Goal: Task Accomplishment & Management: Use online tool/utility

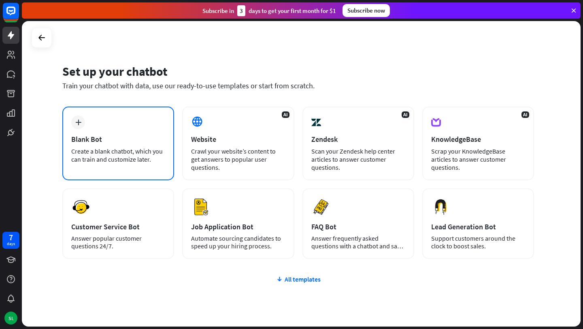
click at [88, 124] on div "plus Blank Bot Create a blank chatbot, which you can train and customize later." at bounding box center [118, 144] width 112 height 74
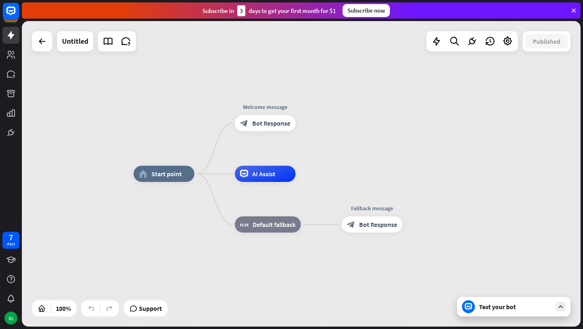
click at [563, 307] on icon at bounding box center [560, 306] width 7 height 7
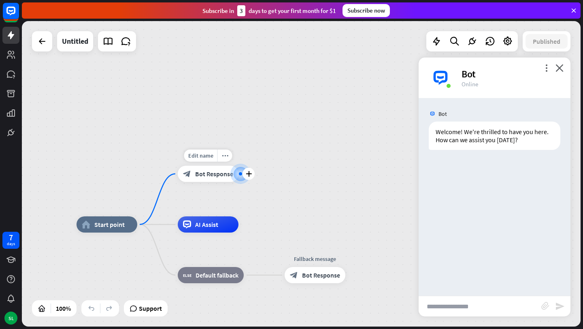
click at [218, 176] on span "Bot Response" at bounding box center [214, 174] width 38 height 8
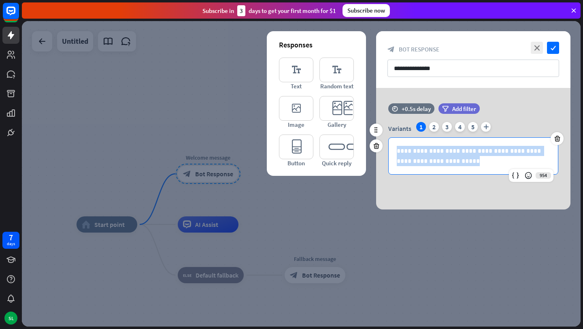
drag, startPoint x: 458, startPoint y: 164, endPoint x: 392, endPoint y: 153, distance: 66.1
click at [392, 153] on div "**********" at bounding box center [473, 156] width 169 height 36
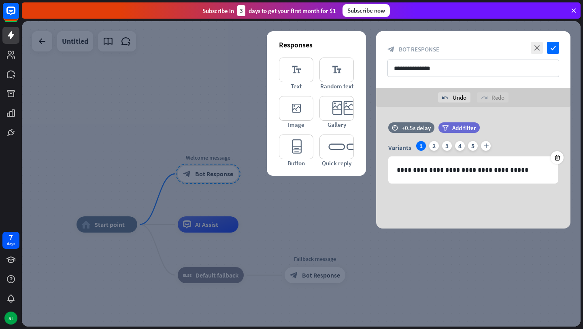
click at [489, 221] on div "**********" at bounding box center [473, 168] width 194 height 122
click at [557, 43] on icon "check" at bounding box center [553, 48] width 12 height 12
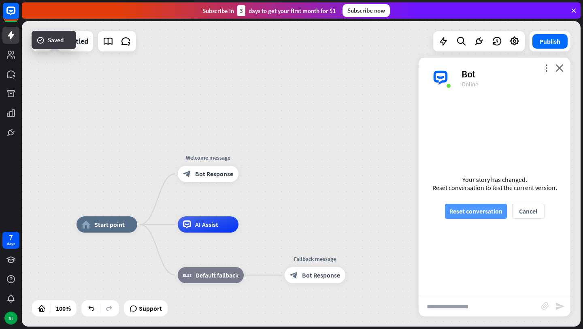
click at [475, 211] on button "Reset conversation" at bounding box center [476, 211] width 62 height 15
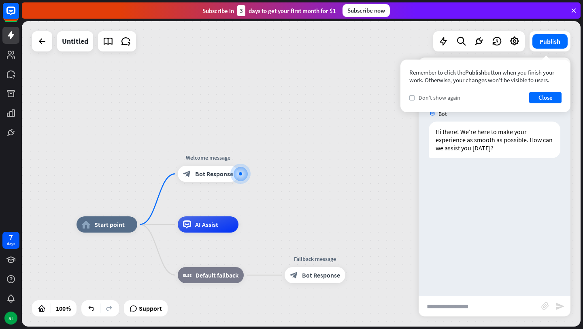
click at [413, 95] on label "check" at bounding box center [411, 97] width 5 height 5
click at [554, 98] on button "Close" at bounding box center [545, 97] width 32 height 11
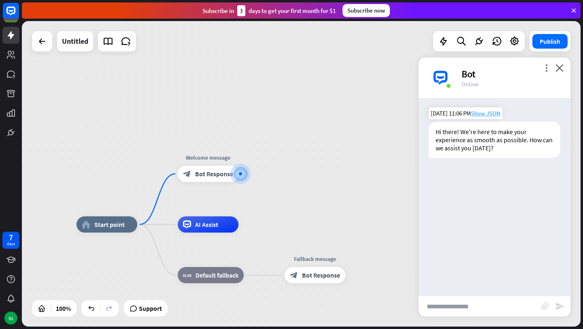
click at [489, 114] on span "Show JSON" at bounding box center [486, 113] width 30 height 8
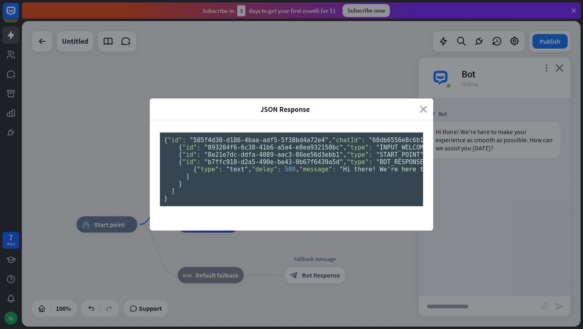
click at [424, 104] on icon "close" at bounding box center [423, 108] width 7 height 9
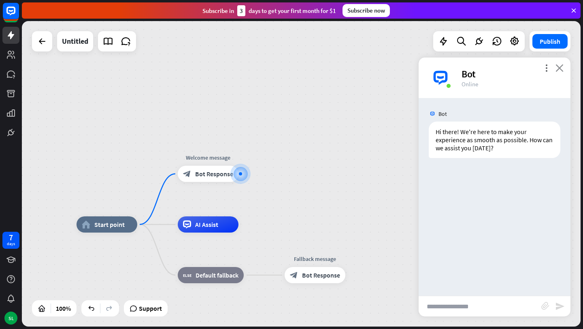
click at [558, 67] on icon "close" at bounding box center [560, 68] width 8 height 8
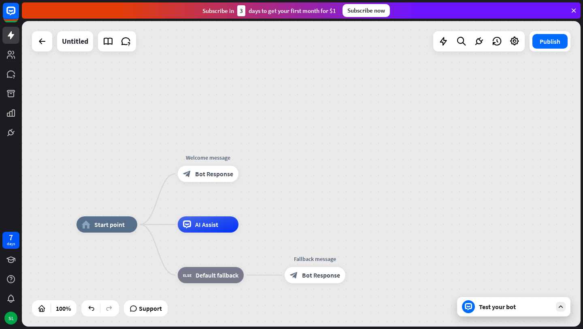
click at [538, 310] on div "Test your bot" at bounding box center [515, 307] width 73 height 8
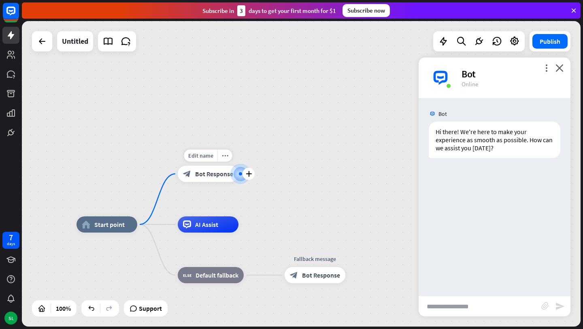
click at [214, 174] on span "Bot Response" at bounding box center [214, 174] width 38 height 8
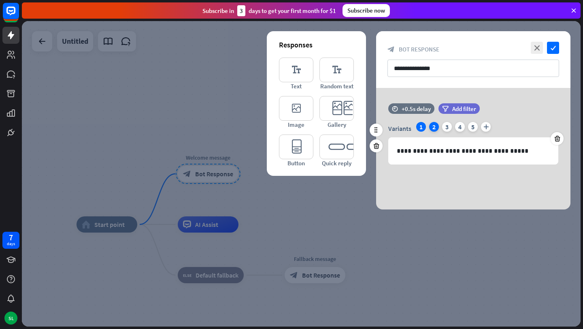
click at [433, 126] on div "2" at bounding box center [434, 127] width 10 height 10
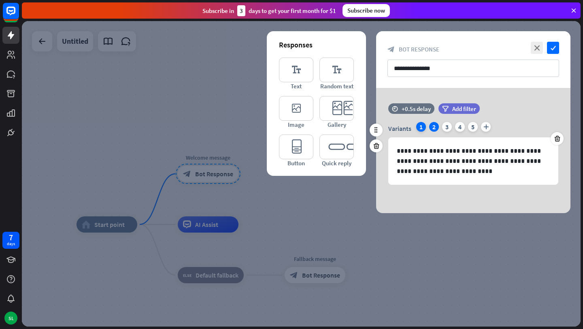
click at [420, 126] on div "1" at bounding box center [421, 127] width 10 height 10
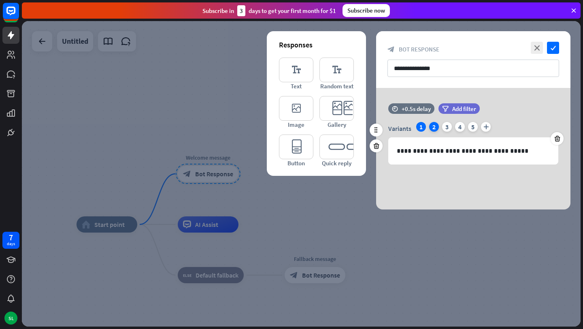
click at [437, 128] on div "2" at bounding box center [434, 127] width 10 height 10
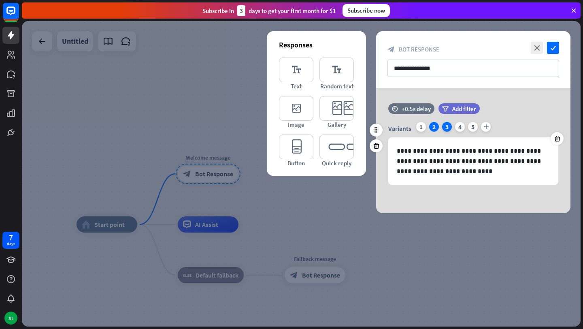
click at [448, 128] on div "3" at bounding box center [447, 127] width 10 height 10
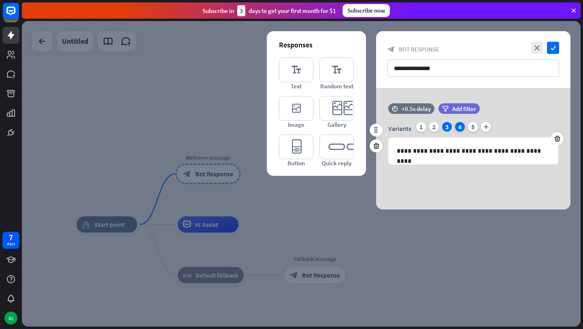
click at [463, 129] on div "4" at bounding box center [460, 127] width 10 height 10
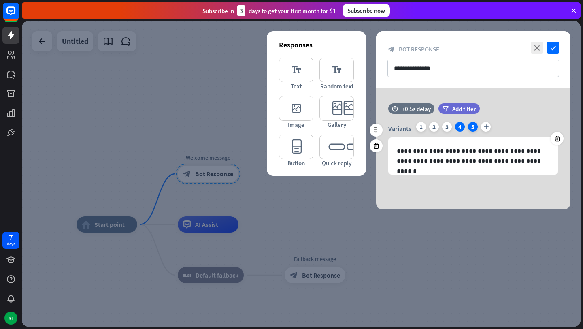
click at [476, 128] on div "5" at bounding box center [473, 127] width 10 height 10
click at [422, 127] on div "1" at bounding box center [421, 127] width 10 height 10
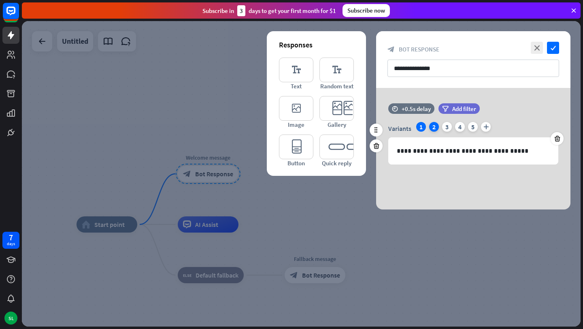
click at [434, 131] on div "2" at bounding box center [434, 127] width 10 height 10
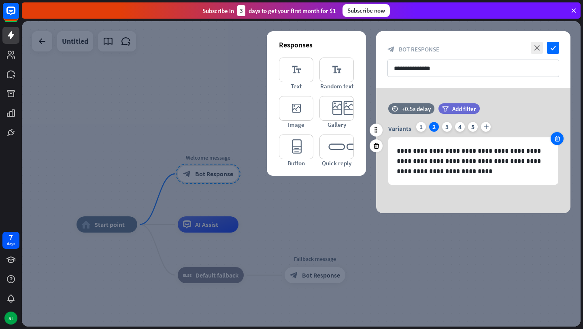
click at [557, 139] on icon at bounding box center [558, 138] width 8 height 7
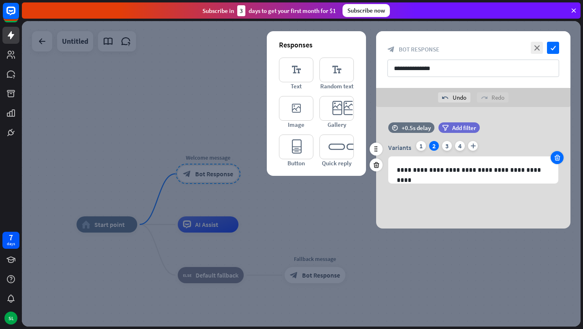
click at [555, 155] on icon at bounding box center [558, 157] width 8 height 7
click at [554, 50] on icon "check" at bounding box center [553, 48] width 12 height 12
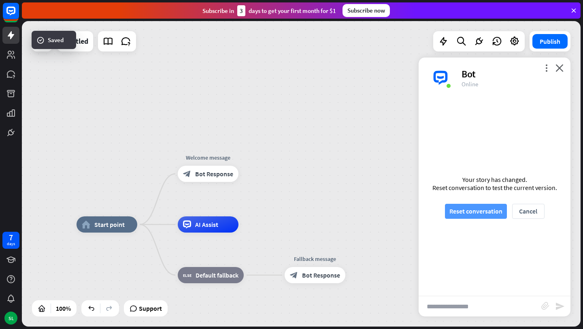
click at [486, 206] on button "Reset conversation" at bounding box center [476, 211] width 62 height 15
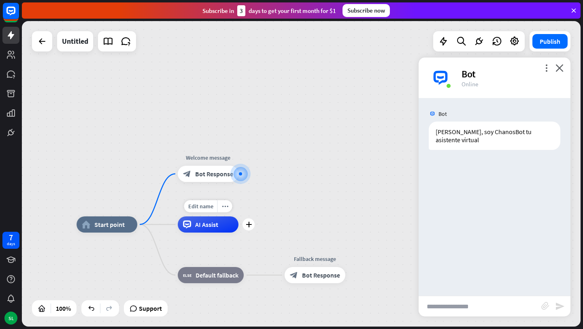
click at [211, 228] on span "AI Assist" at bounding box center [206, 224] width 23 height 8
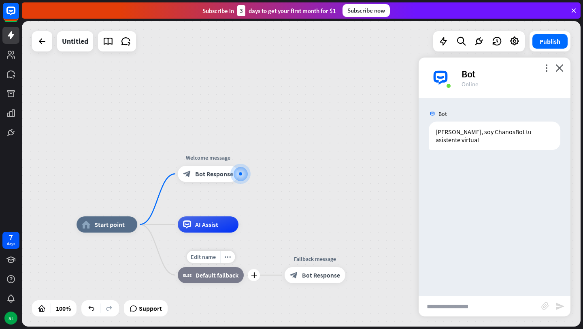
click at [215, 276] on span "Default fallback" at bounding box center [217, 275] width 43 height 8
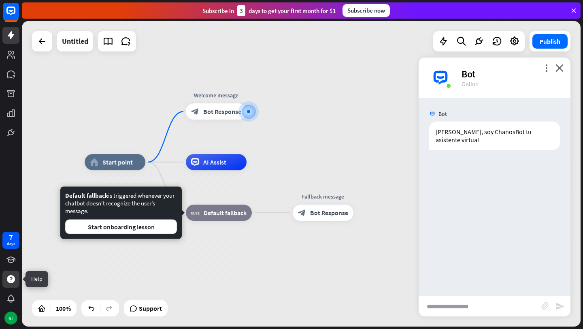
click at [13, 280] on icon at bounding box center [11, 279] width 8 height 8
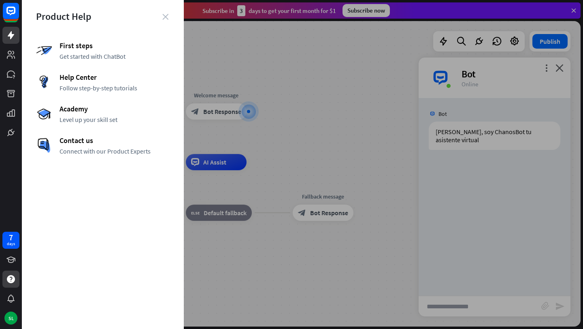
click at [166, 16] on icon "close" at bounding box center [165, 17] width 6 height 6
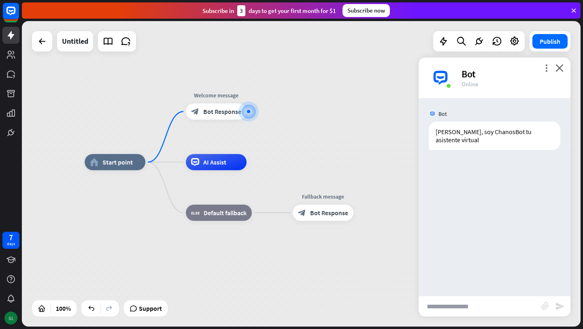
click at [12, 316] on div "SL" at bounding box center [10, 317] width 13 height 13
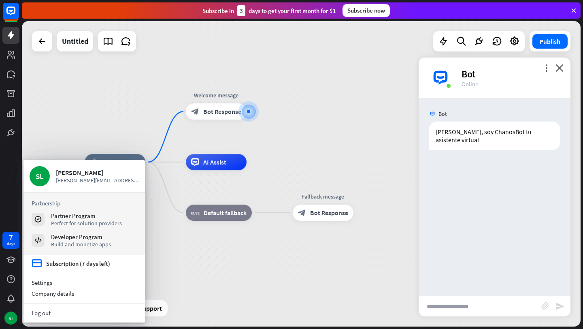
click at [167, 252] on div "home_2 Start point Welcome message block_bot_response Bot Response AI Assist bl…" at bounding box center [364, 314] width 559 height 305
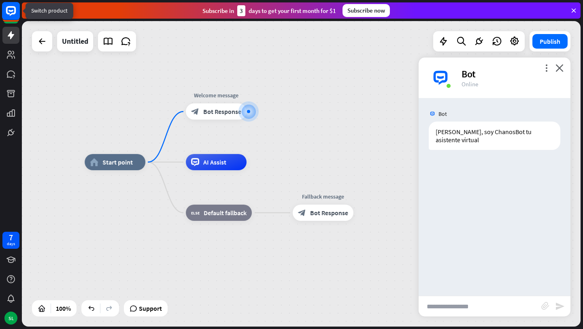
click at [11, 14] on icon at bounding box center [11, 11] width 10 height 10
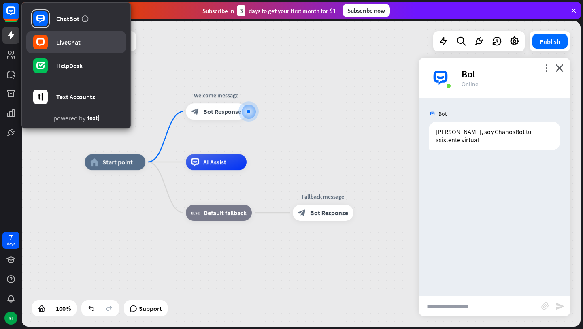
click at [59, 40] on div "LiveChat" at bounding box center [68, 42] width 24 height 8
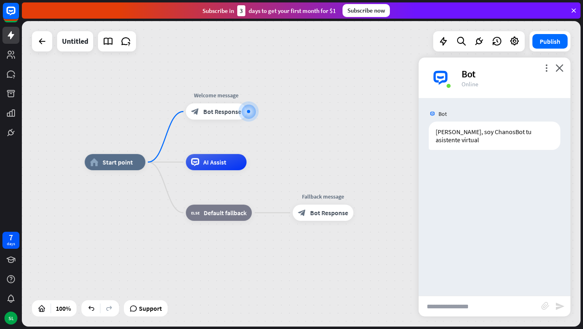
click at [465, 309] on input "text" at bounding box center [480, 306] width 123 height 20
click at [258, 111] on icon "plus" at bounding box center [257, 112] width 6 height 6
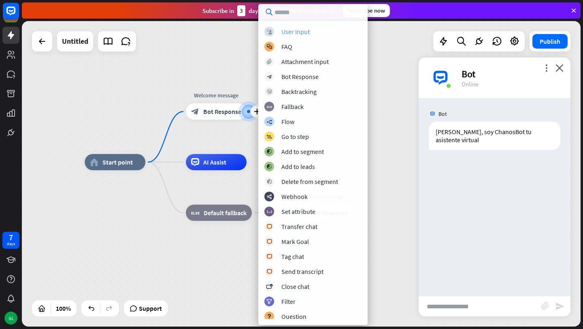
click at [297, 31] on div "User Input" at bounding box center [295, 32] width 28 height 8
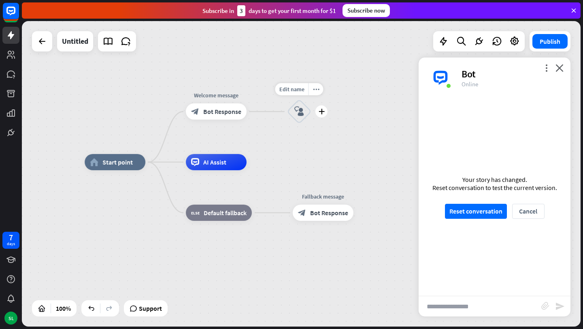
click at [301, 109] on icon "block_user_input" at bounding box center [299, 112] width 10 height 10
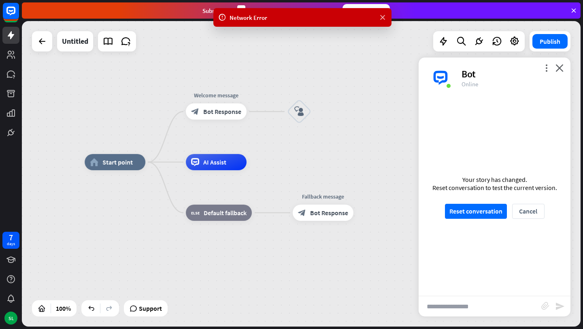
click at [382, 17] on icon at bounding box center [383, 17] width 8 height 9
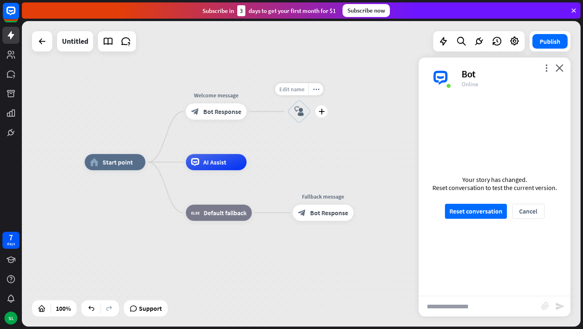
click at [296, 90] on span "Edit name" at bounding box center [291, 88] width 25 height 7
click at [300, 113] on icon "block_user_input" at bounding box center [299, 112] width 10 height 10
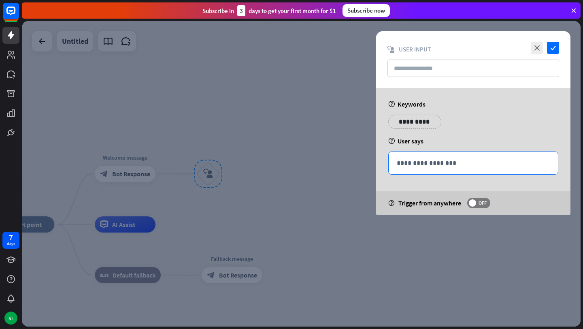
click at [422, 162] on p "**********" at bounding box center [473, 163] width 153 height 10
click at [412, 124] on p "**********" at bounding box center [414, 122] width 41 height 10
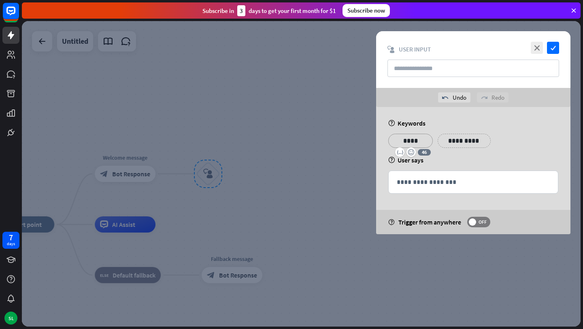
click at [452, 140] on p "**********" at bounding box center [464, 141] width 41 height 10
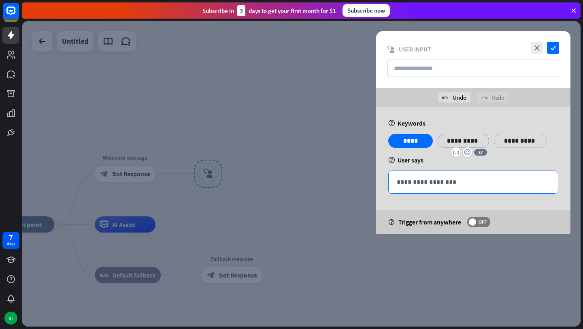
click at [412, 181] on p "**********" at bounding box center [473, 182] width 153 height 10
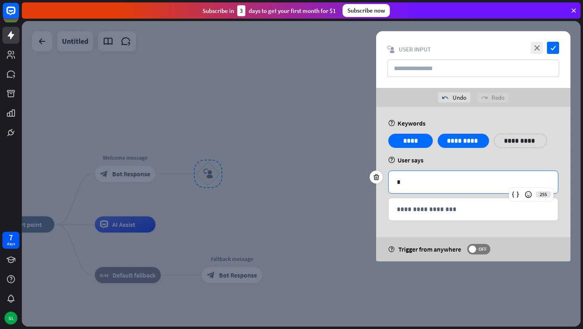
click at [506, 144] on p "**********" at bounding box center [520, 141] width 41 height 10
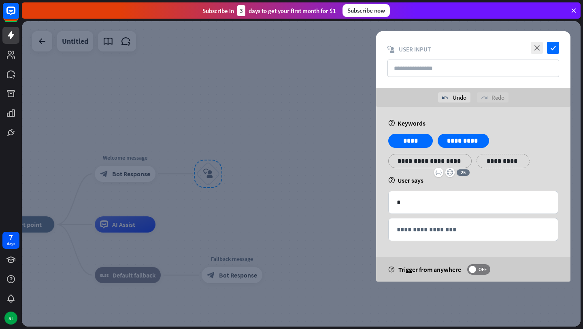
click at [513, 160] on p "**********" at bounding box center [503, 161] width 41 height 10
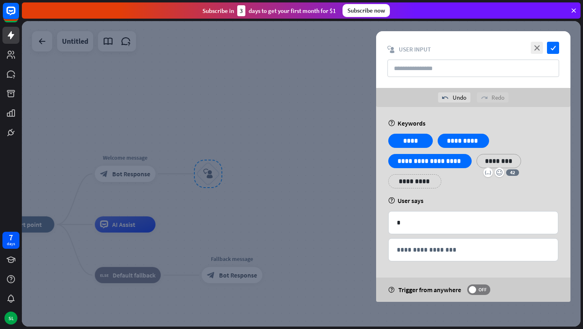
click at [502, 180] on div "**********" at bounding box center [473, 164] width 175 height 61
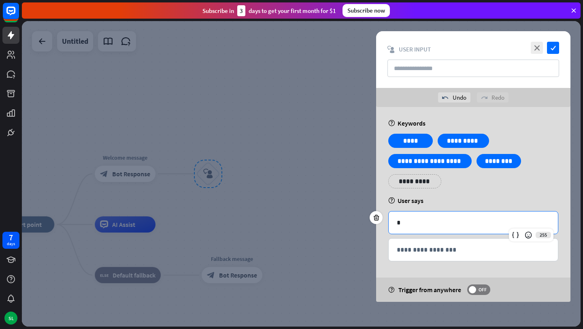
click at [426, 226] on p "*" at bounding box center [473, 222] width 153 height 10
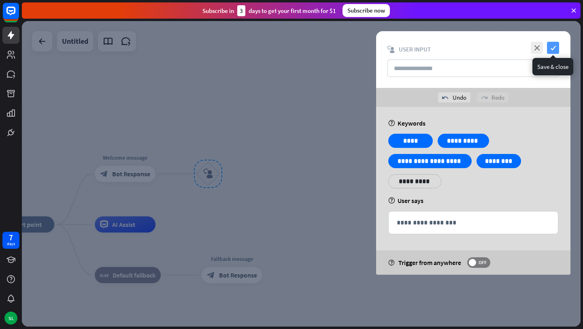
click at [556, 47] on icon "check" at bounding box center [553, 48] width 12 height 12
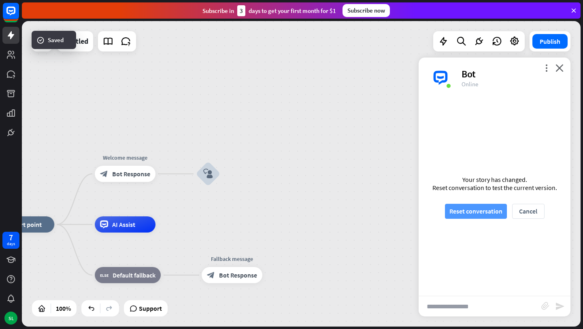
click at [479, 215] on button "Reset conversation" at bounding box center [476, 211] width 62 height 15
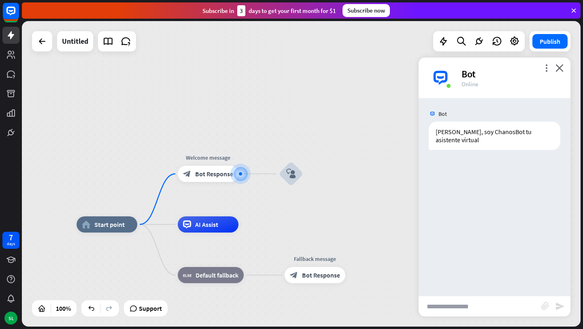
click at [475, 303] on input "text" at bounding box center [480, 306] width 123 height 20
type input "****"
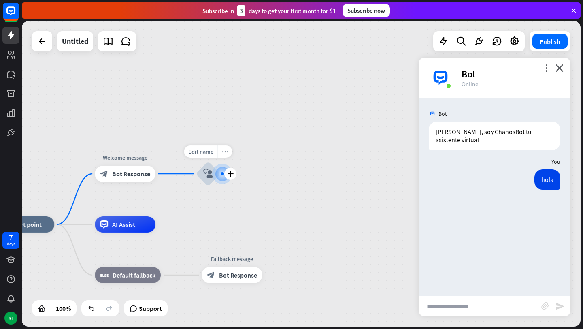
click at [225, 151] on icon "more_horiz" at bounding box center [225, 152] width 6 height 6
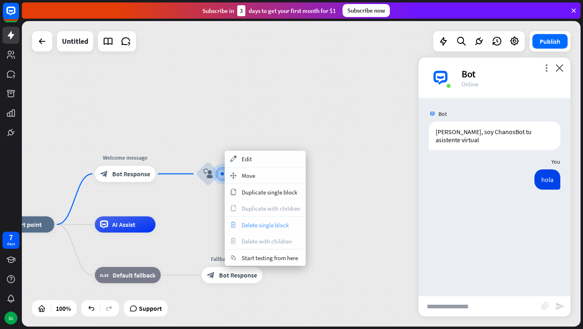
click at [267, 228] on span "Delete single block" at bounding box center [265, 225] width 47 height 8
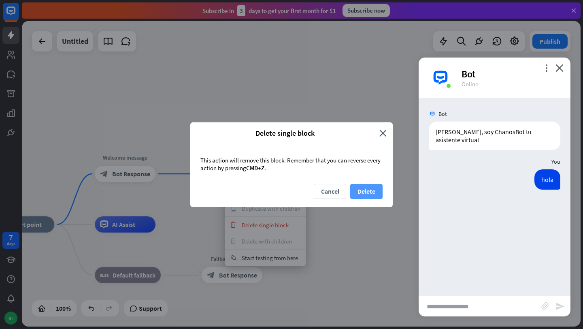
click at [363, 189] on button "Delete" at bounding box center [366, 191] width 32 height 15
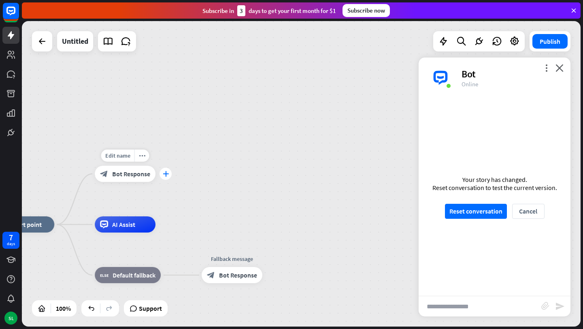
click at [164, 170] on div "plus" at bounding box center [166, 174] width 12 height 12
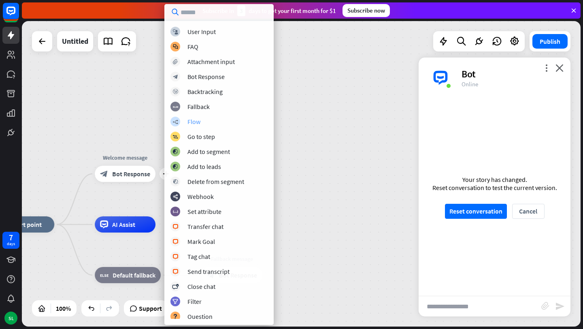
click at [211, 117] on div "builder_tree Flow" at bounding box center [219, 122] width 97 height 10
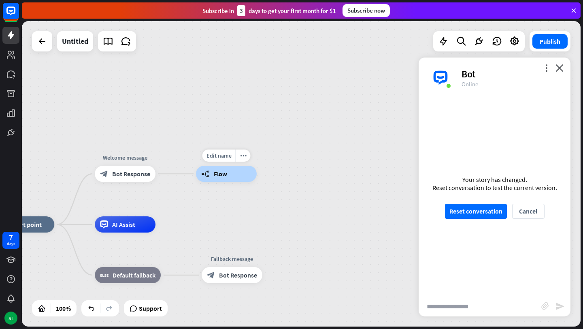
click at [224, 173] on span "Flow" at bounding box center [220, 174] width 13 height 8
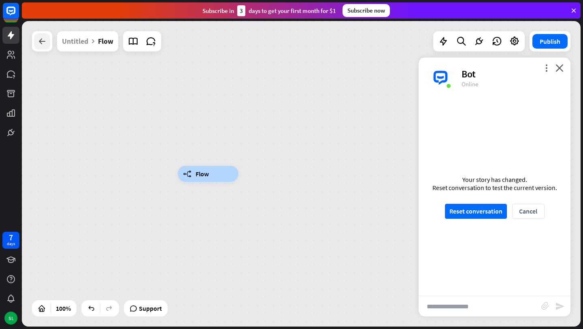
click at [40, 49] on div at bounding box center [42, 41] width 16 height 16
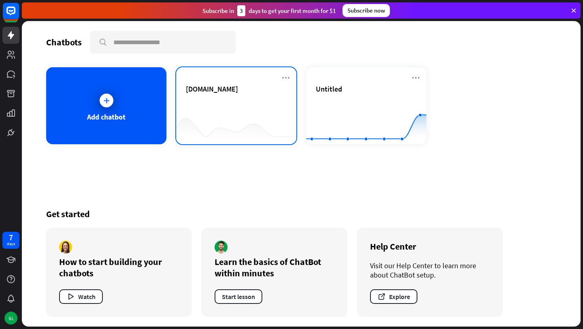
click at [245, 106] on div "[DOMAIN_NAME]" at bounding box center [236, 98] width 101 height 28
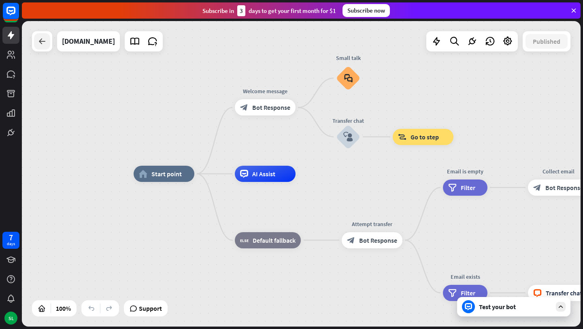
click at [43, 44] on icon at bounding box center [42, 41] width 10 height 10
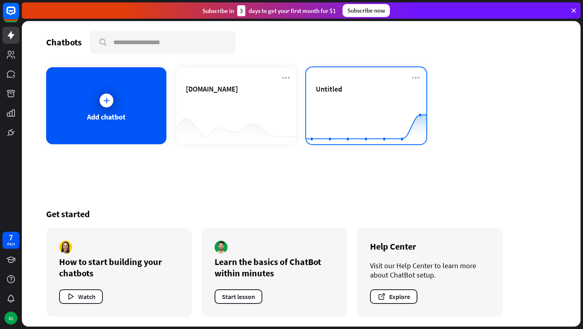
click at [348, 101] on rect at bounding box center [366, 124] width 120 height 51
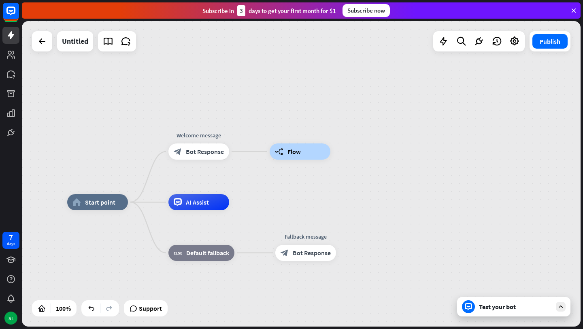
drag, startPoint x: 340, startPoint y: 151, endPoint x: 273, endPoint y: 181, distance: 72.9
click at [273, 181] on div "home_2 Start point Welcome message block_bot_response Bot Response builder_tree…" at bounding box center [301, 173] width 559 height 305
click at [316, 132] on icon "more_horiz" at bounding box center [316, 134] width 6 height 6
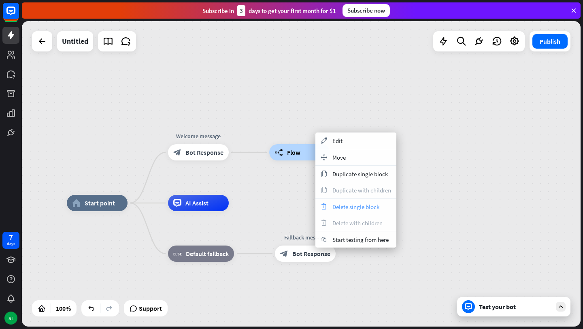
click at [365, 200] on div "trash Delete single block" at bounding box center [356, 206] width 81 height 16
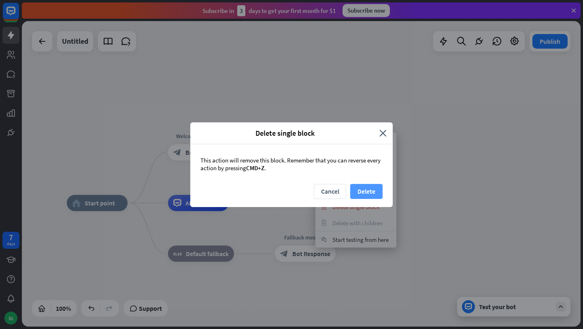
click at [368, 190] on button "Delete" at bounding box center [366, 191] width 32 height 15
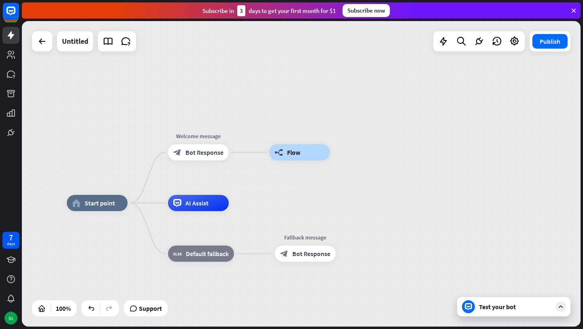
click at [343, 98] on div "home_2 Start point Welcome message block_bot_response Bot Response builder_tree…" at bounding box center [301, 173] width 559 height 305
click at [478, 41] on icon at bounding box center [479, 41] width 11 height 11
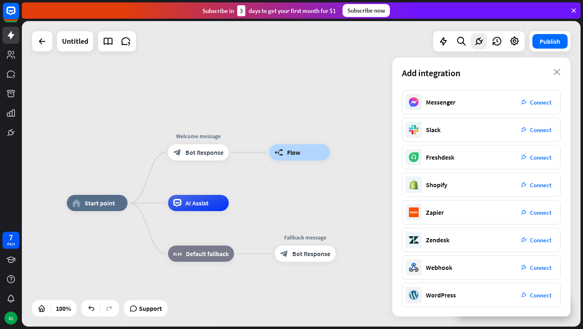
scroll to position [81, 0]
click at [515, 42] on icon at bounding box center [515, 41] width 11 height 11
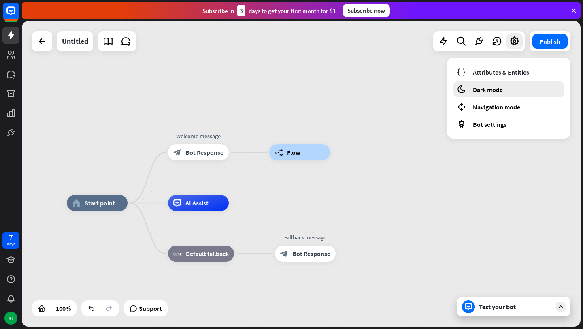
click at [505, 88] on div "moon Dark mode" at bounding box center [509, 89] width 111 height 16
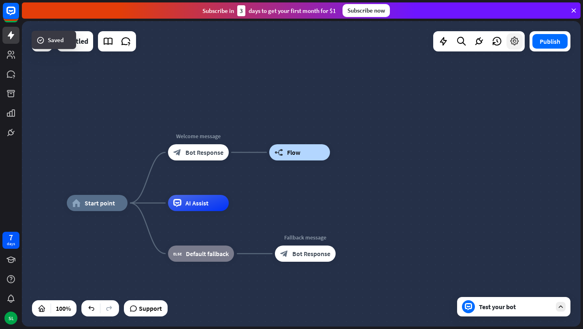
click at [511, 47] on div at bounding box center [515, 41] width 16 height 16
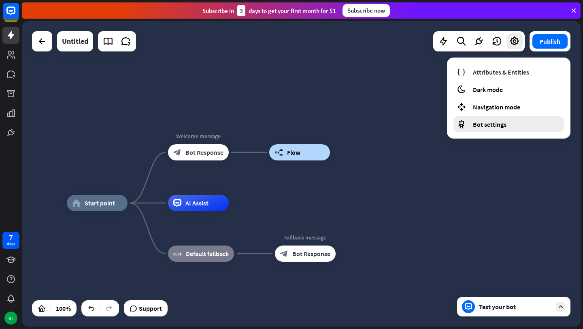
click at [502, 119] on div "Bot settings" at bounding box center [509, 124] width 111 height 16
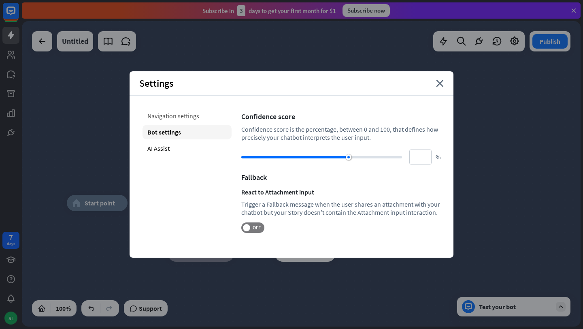
click at [185, 109] on div "Navigation settings" at bounding box center [187, 116] width 89 height 15
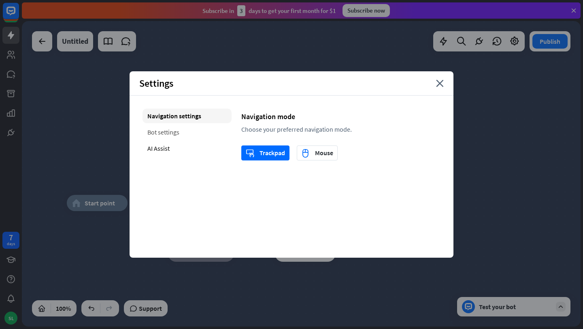
click at [186, 130] on div "Bot settings" at bounding box center [187, 132] width 89 height 15
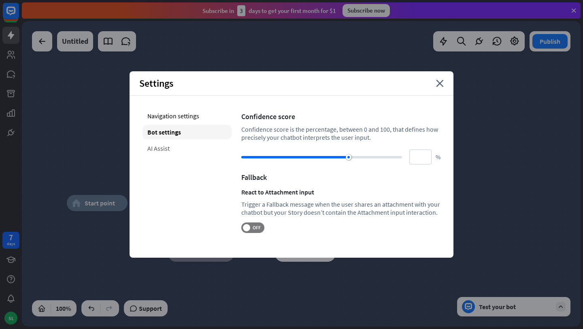
click at [186, 151] on div "AI Assist" at bounding box center [187, 148] width 89 height 15
type input "**"
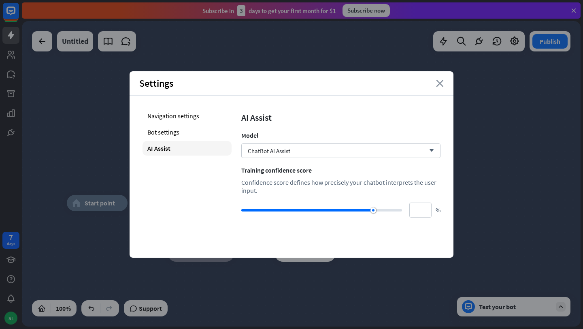
click at [438, 82] on icon "close" at bounding box center [440, 83] width 8 height 7
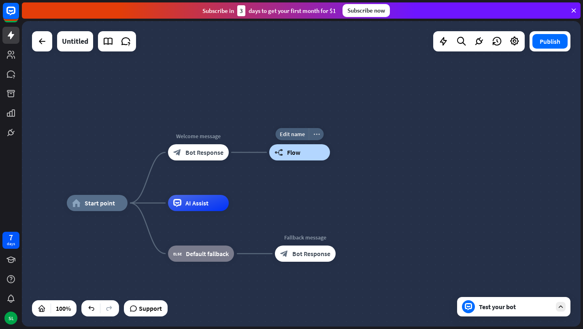
click at [317, 133] on icon "more_horiz" at bounding box center [316, 134] width 6 height 6
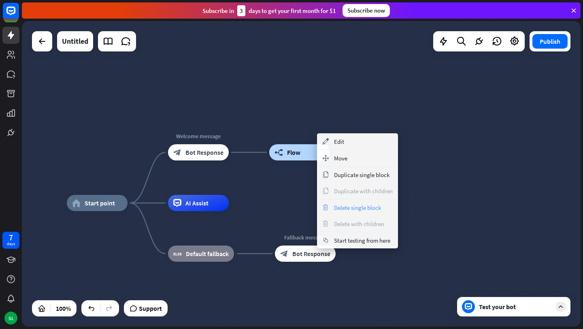
click at [350, 203] on div "trash Delete single block" at bounding box center [357, 207] width 81 height 16
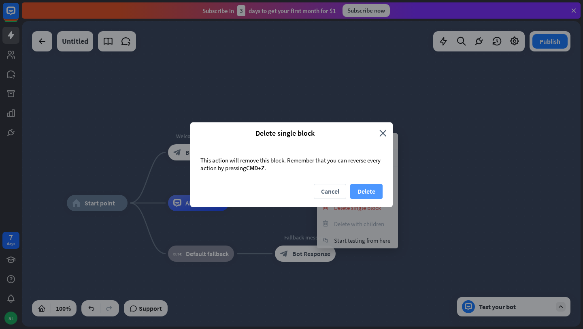
click at [368, 189] on button "Delete" at bounding box center [366, 191] width 32 height 15
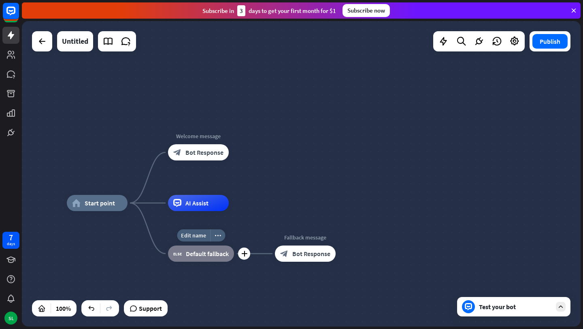
click at [208, 251] on span "Default fallback" at bounding box center [207, 253] width 43 height 8
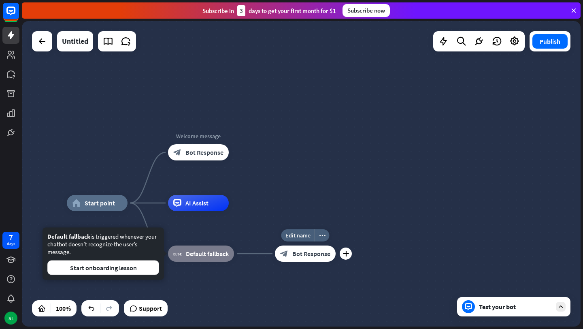
click at [299, 253] on span "Bot Response" at bounding box center [311, 253] width 38 height 8
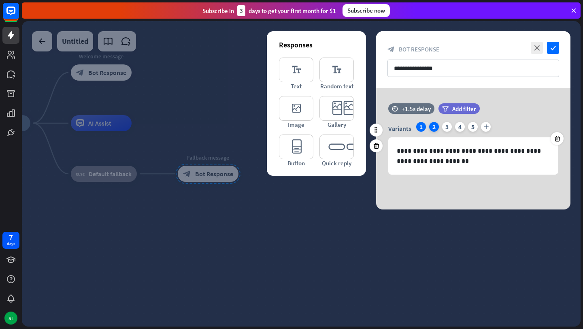
click at [435, 131] on div "2" at bounding box center [434, 127] width 10 height 10
click at [445, 126] on div "3" at bounding box center [447, 127] width 10 height 10
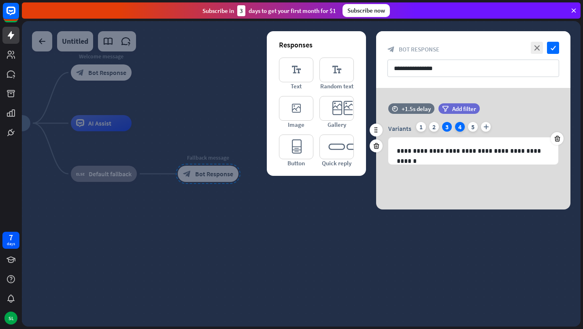
click at [460, 125] on div "4" at bounding box center [460, 127] width 10 height 10
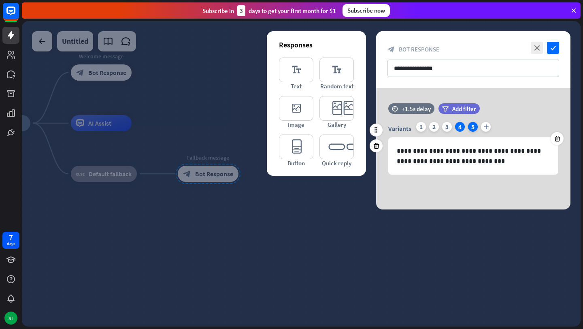
click at [474, 126] on div "5" at bounding box center [473, 127] width 10 height 10
click at [552, 47] on icon "check" at bounding box center [553, 48] width 12 height 12
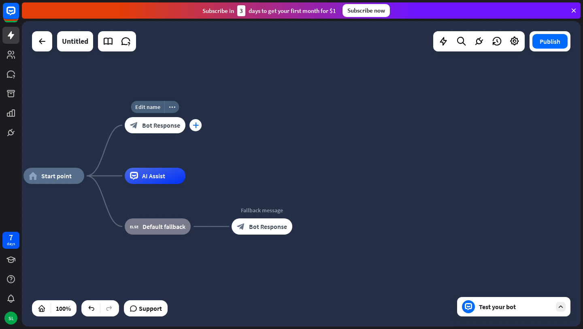
click at [194, 124] on icon "plus" at bounding box center [196, 125] width 6 height 6
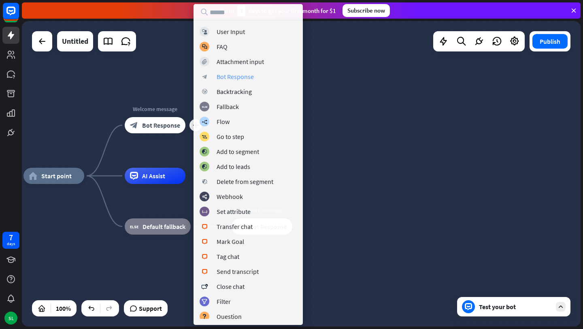
click at [236, 78] on div "Bot Response" at bounding box center [235, 76] width 37 height 8
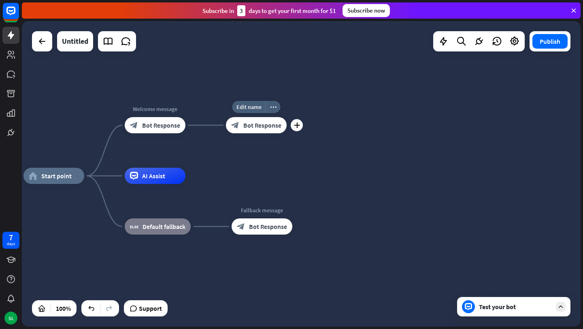
click at [256, 123] on span "Bot Response" at bounding box center [262, 125] width 38 height 8
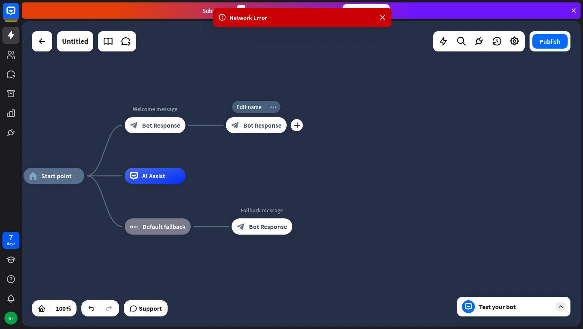
click at [273, 106] on icon "more_horiz" at bounding box center [273, 107] width 6 height 6
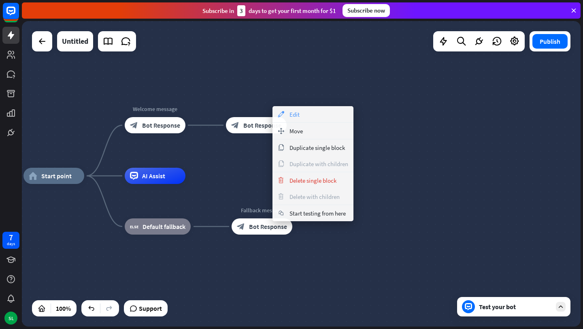
click at [293, 111] on span "Edit" at bounding box center [295, 115] width 10 height 8
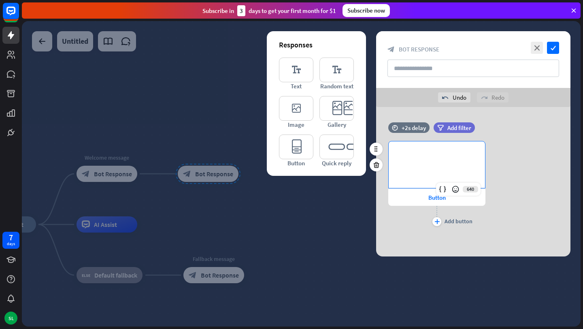
click at [434, 162] on div "**********" at bounding box center [437, 164] width 96 height 47
click at [435, 198] on span "Button" at bounding box center [437, 198] width 17 height 8
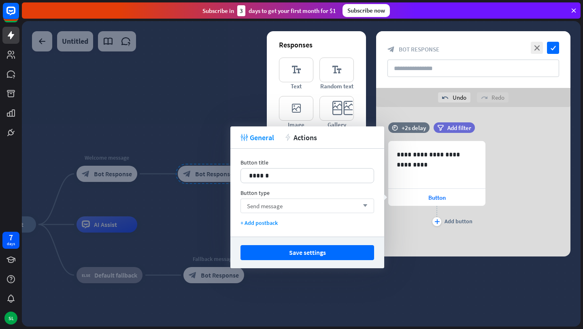
click at [307, 203] on div "Send message arrow_down" at bounding box center [308, 205] width 134 height 15
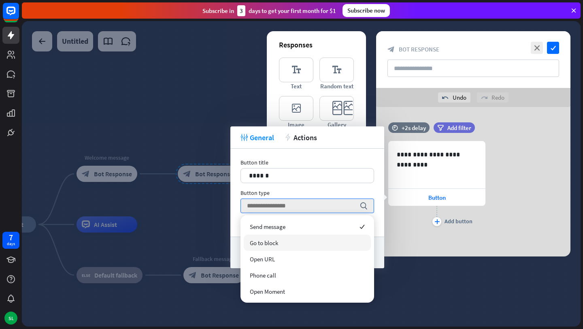
click at [287, 242] on div "Go to block" at bounding box center [307, 243] width 127 height 16
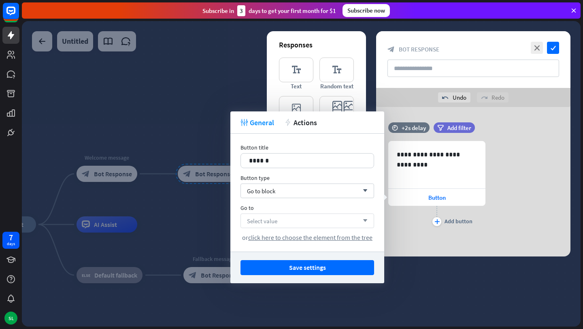
click at [295, 224] on div "Select value arrow_down" at bounding box center [308, 220] width 134 height 15
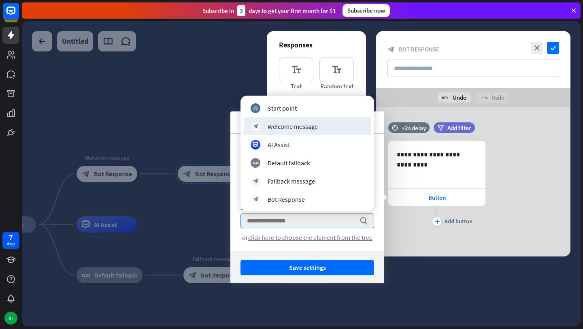
click at [388, 119] on div "**********" at bounding box center [473, 181] width 194 height 149
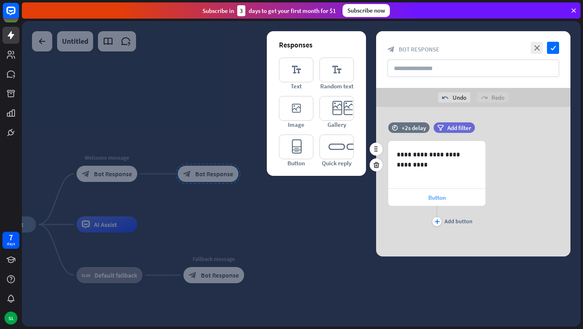
click at [435, 196] on span "Button" at bounding box center [437, 198] width 17 height 8
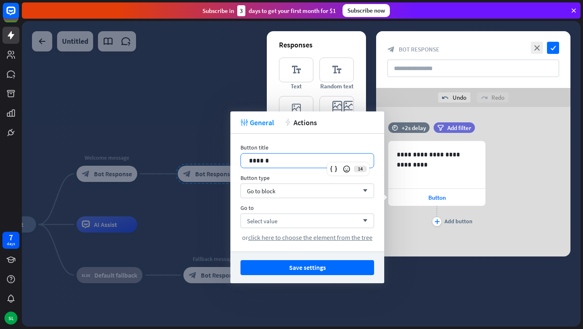
click at [283, 159] on p "******" at bounding box center [307, 161] width 117 height 10
click at [279, 190] on div "Go to block arrow_down" at bounding box center [308, 190] width 134 height 15
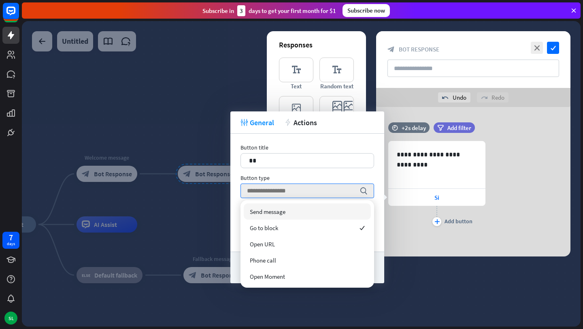
click at [279, 208] on span "Send message" at bounding box center [268, 212] width 36 height 8
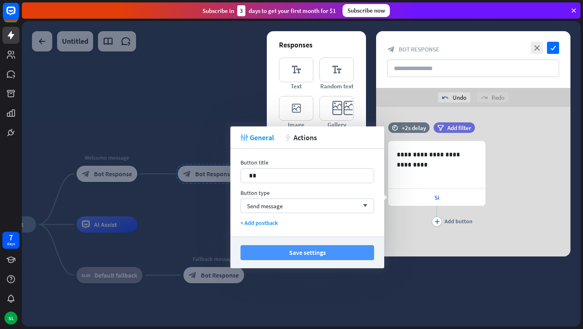
click at [324, 252] on button "Save settings" at bounding box center [308, 252] width 134 height 15
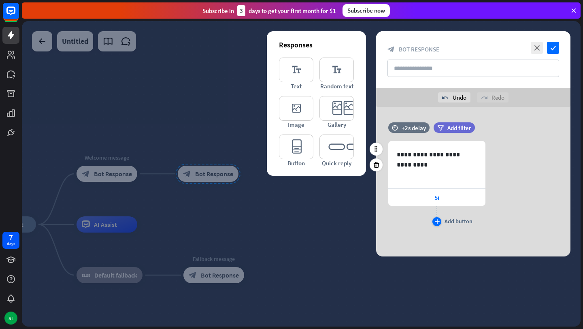
click at [438, 222] on icon "plus" at bounding box center [437, 221] width 5 height 5
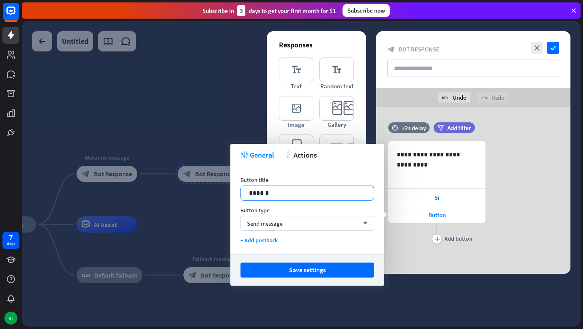
click at [317, 192] on p "******" at bounding box center [307, 193] width 117 height 10
click at [292, 221] on div "Send message arrow_down" at bounding box center [308, 223] width 134 height 15
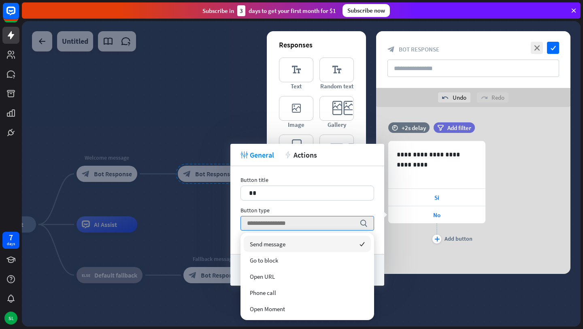
click at [338, 203] on div "Button title 18 ** Button type search + Add postback" at bounding box center [307, 210] width 154 height 88
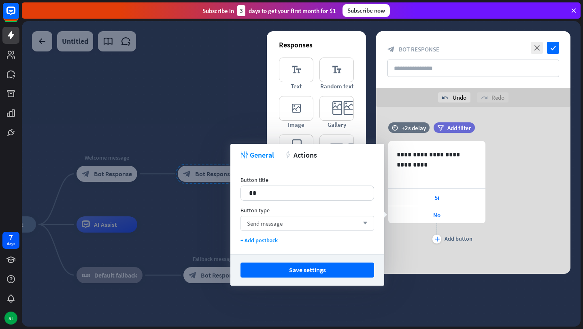
click at [321, 225] on div "Send message arrow_down" at bounding box center [308, 223] width 134 height 15
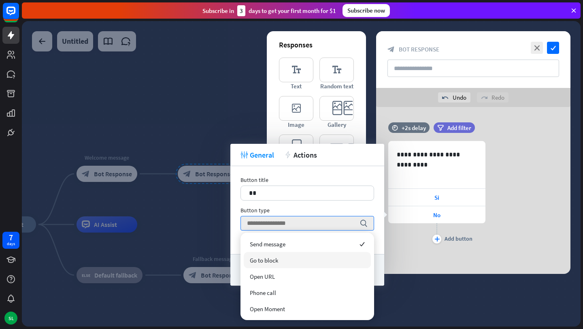
click at [295, 260] on div "Go to block" at bounding box center [307, 260] width 127 height 16
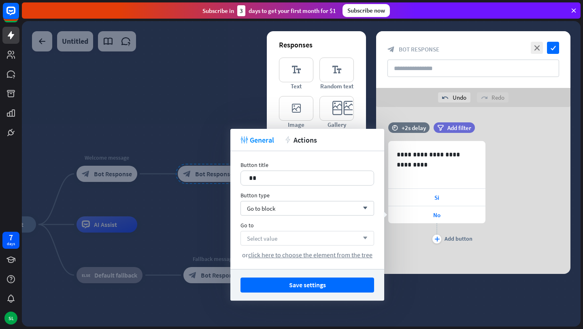
click at [305, 236] on div "Select value arrow_down" at bounding box center [308, 238] width 134 height 15
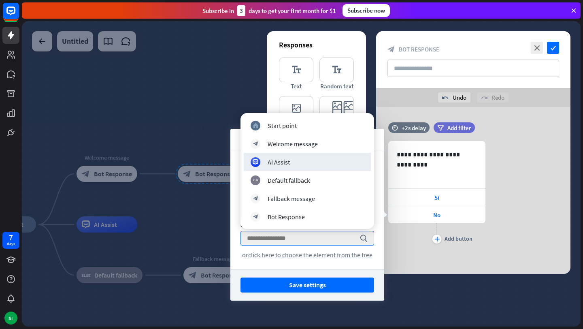
click at [380, 166] on div "Button title 18 ** Button type Go to block arrow_down Go to search or click her…" at bounding box center [307, 210] width 154 height 118
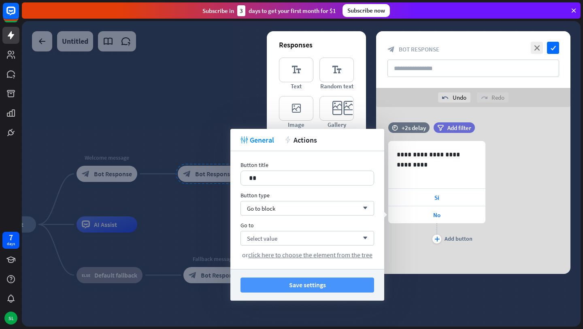
click at [335, 289] on button "Save settings" at bounding box center [308, 284] width 134 height 15
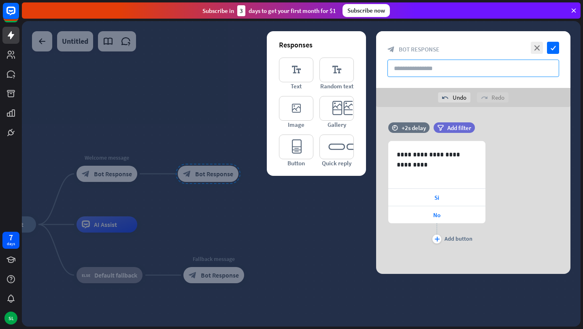
click at [449, 70] on input "text" at bounding box center [474, 68] width 172 height 17
click at [557, 48] on icon "check" at bounding box center [553, 48] width 12 height 12
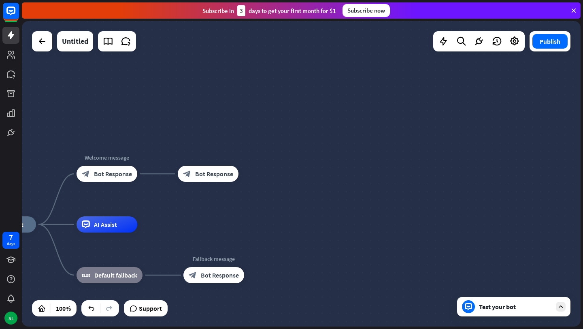
click at [505, 311] on div "Test your bot" at bounding box center [513, 306] width 113 height 19
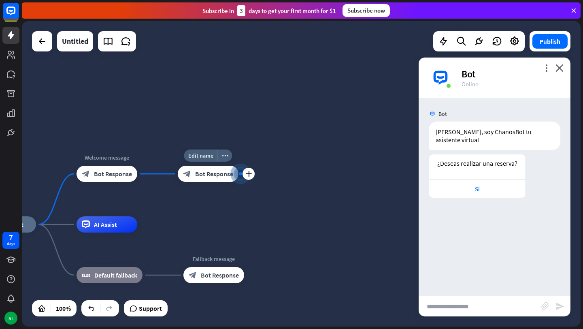
click at [223, 180] on div "block_bot_response Bot Response" at bounding box center [208, 174] width 61 height 16
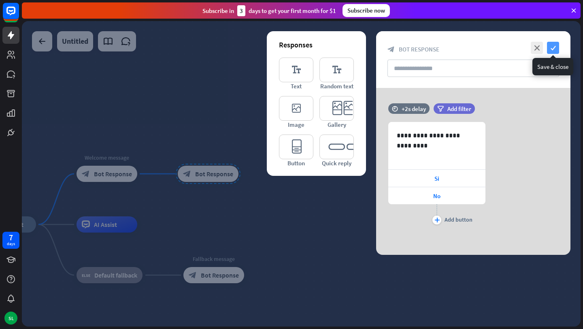
click at [556, 51] on icon "check" at bounding box center [553, 48] width 12 height 12
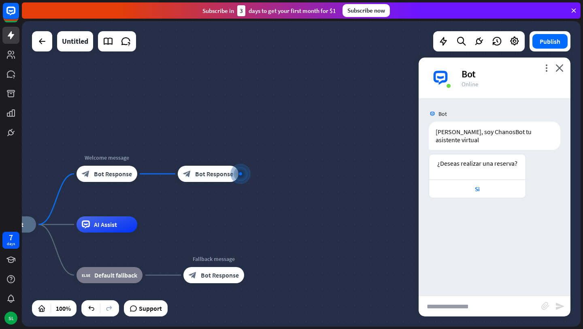
click at [486, 218] on div "Bot Hola, soy ChanosBot tu asistente virtual [DATE] 11:14 PM Show JSON ¿Deseas …" at bounding box center [495, 197] width 152 height 198
click at [481, 302] on input "text" at bounding box center [480, 306] width 123 height 20
click at [479, 185] on div "Si" at bounding box center [477, 189] width 88 height 8
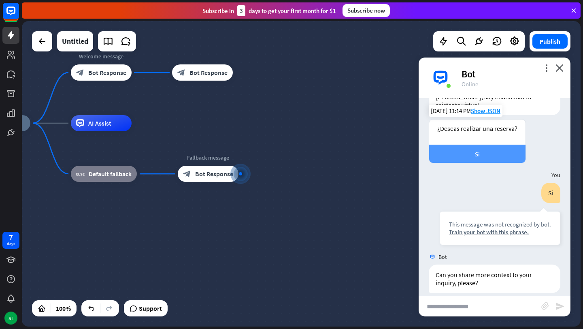
scroll to position [36, 0]
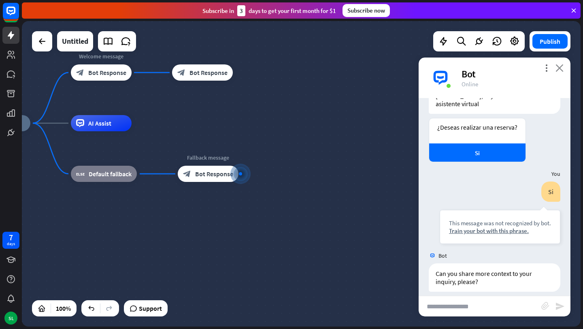
click at [559, 69] on icon "close" at bounding box center [560, 68] width 8 height 8
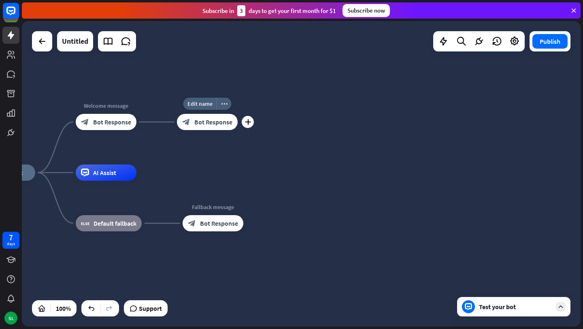
click at [221, 128] on div "block_bot_response Bot Response" at bounding box center [207, 122] width 61 height 16
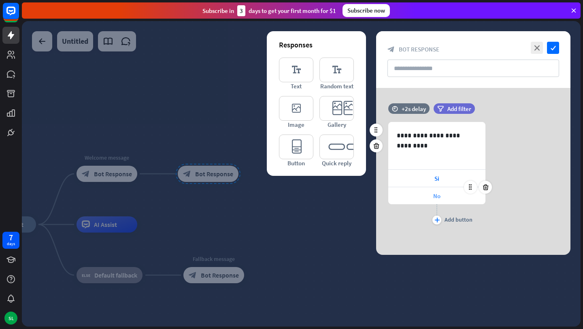
click at [442, 200] on div "No" at bounding box center [436, 195] width 97 height 17
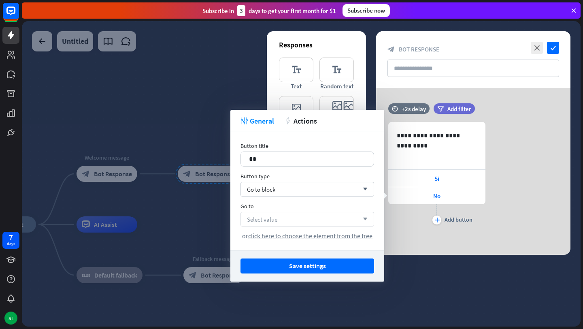
click at [293, 220] on div "Select value arrow_down" at bounding box center [308, 219] width 134 height 15
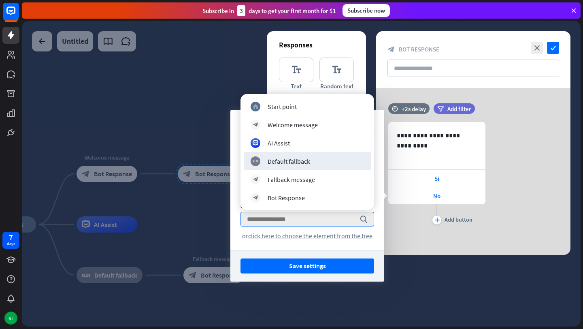
click at [387, 162] on div "**********" at bounding box center [473, 174] width 194 height 104
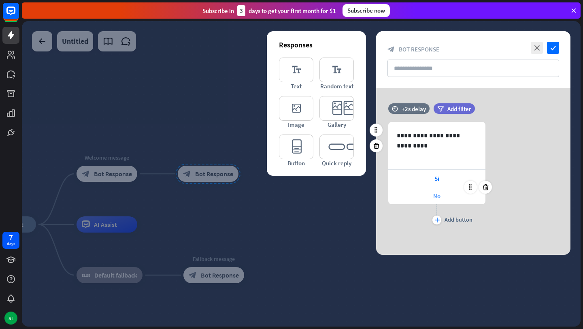
click at [433, 196] on span "No" at bounding box center [436, 196] width 7 height 8
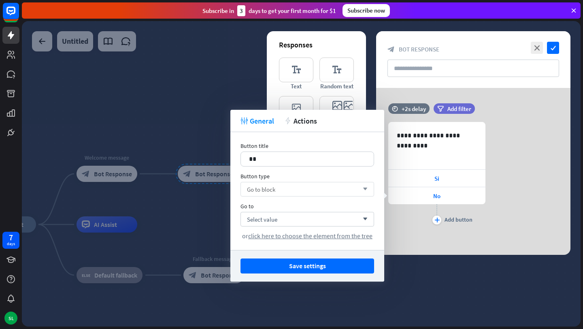
click at [322, 191] on div "Go to block arrow_down" at bounding box center [308, 189] width 134 height 15
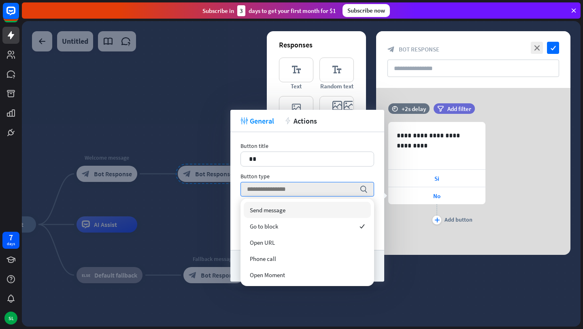
click at [292, 211] on div "Send message" at bounding box center [307, 210] width 127 height 16
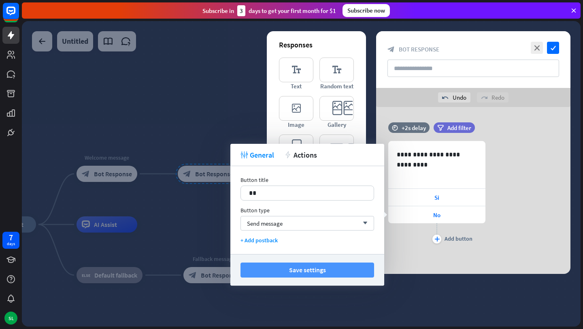
click at [342, 275] on button "Save settings" at bounding box center [308, 269] width 134 height 15
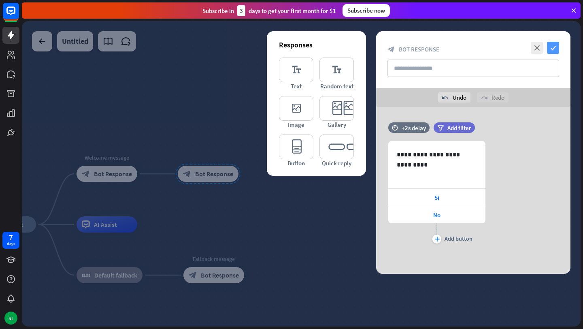
click at [553, 49] on icon "check" at bounding box center [553, 48] width 12 height 12
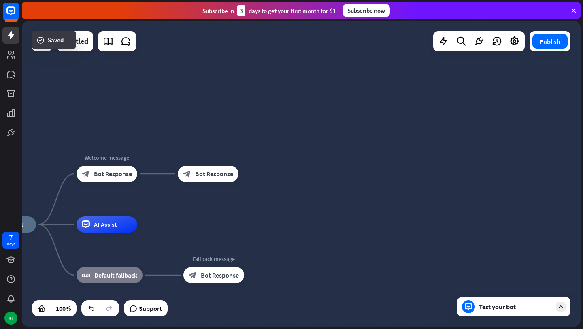
click at [500, 306] on div "Test your bot" at bounding box center [515, 307] width 73 height 8
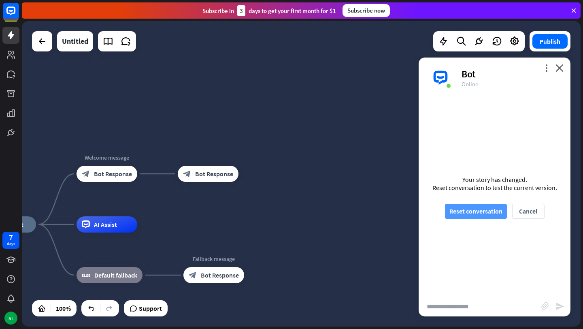
click at [473, 207] on button "Reset conversation" at bounding box center [476, 211] width 62 height 15
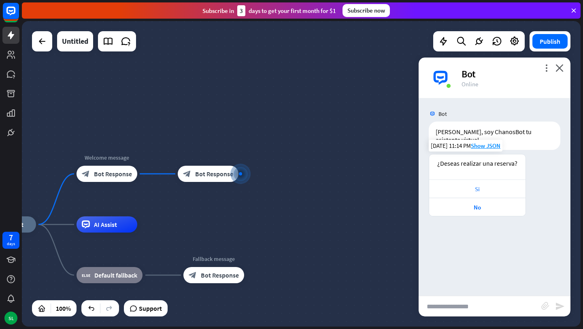
click at [481, 185] on div "Si" at bounding box center [477, 189] width 88 height 8
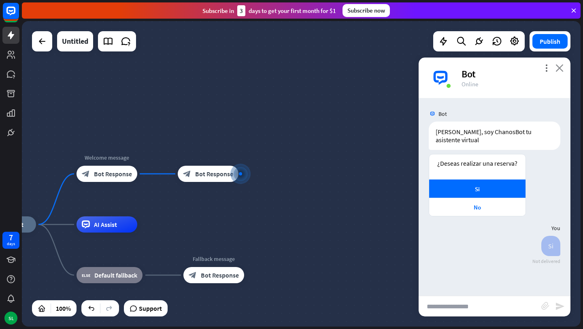
click at [561, 70] on icon "close" at bounding box center [560, 68] width 8 height 8
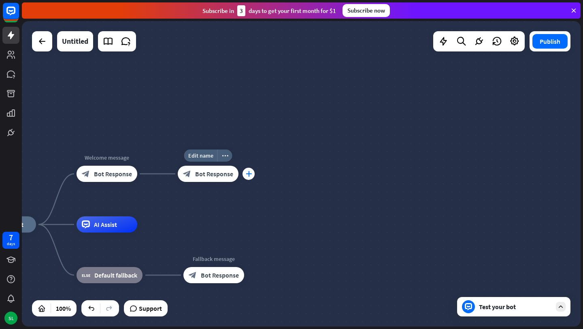
click at [248, 176] on icon "plus" at bounding box center [249, 174] width 6 height 6
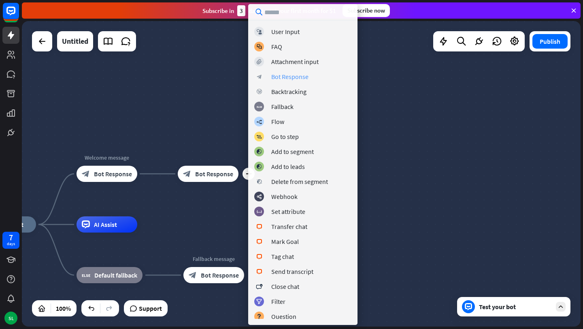
click at [294, 76] on div "Bot Response" at bounding box center [289, 76] width 37 height 8
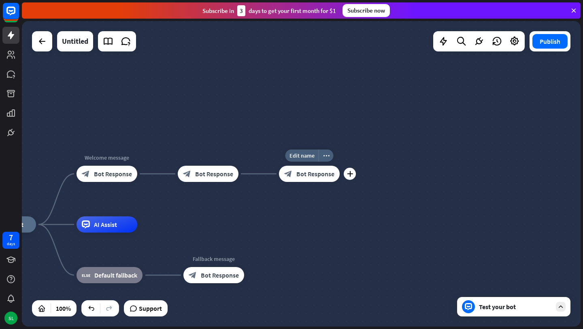
click at [313, 178] on div "block_bot_response Bot Response" at bounding box center [309, 174] width 61 height 16
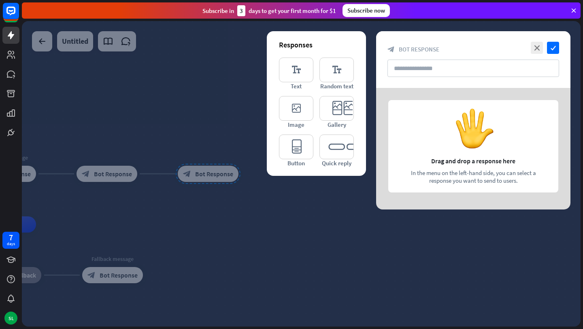
click at [431, 136] on div at bounding box center [473, 149] width 194 height 122
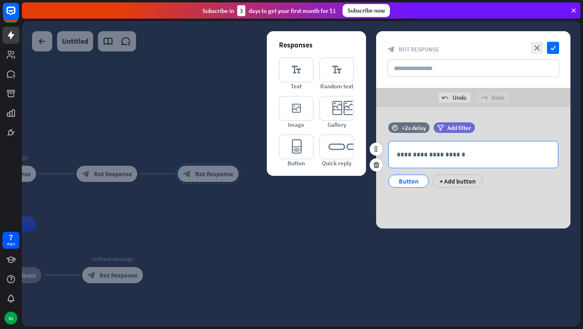
click at [438, 157] on p "**********" at bounding box center [473, 154] width 153 height 10
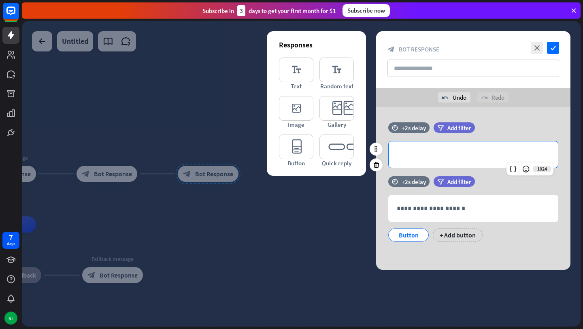
click at [429, 155] on p "**********" at bounding box center [473, 154] width 153 height 10
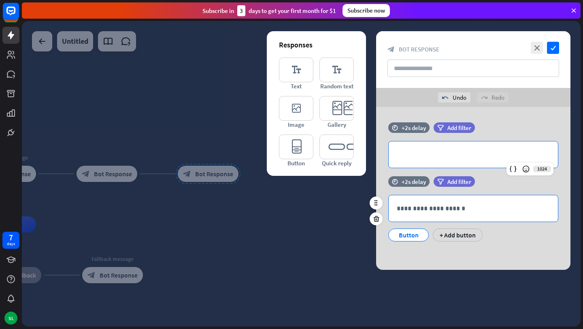
click at [445, 207] on p "**********" at bounding box center [473, 208] width 153 height 10
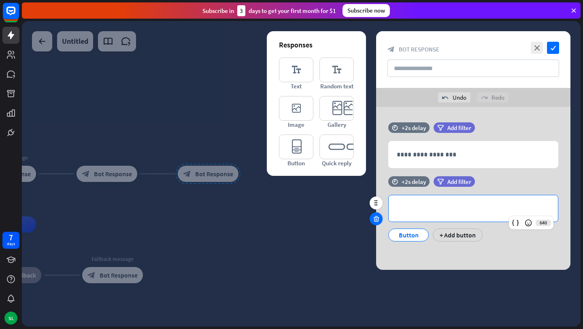
click at [381, 220] on div at bounding box center [376, 218] width 13 height 13
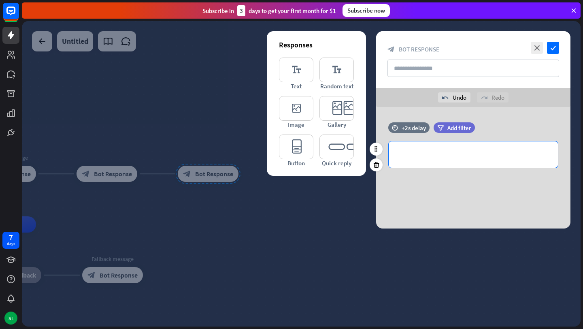
click at [409, 164] on div "**********" at bounding box center [473, 154] width 169 height 26
click at [537, 45] on icon "close" at bounding box center [537, 48] width 12 height 12
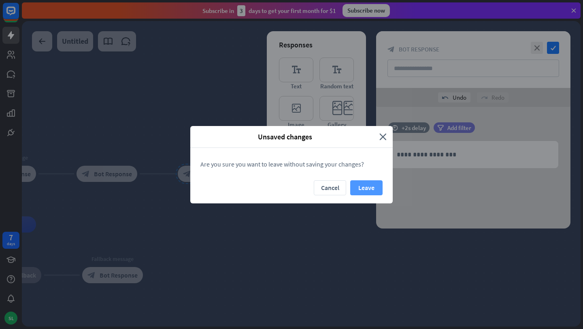
click at [365, 184] on button "Leave" at bounding box center [366, 187] width 32 height 15
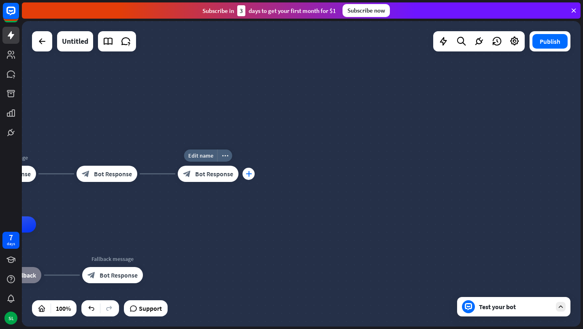
click at [249, 174] on icon "plus" at bounding box center [249, 174] width 6 height 6
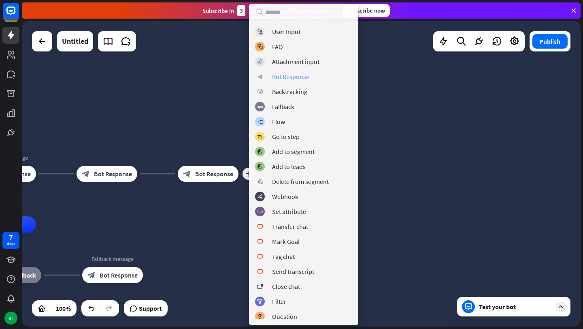
click at [286, 77] on div "Bot Response" at bounding box center [290, 76] width 37 height 8
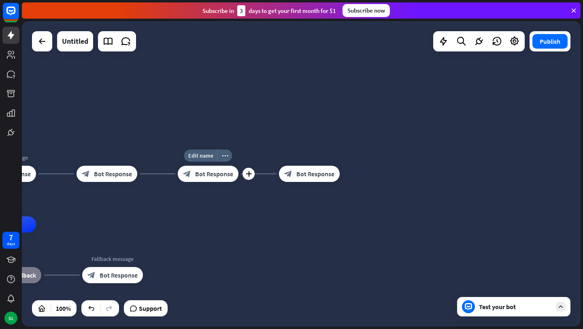
click at [208, 172] on span "Bot Response" at bounding box center [214, 174] width 38 height 8
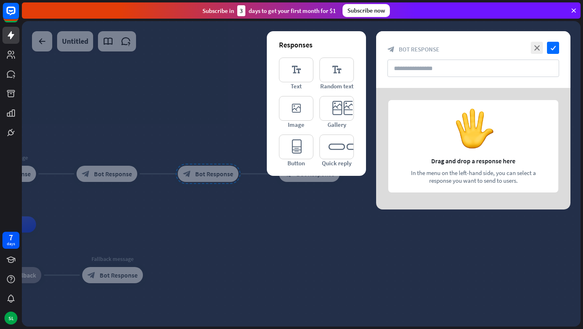
click at [450, 147] on div at bounding box center [473, 149] width 194 height 122
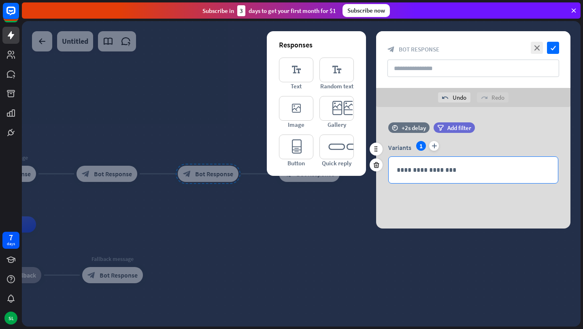
click at [426, 171] on p "**********" at bounding box center [473, 170] width 153 height 10
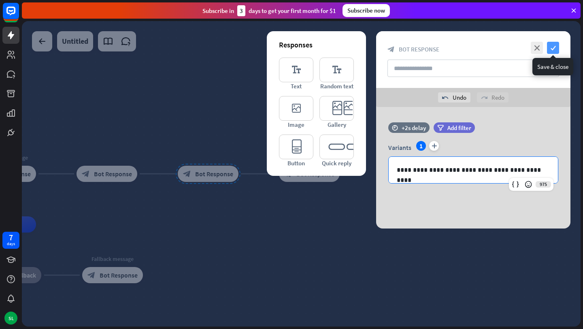
click at [554, 46] on icon "check" at bounding box center [553, 48] width 12 height 12
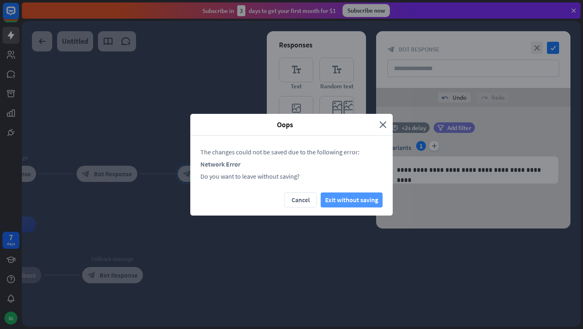
click at [347, 200] on button "Exit without saving" at bounding box center [352, 199] width 62 height 15
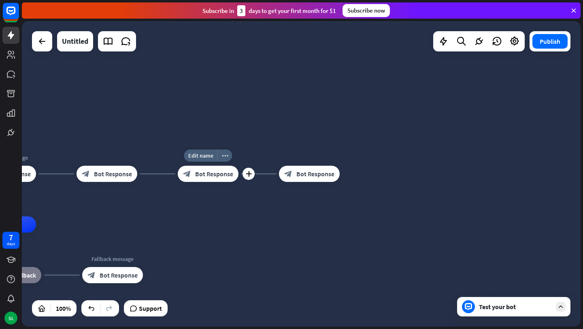
click at [196, 175] on span "Bot Response" at bounding box center [214, 174] width 38 height 8
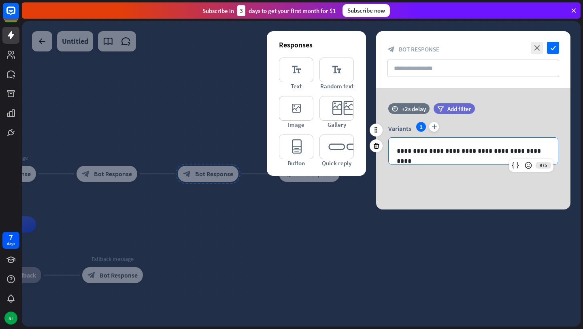
click at [433, 151] on p "**********" at bounding box center [473, 151] width 153 height 10
click at [555, 46] on icon "check" at bounding box center [553, 48] width 12 height 12
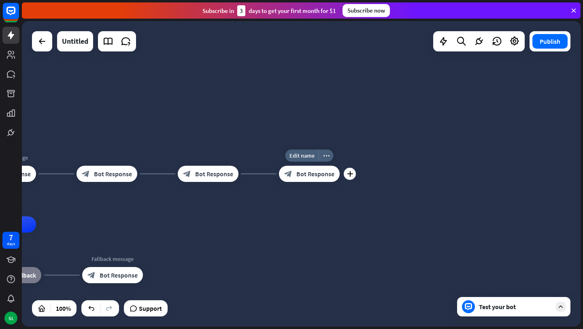
click at [333, 179] on div "block_bot_response Bot Response" at bounding box center [309, 174] width 61 height 16
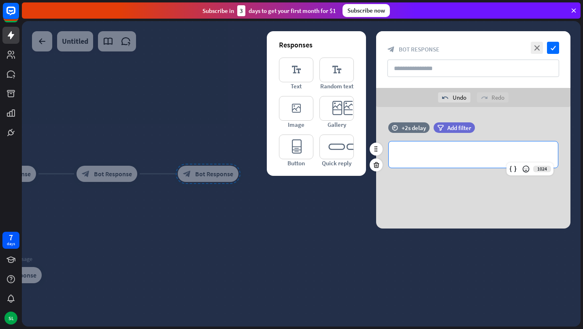
click at [435, 151] on p "**********" at bounding box center [473, 154] width 153 height 10
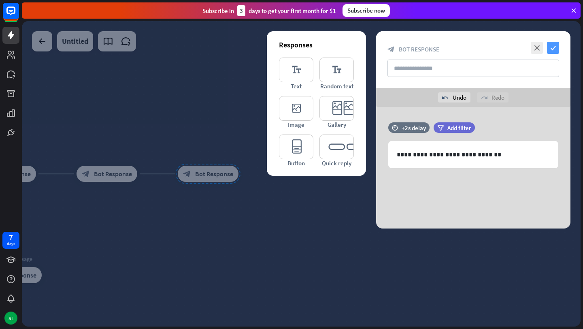
click at [557, 47] on icon "check" at bounding box center [553, 48] width 12 height 12
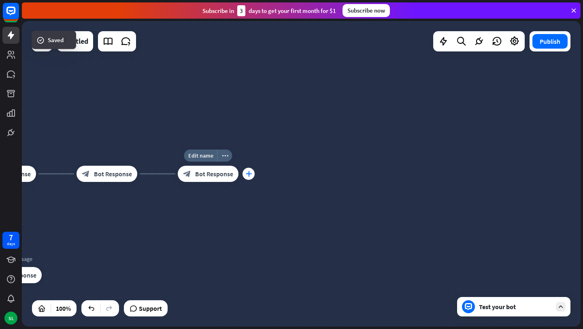
click at [252, 177] on div "plus" at bounding box center [249, 174] width 12 height 12
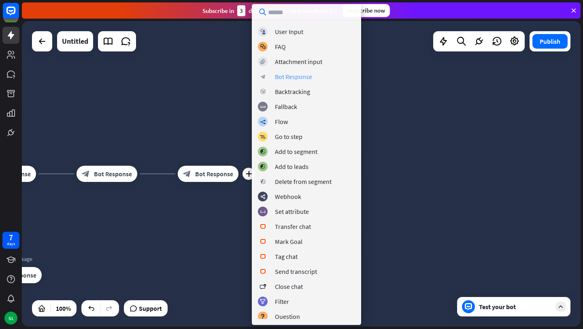
click at [290, 75] on div "Bot Response" at bounding box center [293, 76] width 37 height 8
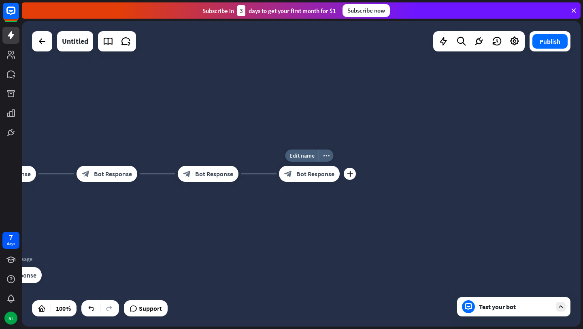
click at [327, 174] on span "Bot Response" at bounding box center [315, 174] width 38 height 8
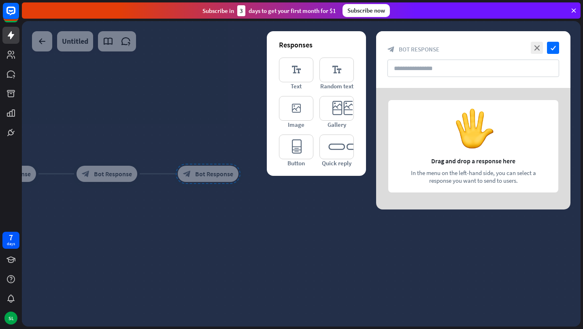
click at [419, 146] on div at bounding box center [473, 149] width 194 height 122
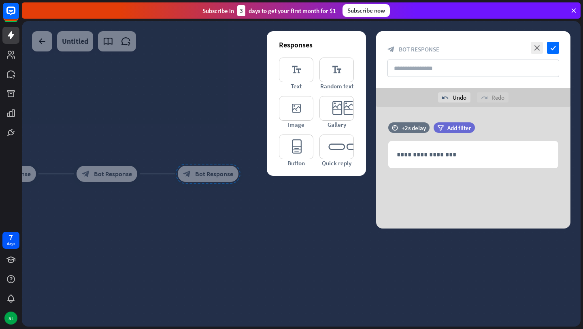
click at [460, 156] on p "**********" at bounding box center [473, 154] width 153 height 10
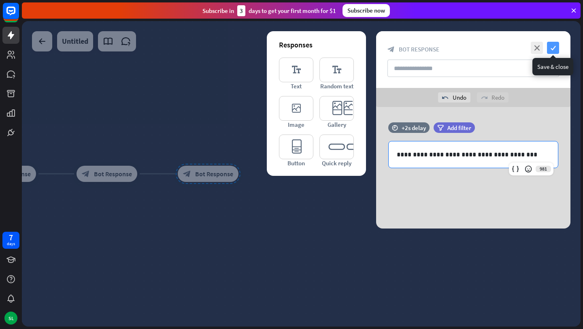
click at [559, 43] on icon "check" at bounding box center [553, 48] width 12 height 12
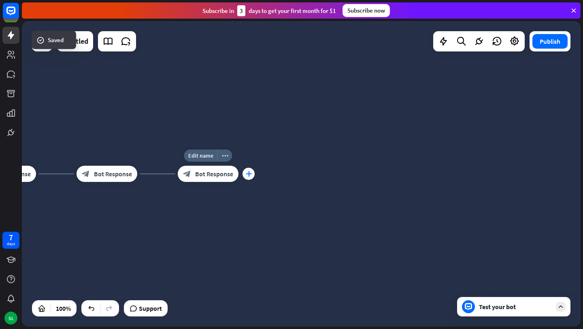
click at [251, 173] on icon "plus" at bounding box center [249, 174] width 6 height 6
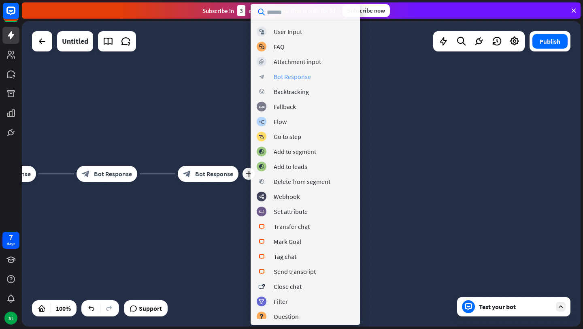
click at [298, 77] on div "Bot Response" at bounding box center [292, 76] width 37 height 8
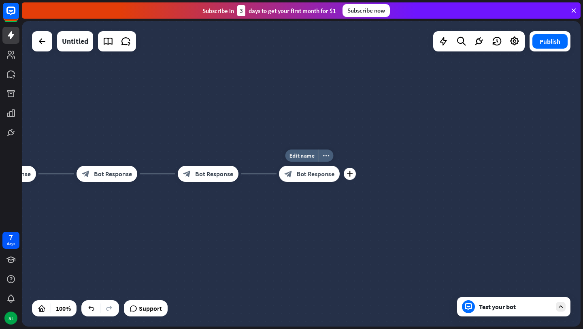
click at [320, 179] on div "block_bot_response Bot Response" at bounding box center [309, 174] width 61 height 16
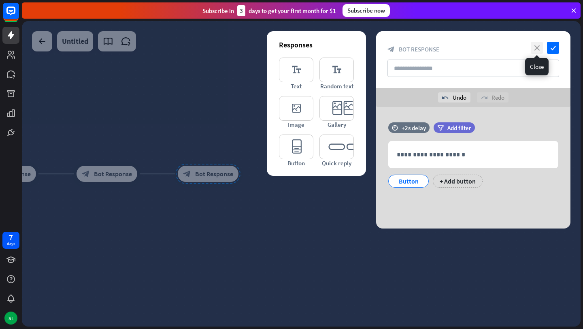
click at [533, 45] on icon "close" at bounding box center [537, 48] width 12 height 12
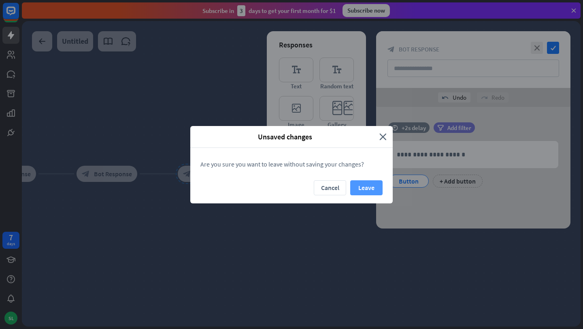
click at [362, 188] on button "Leave" at bounding box center [366, 187] width 32 height 15
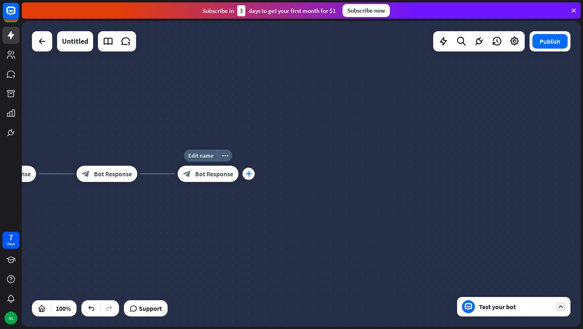
click at [249, 174] on icon "plus" at bounding box center [249, 174] width 6 height 6
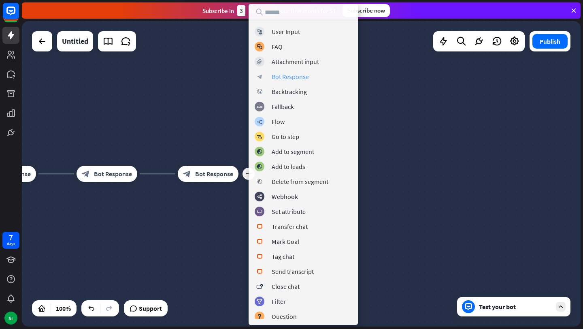
click at [291, 79] on div "Bot Response" at bounding box center [290, 76] width 37 height 8
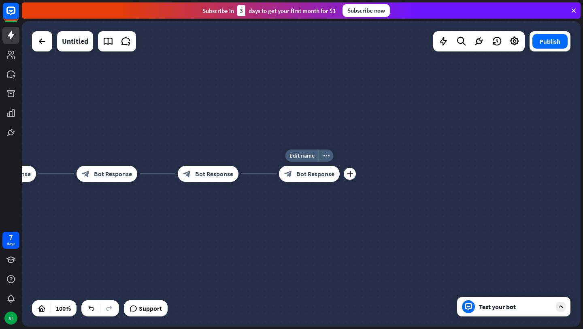
click at [296, 172] on div "block_bot_response Bot Response" at bounding box center [309, 174] width 61 height 16
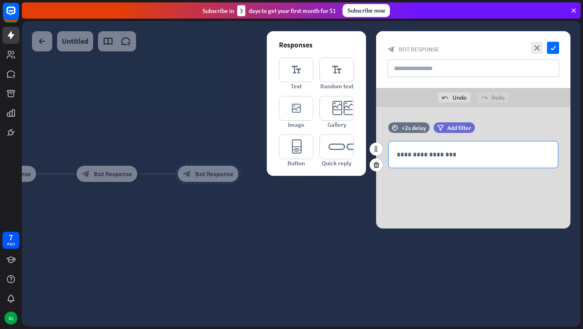
click at [453, 153] on p "**********" at bounding box center [473, 154] width 153 height 10
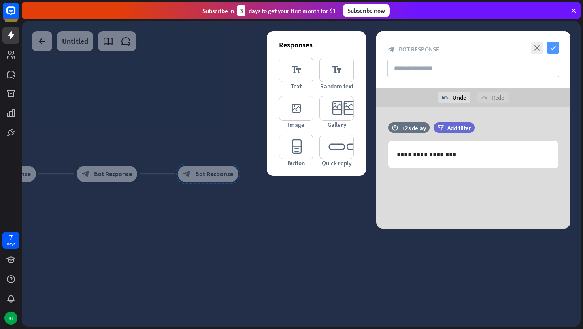
click at [556, 47] on icon "check" at bounding box center [553, 48] width 12 height 12
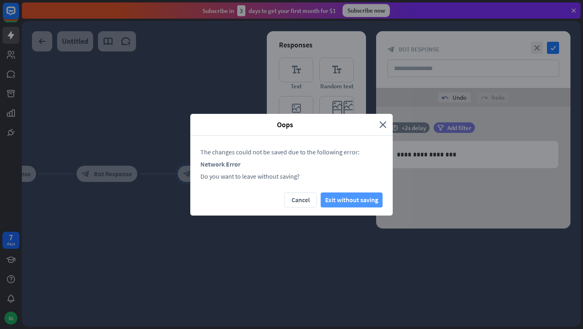
click at [345, 200] on button "Exit without saving" at bounding box center [352, 199] width 62 height 15
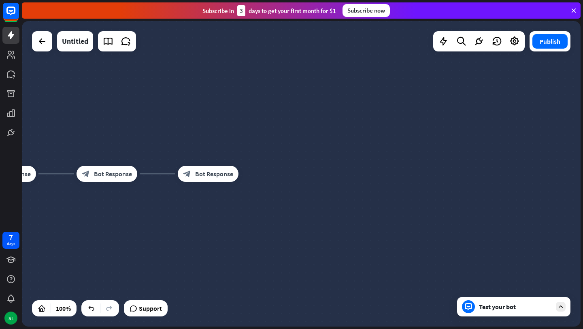
click at [514, 307] on div "Test your bot" at bounding box center [515, 307] width 73 height 8
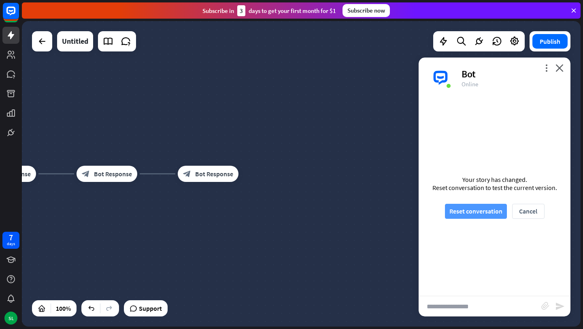
click at [478, 215] on button "Reset conversation" at bounding box center [476, 211] width 62 height 15
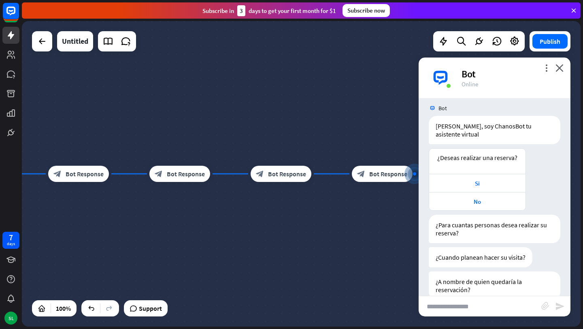
scroll to position [14, 0]
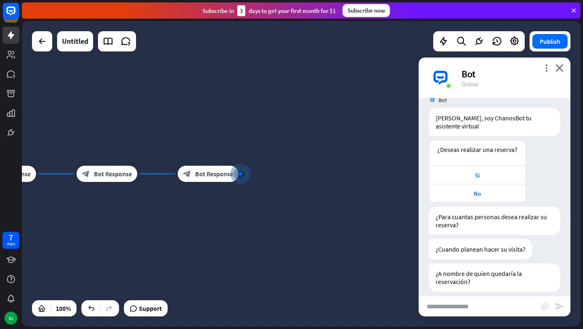
click at [564, 68] on div "more_vert close Bot Online" at bounding box center [495, 78] width 152 height 41
click at [561, 68] on icon "close" at bounding box center [560, 68] width 8 height 8
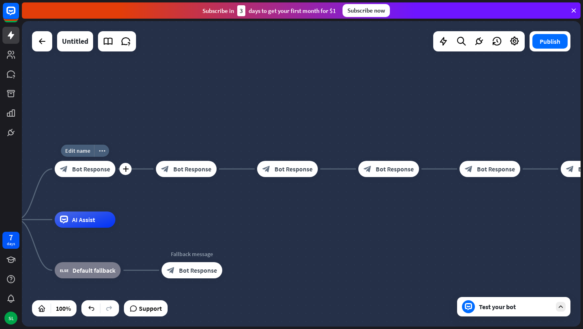
click at [99, 170] on span "Bot Response" at bounding box center [91, 169] width 38 height 8
click at [95, 171] on span "Bot Response" at bounding box center [91, 169] width 38 height 8
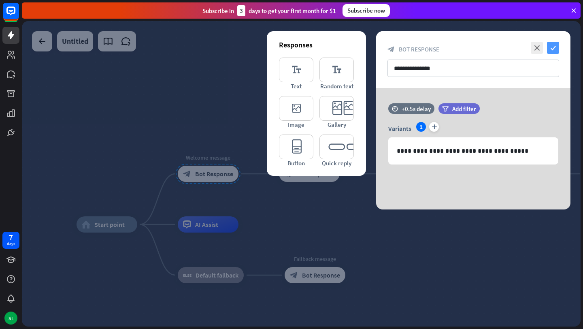
click at [557, 46] on icon "check" at bounding box center [553, 48] width 12 height 12
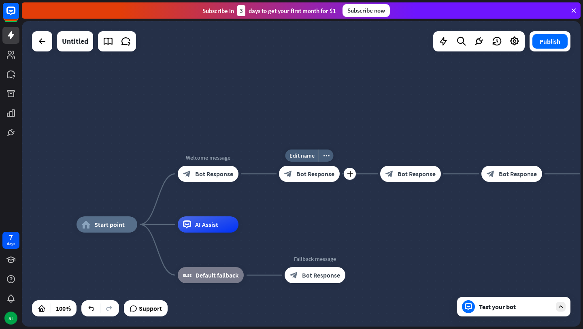
click at [302, 172] on span "Bot Response" at bounding box center [315, 174] width 38 height 8
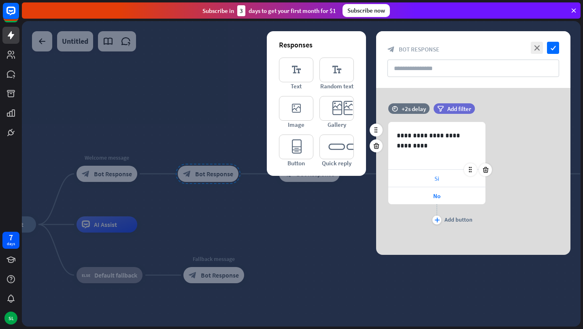
click at [436, 180] on span "Si" at bounding box center [437, 179] width 5 height 8
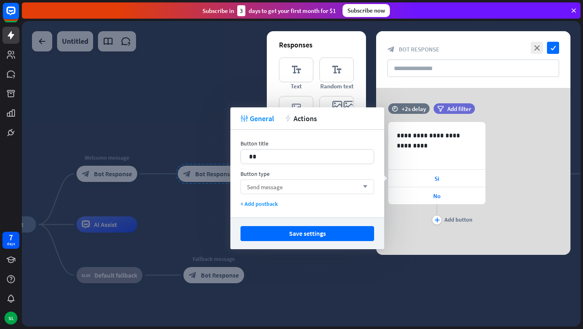
click at [309, 183] on div "Send message arrow_down" at bounding box center [308, 186] width 134 height 15
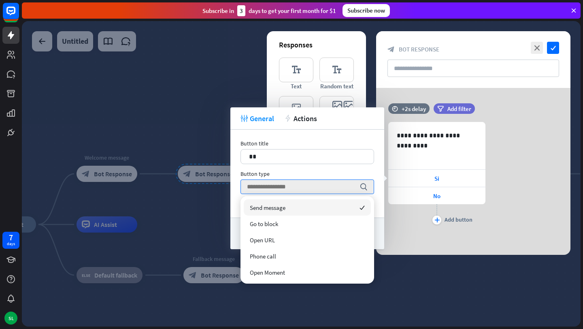
click at [290, 209] on div "Send message checked" at bounding box center [307, 207] width 127 height 16
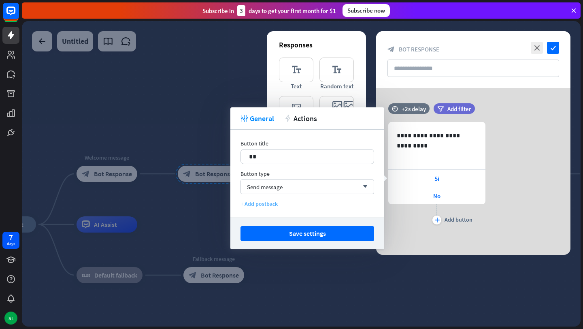
click at [260, 204] on div "+ Add postback" at bounding box center [308, 203] width 134 height 7
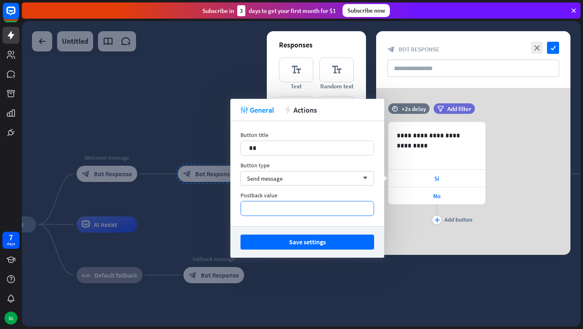
click at [296, 209] on p "**********" at bounding box center [307, 208] width 117 height 10
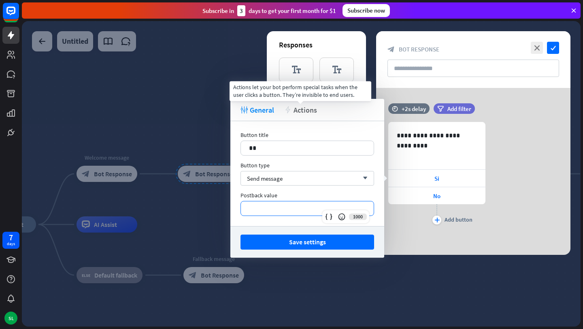
click at [304, 113] on span "Actions" at bounding box center [305, 109] width 23 height 9
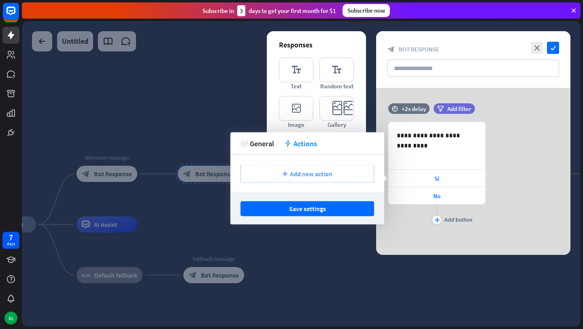
click at [310, 170] on span "Add new action" at bounding box center [311, 174] width 43 height 8
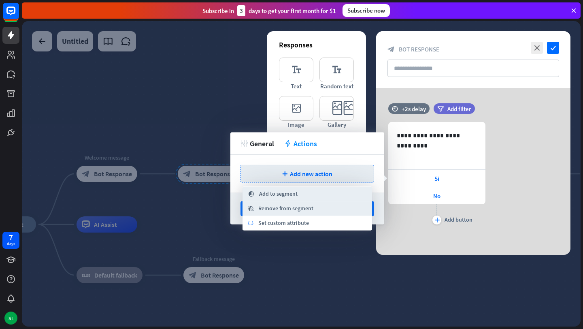
click at [273, 193] on span "Add to segment" at bounding box center [278, 194] width 38 height 8
click at [267, 145] on span "General" at bounding box center [262, 143] width 24 height 9
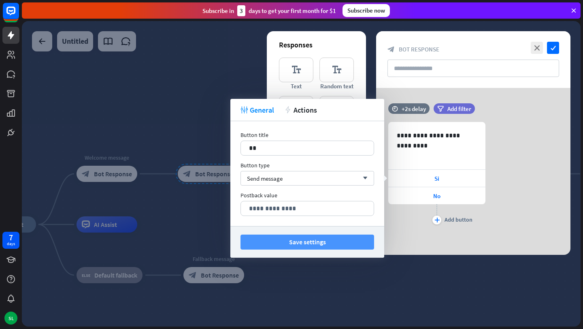
click at [325, 246] on button "Save settings" at bounding box center [308, 242] width 134 height 15
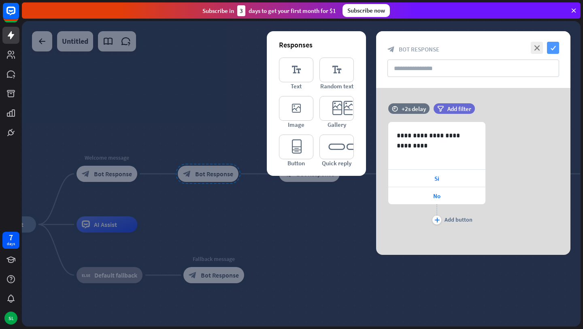
click at [553, 50] on icon "check" at bounding box center [553, 48] width 12 height 12
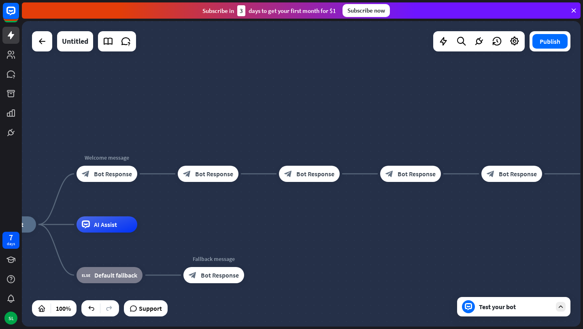
click at [260, 175] on div "home_2 Start point Welcome message block_bot_response Bot Response block_bot_re…" at bounding box center [301, 173] width 559 height 305
drag, startPoint x: 296, startPoint y: 174, endPoint x: 301, endPoint y: 121, distance: 53.6
click at [301, 121] on div "home_2 Start point Welcome message block_bot_response Bot Response block_bot_re…" at bounding box center [301, 173] width 559 height 305
drag, startPoint x: 308, startPoint y: 176, endPoint x: 305, endPoint y: 139, distance: 37.4
click at [305, 139] on div "home_2 Start point Welcome message block_bot_response Bot Response block_bot_re…" at bounding box center [301, 173] width 559 height 305
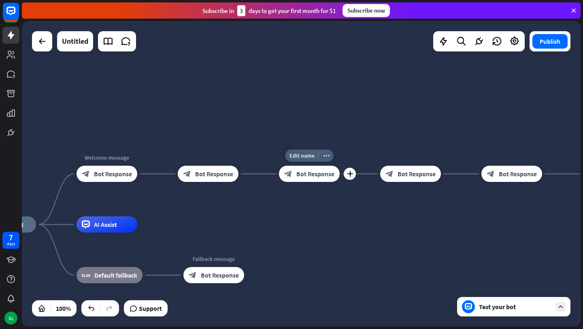
click at [326, 174] on span "Bot Response" at bounding box center [315, 174] width 38 height 8
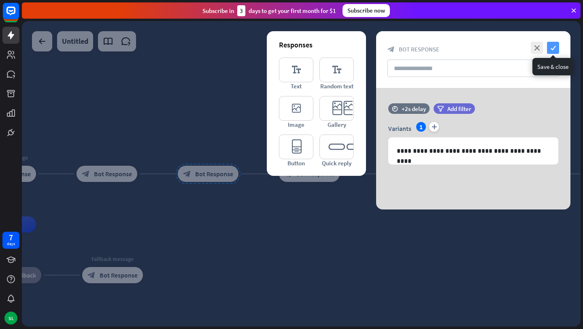
click at [555, 47] on icon "check" at bounding box center [553, 48] width 12 height 12
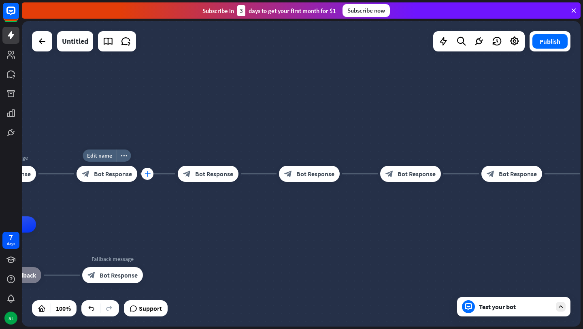
click at [147, 174] on icon "plus" at bounding box center [148, 174] width 6 height 6
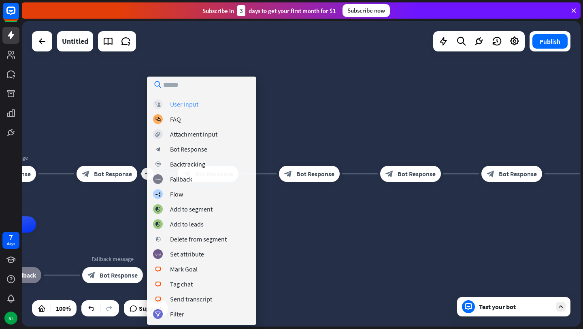
click at [184, 104] on div "User Input" at bounding box center [184, 104] width 28 height 8
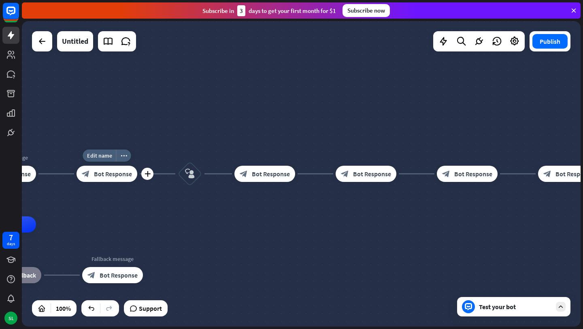
click at [118, 175] on span "Bot Response" at bounding box center [113, 174] width 38 height 8
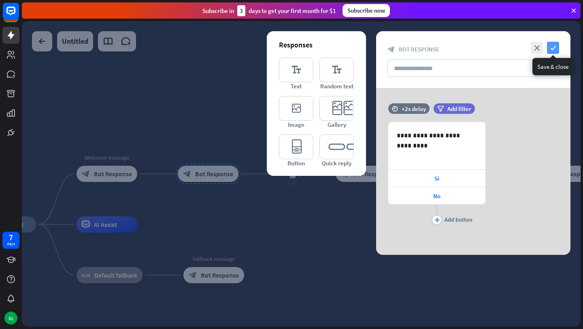
click at [552, 47] on icon "check" at bounding box center [553, 48] width 12 height 12
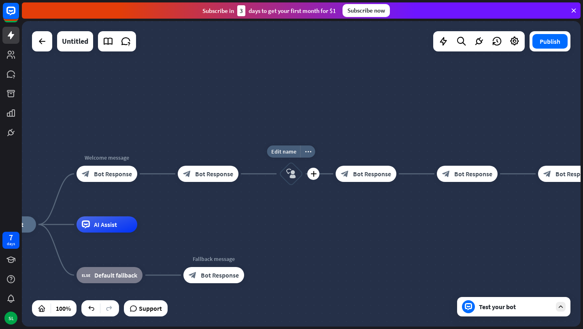
click at [286, 173] on icon "block_user_input" at bounding box center [291, 174] width 10 height 10
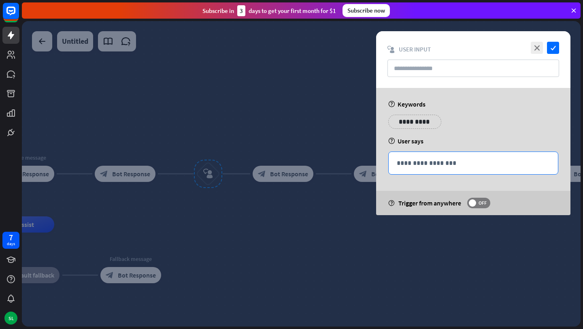
click at [419, 166] on p "**********" at bounding box center [473, 163] width 153 height 10
click at [473, 202] on span at bounding box center [472, 202] width 7 height 7
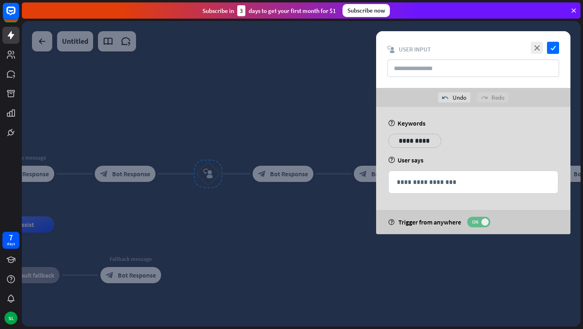
click at [481, 222] on span "ON" at bounding box center [475, 222] width 13 height 6
click at [419, 142] on p "**********" at bounding box center [414, 141] width 41 height 10
click at [538, 49] on icon "close" at bounding box center [537, 48] width 12 height 12
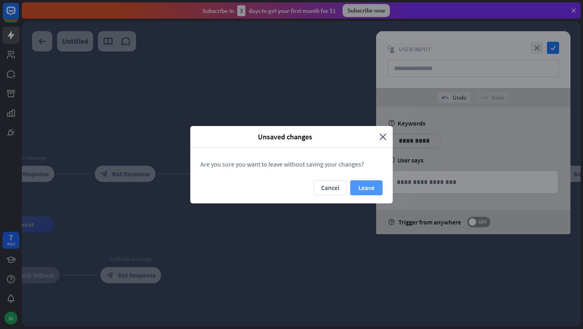
click at [378, 190] on button "Leave" at bounding box center [366, 187] width 32 height 15
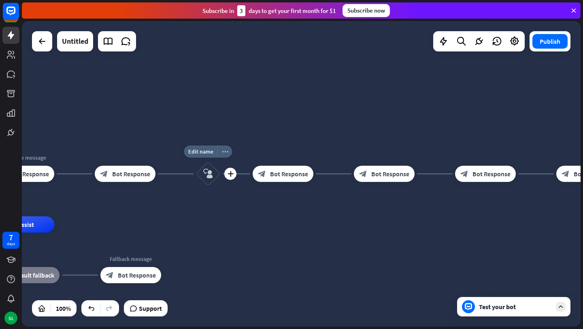
click at [226, 149] on icon "more_horiz" at bounding box center [225, 152] width 6 height 6
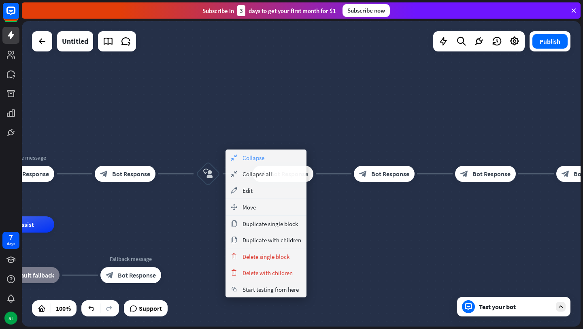
click at [252, 160] on span "Collapse" at bounding box center [254, 158] width 22 height 8
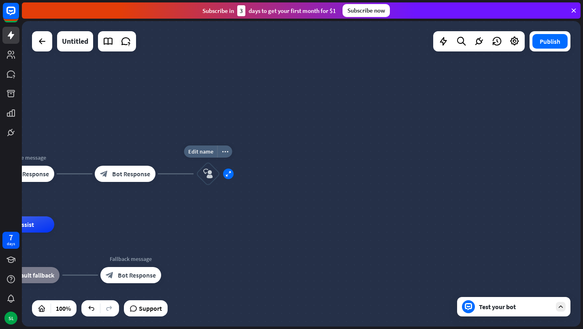
click at [226, 175] on icon "expand" at bounding box center [229, 173] width 6 height 5
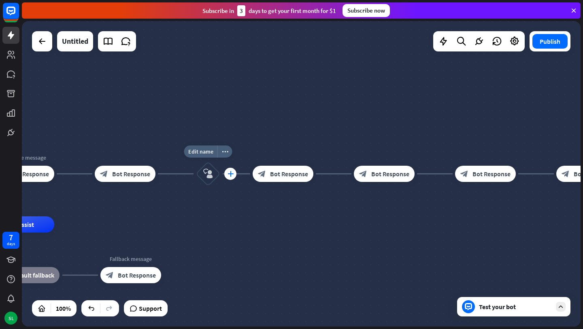
click at [230, 177] on div "plus" at bounding box center [230, 174] width 12 height 12
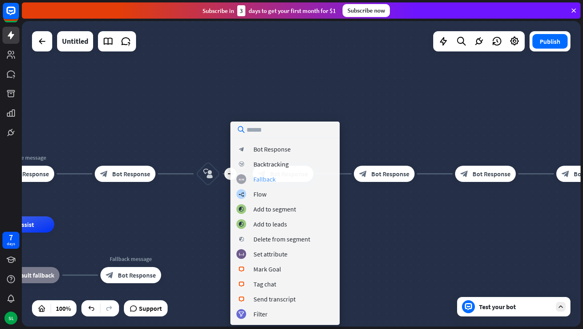
click at [256, 179] on div "Fallback" at bounding box center [265, 179] width 22 height 8
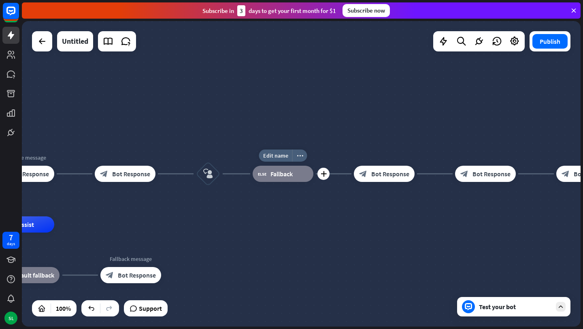
click at [275, 170] on span "Fallback" at bounding box center [282, 174] width 22 height 8
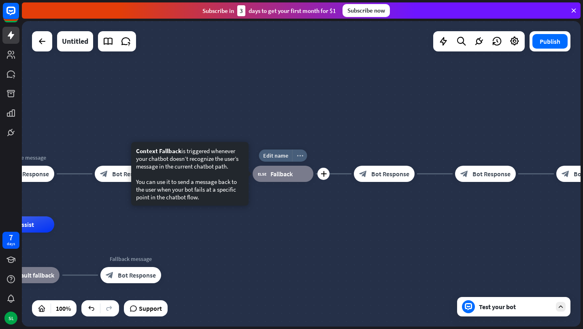
click at [300, 157] on icon "more_horiz" at bounding box center [300, 156] width 6 height 6
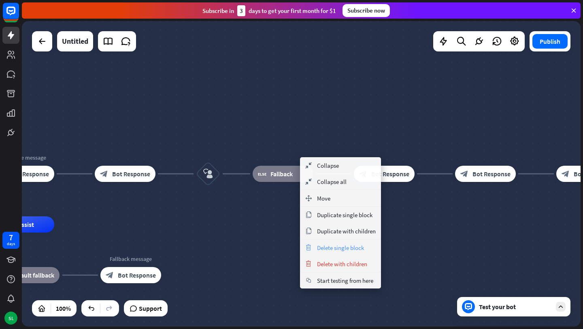
click at [333, 246] on span "Delete single block" at bounding box center [340, 248] width 47 height 8
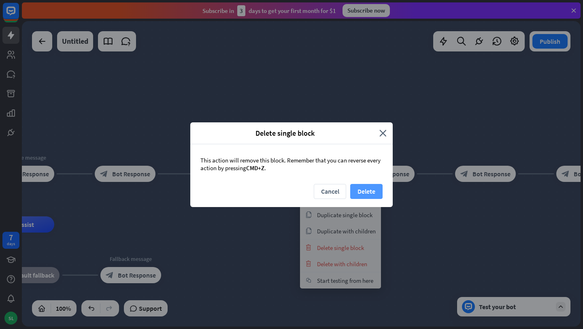
click at [359, 189] on button "Delete" at bounding box center [366, 191] width 32 height 15
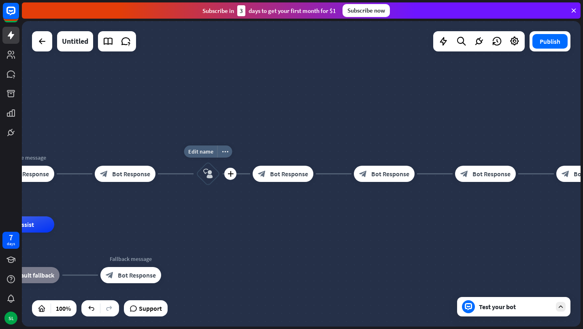
click at [205, 173] on icon "block_user_input" at bounding box center [208, 174] width 10 height 10
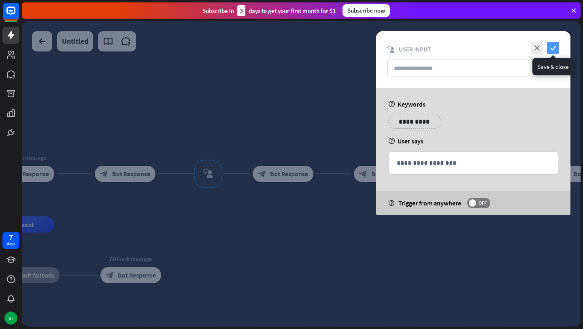
click at [552, 52] on icon "check" at bounding box center [553, 48] width 12 height 12
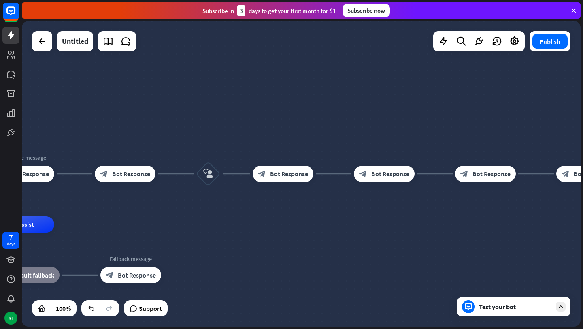
click at [500, 309] on div "Test your bot" at bounding box center [515, 307] width 73 height 8
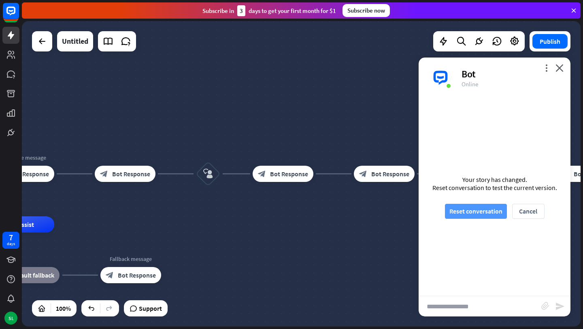
click at [463, 213] on button "Reset conversation" at bounding box center [476, 211] width 62 height 15
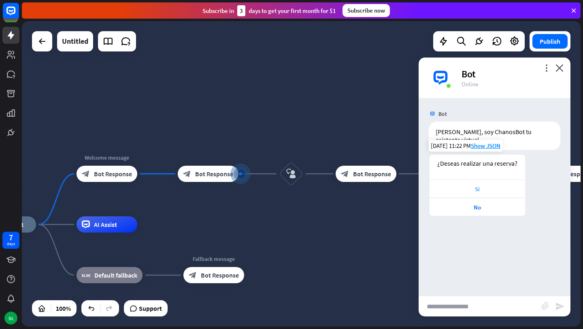
click at [474, 185] on div "Si" at bounding box center [477, 189] width 88 height 8
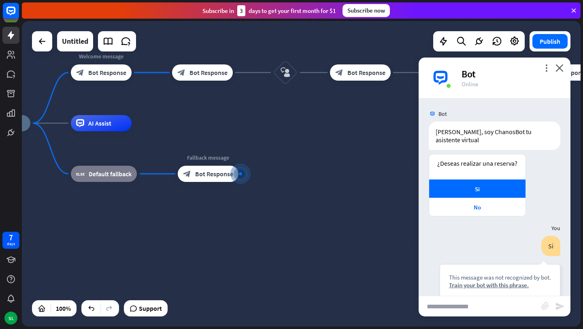
click at [560, 75] on div "Bot" at bounding box center [511, 74] width 99 height 13
click at [560, 72] on div "Bot" at bounding box center [511, 74] width 99 height 13
click at [561, 64] on div "more_vert close Bot Online" at bounding box center [495, 78] width 152 height 41
click at [561, 67] on icon "close" at bounding box center [560, 68] width 8 height 8
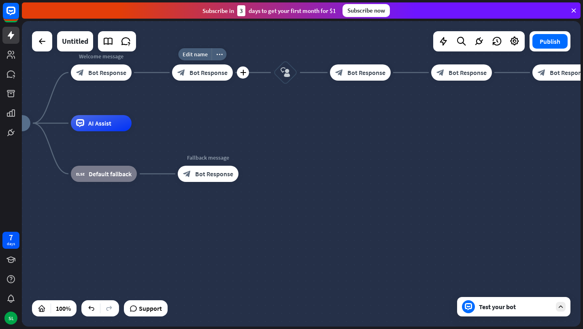
click at [219, 72] on span "Bot Response" at bounding box center [209, 72] width 38 height 8
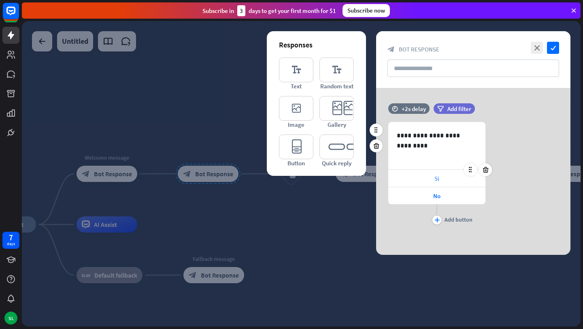
click at [438, 184] on div "Si" at bounding box center [436, 178] width 97 height 17
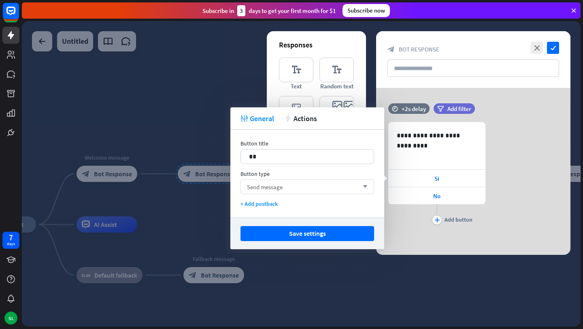
click at [322, 186] on div "Send message arrow_down" at bounding box center [308, 186] width 134 height 15
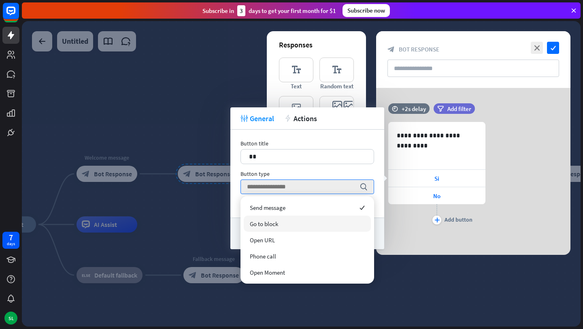
click at [310, 224] on div "Go to block" at bounding box center [307, 223] width 127 height 16
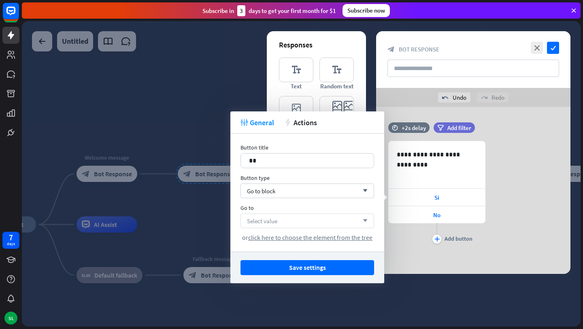
click at [313, 222] on div "Select value arrow_down" at bounding box center [308, 220] width 134 height 15
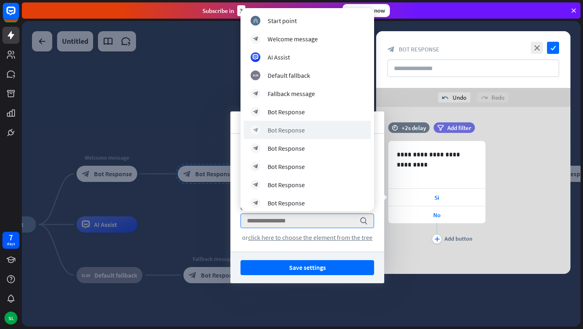
scroll to position [22, 0]
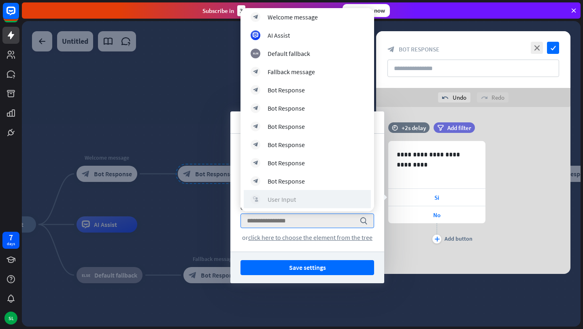
click at [297, 198] on div "block_user_input User Input" at bounding box center [307, 199] width 113 height 10
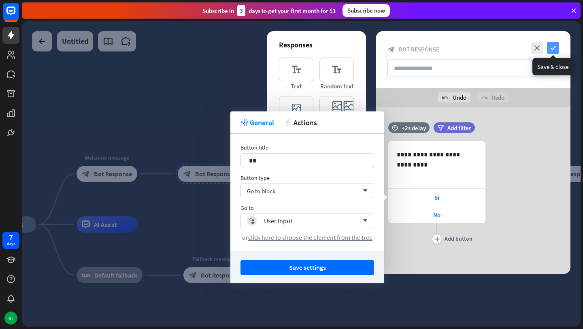
click at [555, 49] on icon "check" at bounding box center [553, 48] width 12 height 12
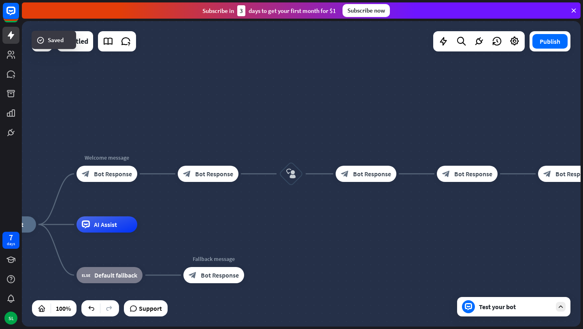
click at [493, 309] on div "Test your bot" at bounding box center [515, 307] width 73 height 8
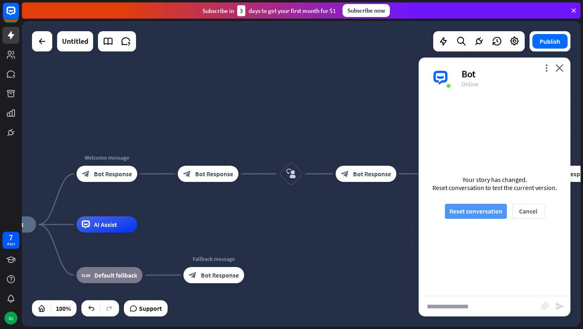
click at [460, 211] on button "Reset conversation" at bounding box center [476, 211] width 62 height 15
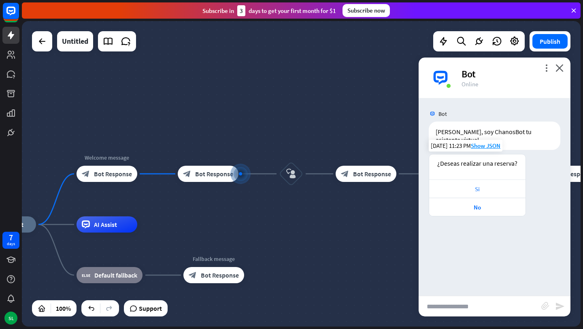
click at [477, 185] on div "Si" at bounding box center [477, 189] width 88 height 8
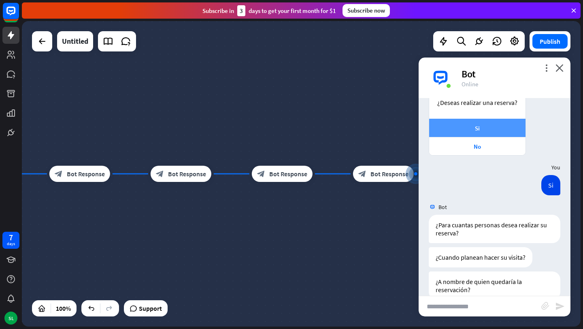
scroll to position [69, 0]
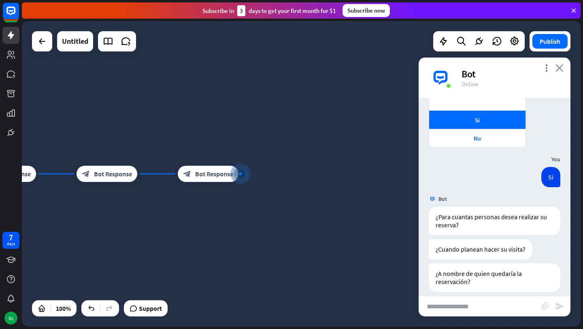
click at [561, 71] on icon "close" at bounding box center [560, 68] width 8 height 8
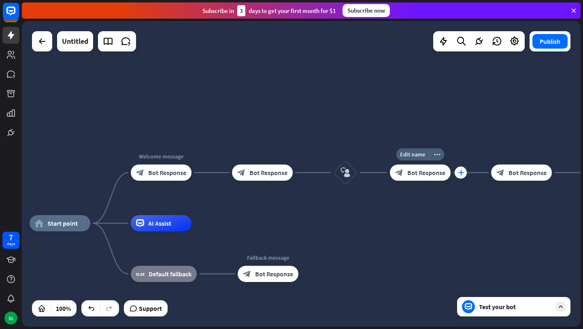
click at [461, 173] on icon "plus" at bounding box center [461, 173] width 6 height 6
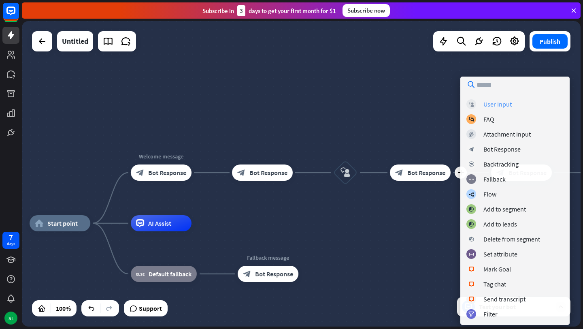
click at [490, 107] on div "User Input" at bounding box center [498, 104] width 28 height 8
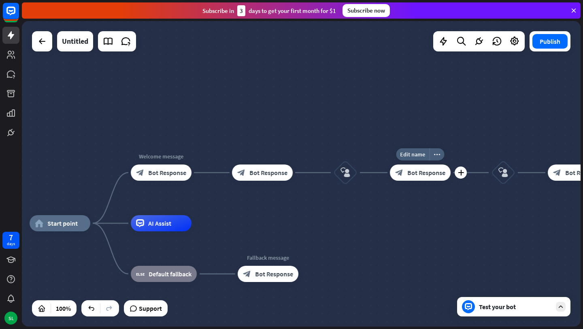
click at [415, 171] on span "Bot Response" at bounding box center [426, 172] width 38 height 8
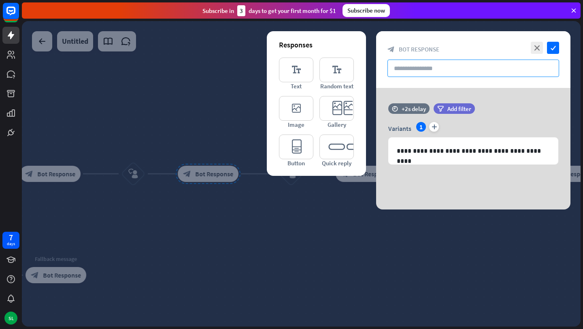
click at [415, 68] on input "text" at bounding box center [474, 68] width 172 height 17
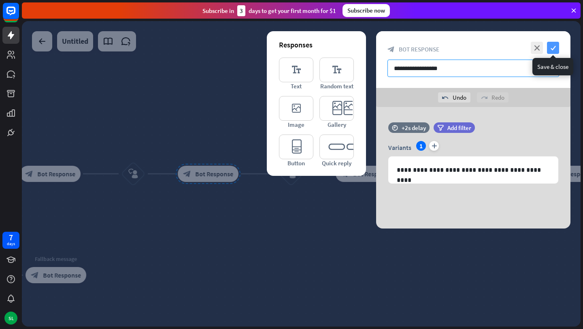
type input "**********"
click at [554, 47] on icon "check" at bounding box center [553, 48] width 12 height 12
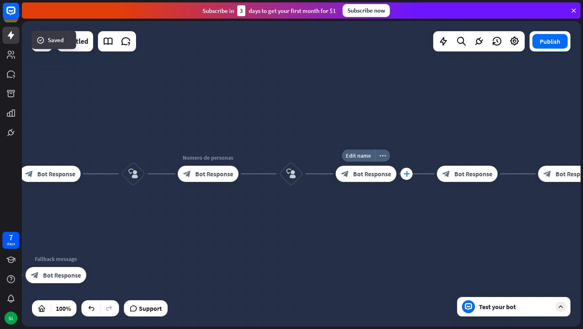
click at [407, 173] on icon "plus" at bounding box center [407, 174] width 6 height 6
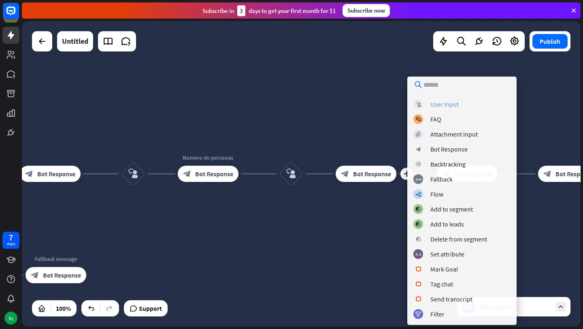
click at [443, 102] on div "User Input" at bounding box center [445, 104] width 28 height 8
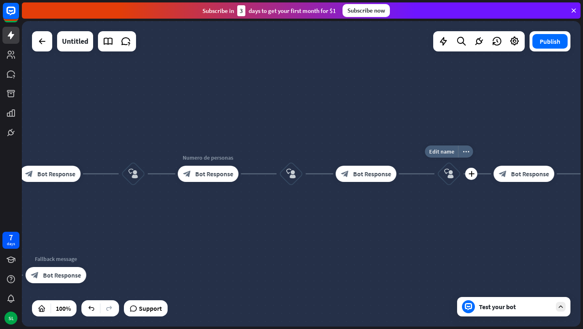
click at [450, 169] on icon "block_user_input" at bounding box center [449, 174] width 10 height 10
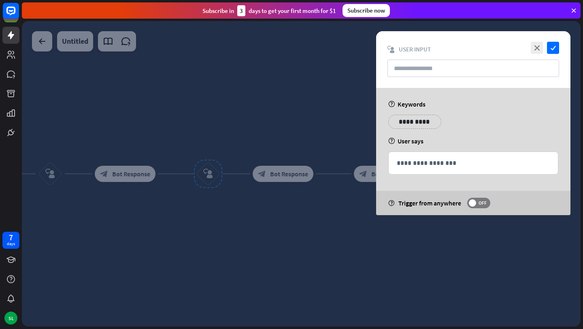
click at [535, 41] on div "close check block_user_input User Input" at bounding box center [473, 59] width 194 height 57
click at [536, 45] on icon "close" at bounding box center [537, 48] width 12 height 12
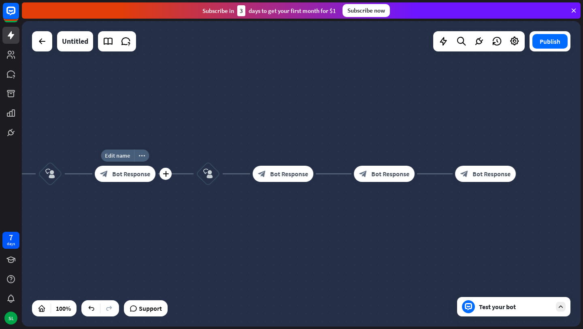
click at [126, 173] on span "Bot Response" at bounding box center [131, 174] width 38 height 8
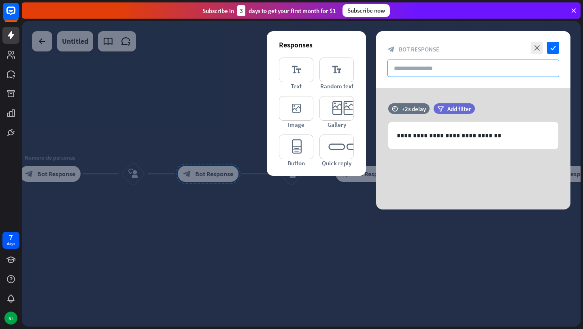
click at [406, 70] on input "text" at bounding box center [474, 68] width 172 height 17
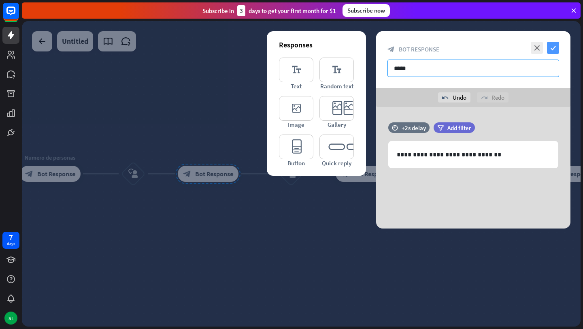
type input "*****"
click at [552, 46] on icon "check" at bounding box center [553, 48] width 12 height 12
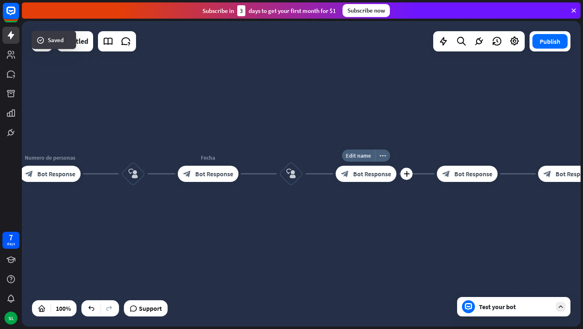
click at [362, 173] on span "Bot Response" at bounding box center [372, 174] width 38 height 8
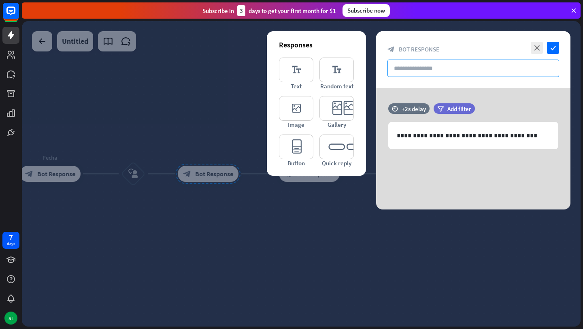
click at [420, 67] on input "text" at bounding box center [474, 68] width 172 height 17
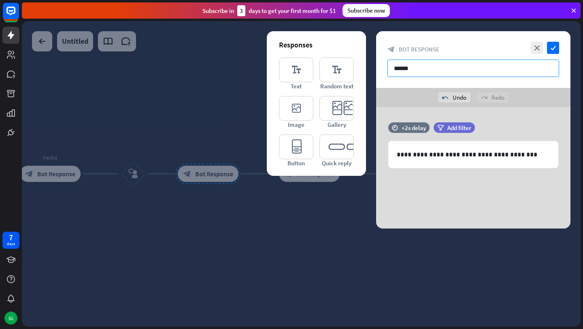
type input "******"
click at [542, 38] on div "close check block_bot_response Bot Response ******" at bounding box center [473, 59] width 194 height 57
click at [558, 47] on icon "check" at bounding box center [553, 48] width 12 height 12
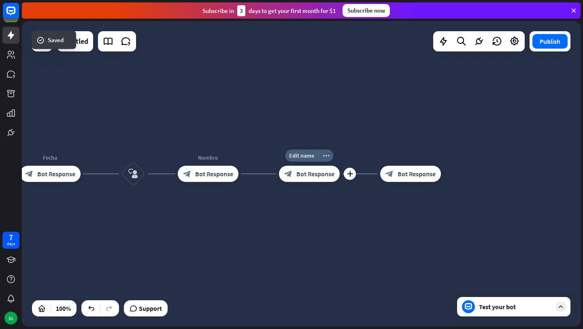
click at [315, 172] on span "Bot Response" at bounding box center [315, 174] width 38 height 8
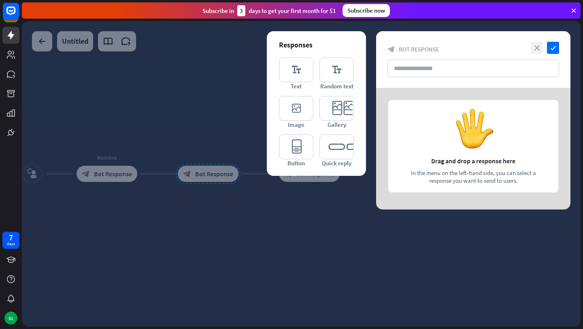
click at [537, 48] on icon "close" at bounding box center [537, 48] width 12 height 12
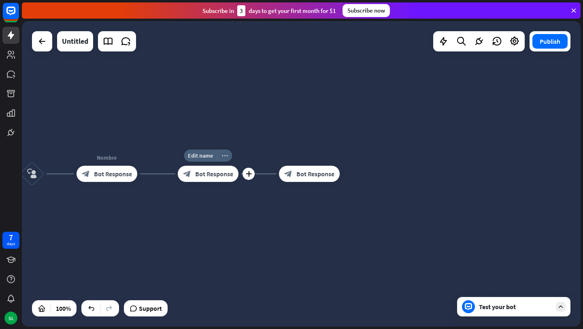
click at [225, 157] on icon "more_horiz" at bounding box center [225, 156] width 6 height 6
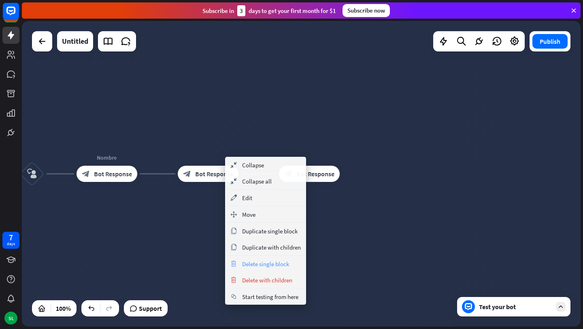
click at [250, 258] on div "trash Delete single block" at bounding box center [265, 264] width 81 height 16
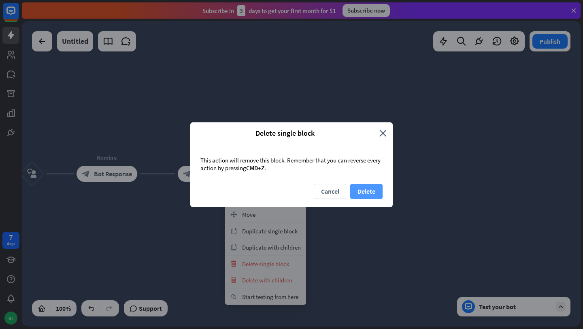
click at [361, 188] on button "Delete" at bounding box center [366, 191] width 32 height 15
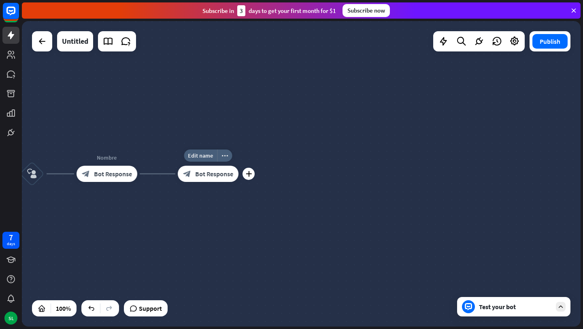
click at [219, 179] on div "block_bot_response Bot Response" at bounding box center [208, 174] width 61 height 16
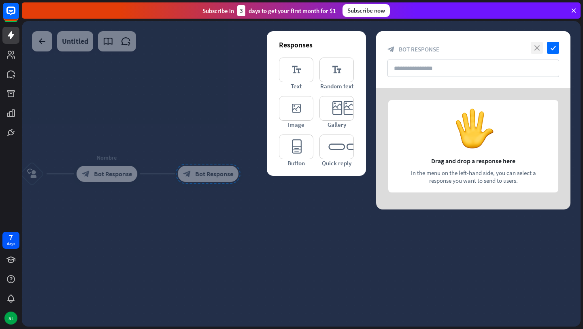
click at [541, 46] on icon "close" at bounding box center [537, 48] width 12 height 12
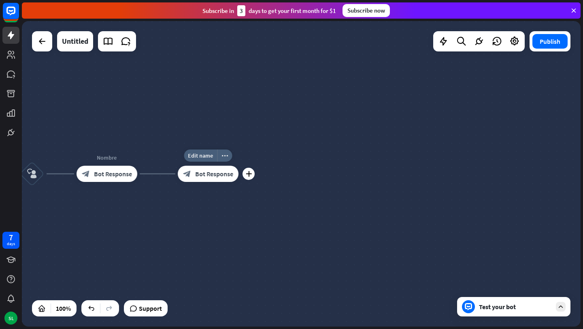
click at [220, 179] on div "block_bot_response Bot Response" at bounding box center [208, 174] width 61 height 16
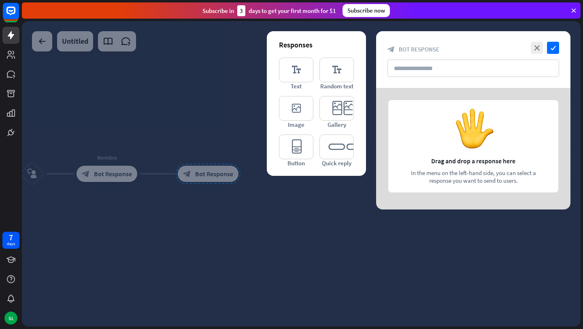
click at [225, 195] on div at bounding box center [301, 173] width 559 height 305
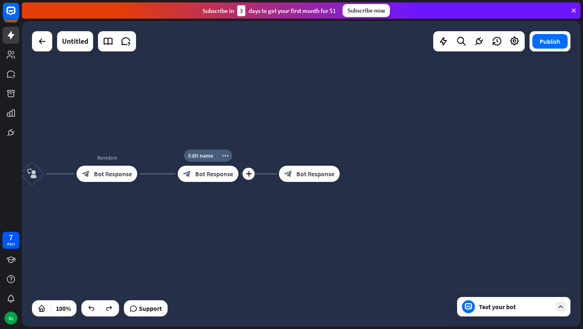
click at [226, 177] on span "Bot Response" at bounding box center [214, 174] width 38 height 8
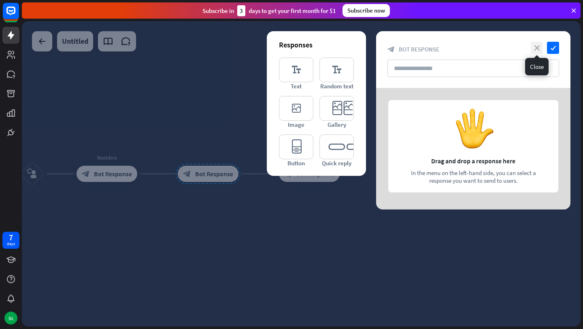
click at [539, 51] on icon "close" at bounding box center [537, 48] width 12 height 12
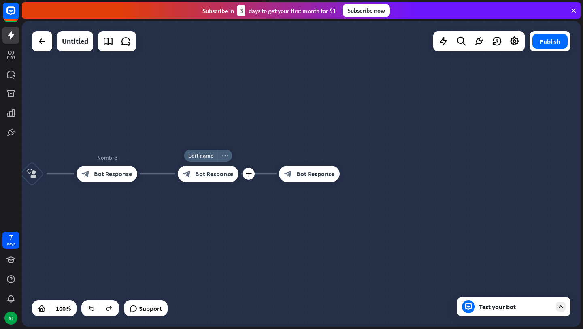
click at [225, 156] on icon "more_horiz" at bounding box center [225, 156] width 6 height 6
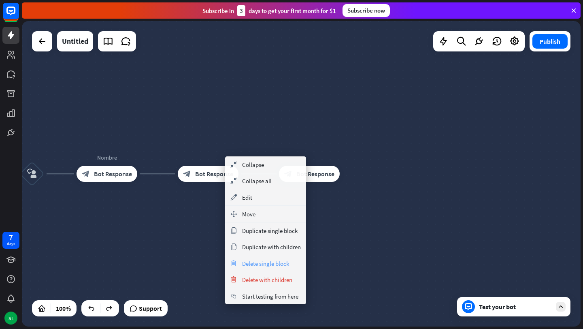
click at [261, 260] on span "Delete single block" at bounding box center [265, 264] width 47 height 8
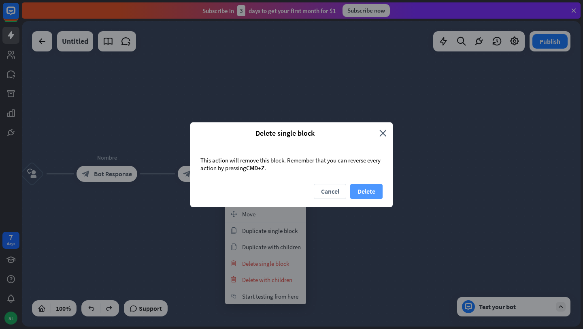
click at [368, 190] on button "Delete" at bounding box center [366, 191] width 32 height 15
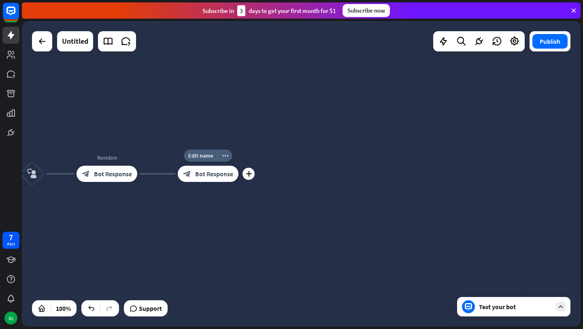
click at [231, 177] on span "Bot Response" at bounding box center [214, 174] width 38 height 8
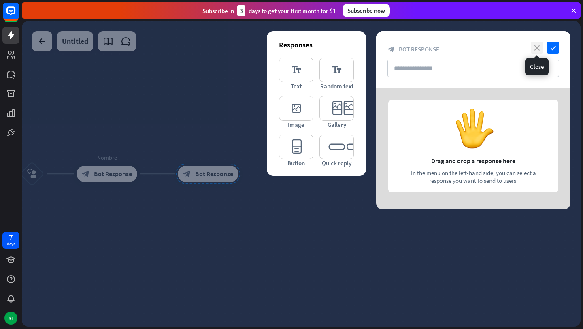
click at [535, 45] on icon "close" at bounding box center [537, 48] width 12 height 12
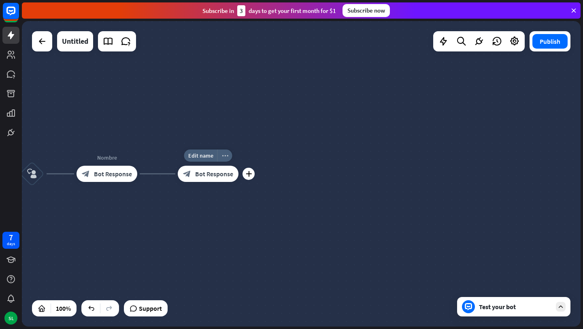
click at [224, 159] on div "more_horiz" at bounding box center [224, 155] width 15 height 12
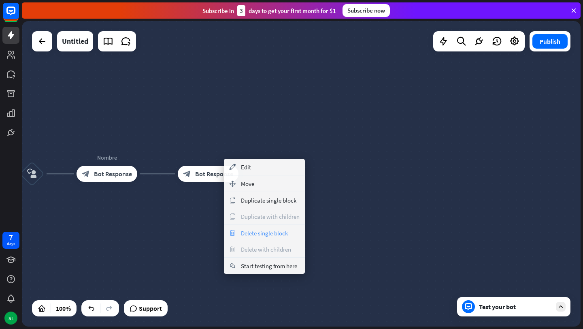
click at [265, 228] on div "trash Delete single block" at bounding box center [264, 233] width 81 height 16
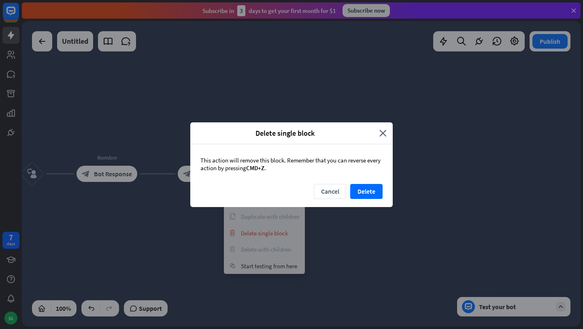
click at [384, 190] on div "Cancel Delete" at bounding box center [291, 195] width 203 height 23
click at [375, 192] on button "Delete" at bounding box center [366, 191] width 32 height 15
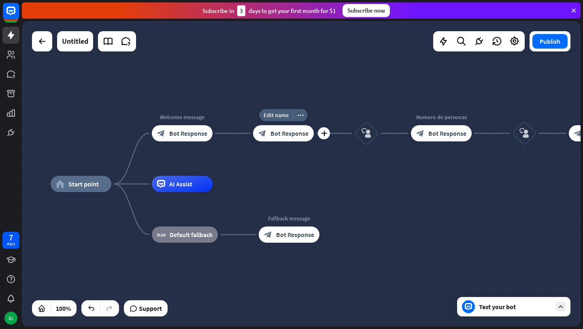
click at [288, 140] on div "block_bot_response Bot Response" at bounding box center [283, 133] width 61 height 16
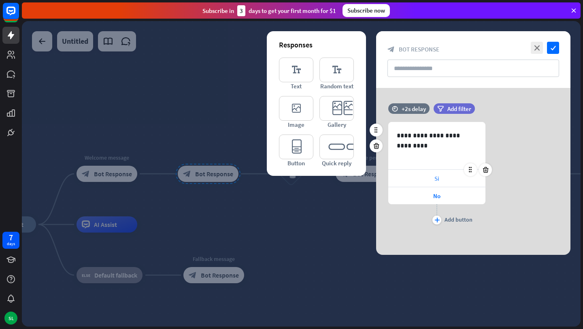
click at [435, 176] on span "Si" at bounding box center [437, 179] width 5 height 8
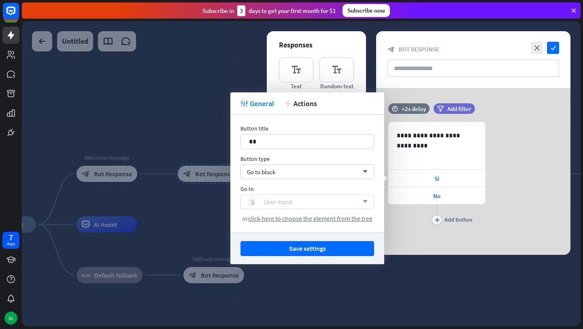
click at [322, 198] on div "block_user_input User Input" at bounding box center [303, 202] width 112 height 10
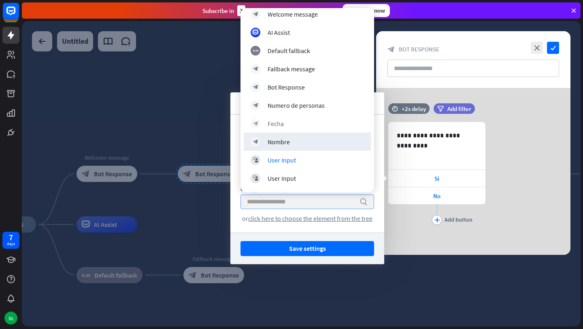
scroll to position [41, 0]
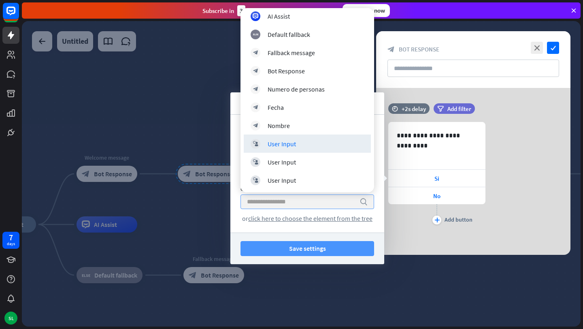
click at [340, 243] on button "Save settings" at bounding box center [308, 248] width 134 height 15
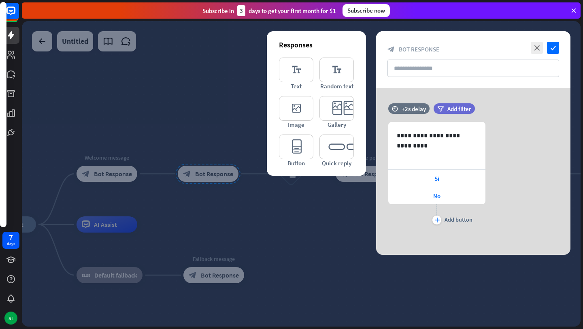
click at [561, 49] on div "close check block_bot_response Bot Response" at bounding box center [473, 59] width 194 height 57
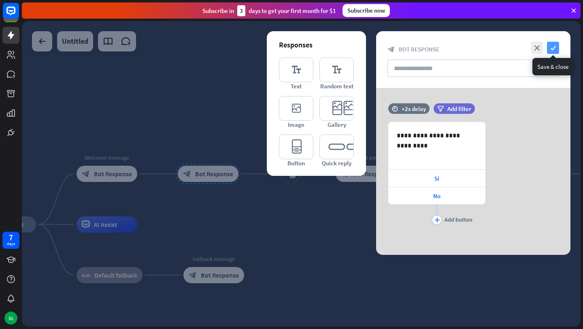
click at [555, 47] on icon "check" at bounding box center [553, 48] width 12 height 12
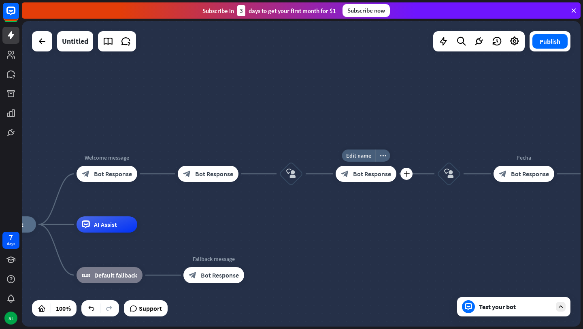
click at [364, 173] on span "Bot Response" at bounding box center [372, 174] width 38 height 8
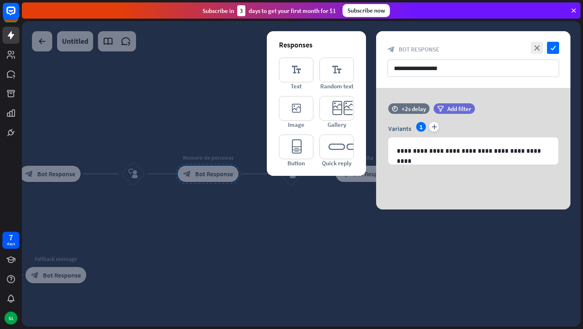
click at [420, 174] on div "**********" at bounding box center [473, 149] width 194 height 122
click at [409, 150] on p "**********" at bounding box center [473, 151] width 153 height 10
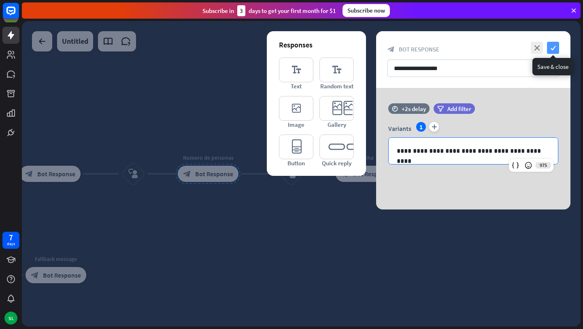
click at [555, 48] on icon "check" at bounding box center [553, 48] width 12 height 12
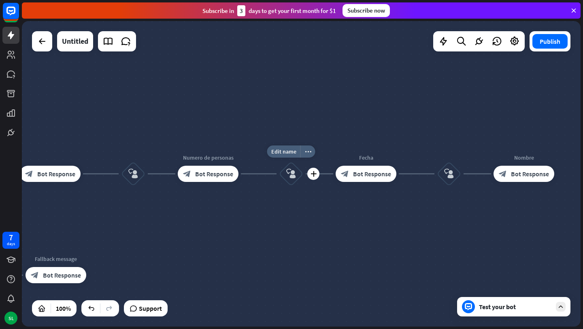
click at [287, 175] on icon "block_user_input" at bounding box center [291, 174] width 10 height 10
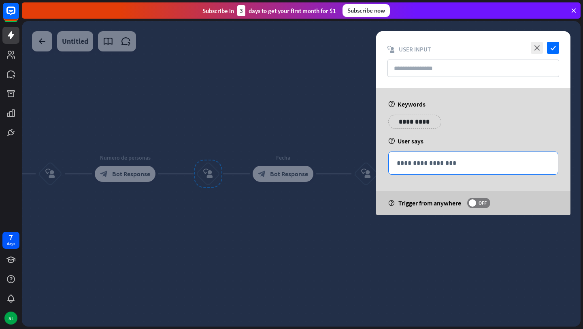
click at [424, 163] on p "**********" at bounding box center [473, 163] width 153 height 10
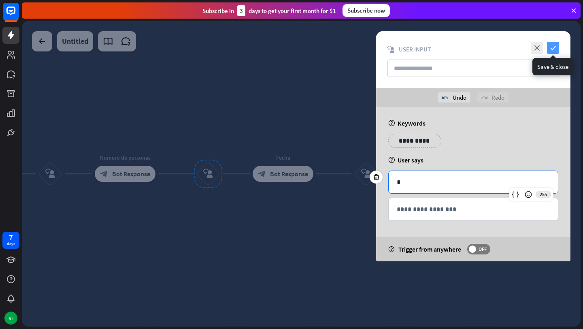
click at [553, 49] on icon "check" at bounding box center [553, 48] width 12 height 12
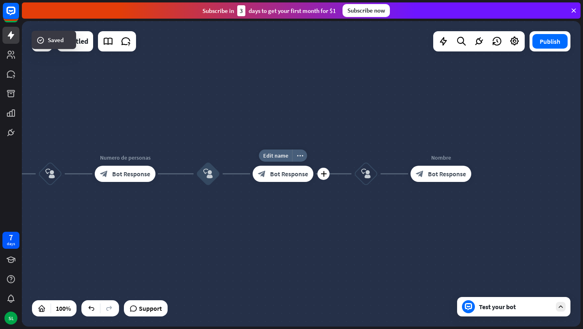
click at [290, 174] on span "Bot Response" at bounding box center [289, 174] width 38 height 8
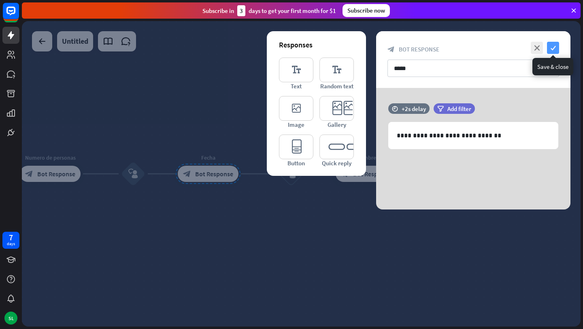
click at [552, 48] on icon "check" at bounding box center [553, 48] width 12 height 12
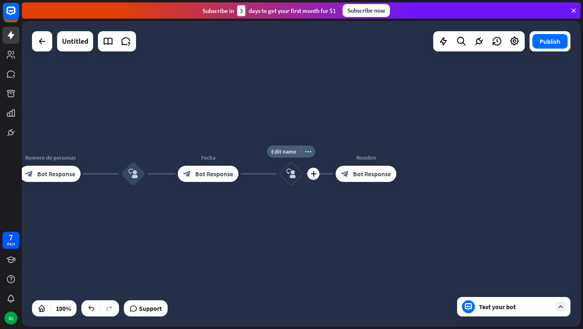
click at [289, 176] on icon "block_user_input" at bounding box center [291, 174] width 10 height 10
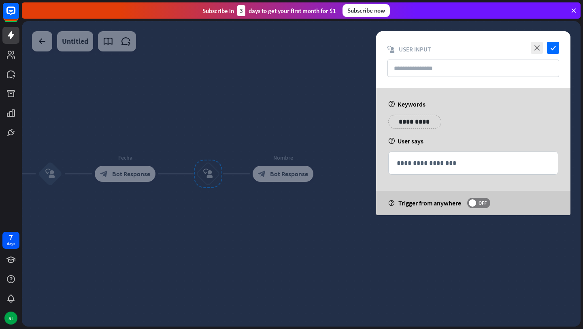
click at [416, 122] on p "**********" at bounding box center [414, 122] width 41 height 10
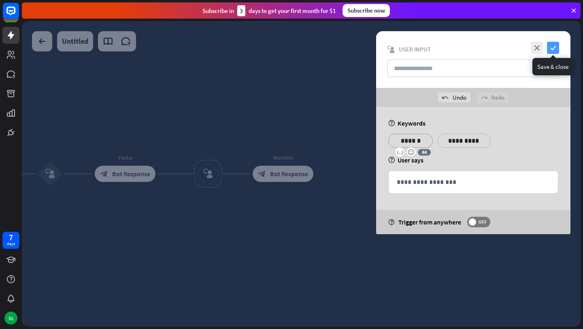
click at [559, 49] on icon "check" at bounding box center [553, 48] width 12 height 12
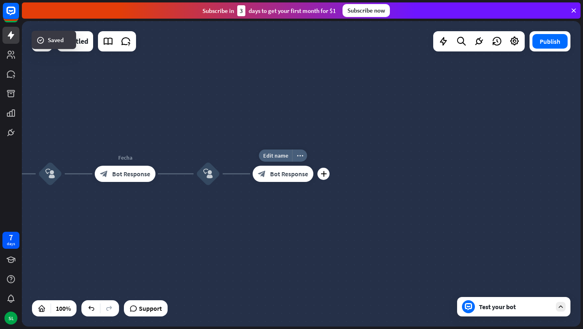
click at [284, 173] on span "Bot Response" at bounding box center [289, 174] width 38 height 8
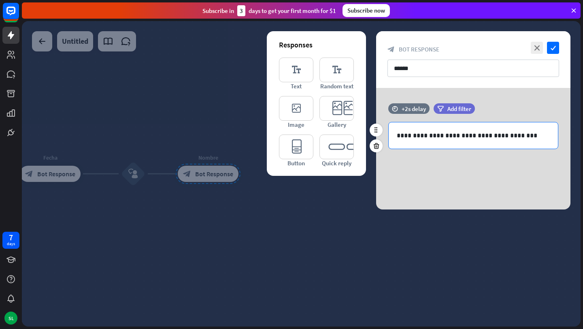
click at [397, 136] on p "**********" at bounding box center [473, 135] width 153 height 10
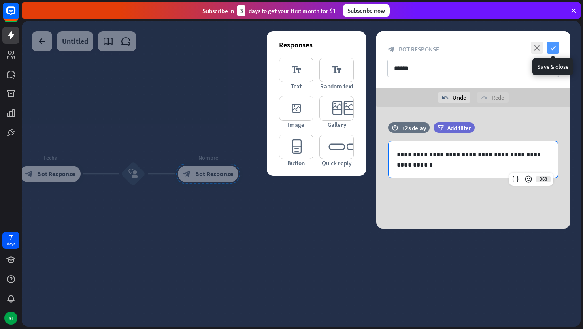
click at [556, 50] on icon "check" at bounding box center [553, 48] width 12 height 12
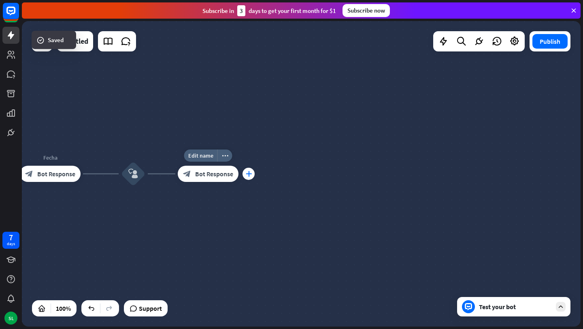
click at [249, 173] on icon "plus" at bounding box center [249, 174] width 6 height 6
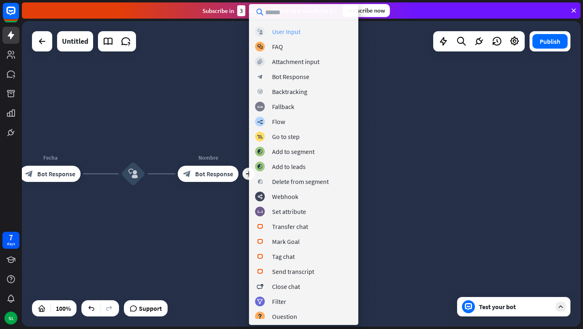
click at [290, 34] on div "User Input" at bounding box center [286, 32] width 28 height 8
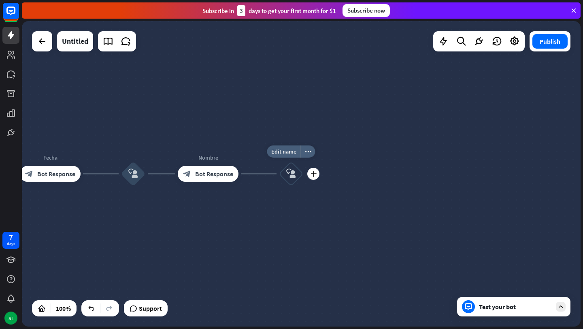
click at [291, 171] on icon "block_user_input" at bounding box center [291, 174] width 10 height 10
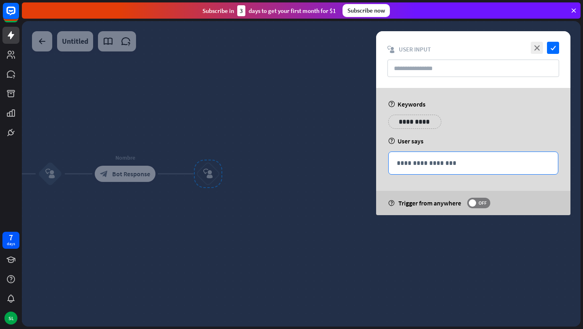
click at [421, 162] on p "**********" at bounding box center [473, 163] width 153 height 10
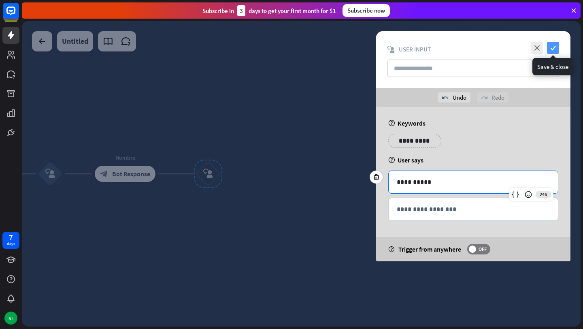
click at [555, 49] on icon "check" at bounding box center [553, 48] width 12 height 12
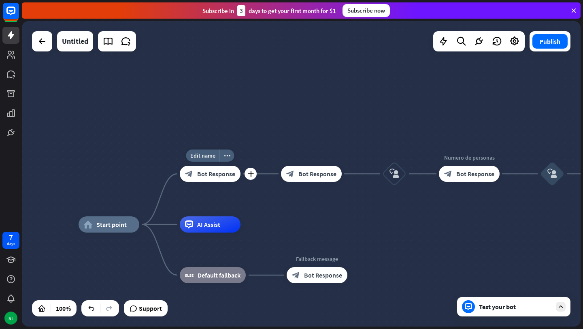
click at [211, 174] on span "Bot Response" at bounding box center [216, 174] width 38 height 8
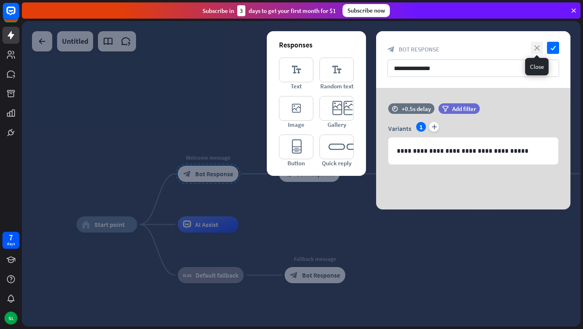
click at [540, 47] on icon "close" at bounding box center [537, 48] width 12 height 12
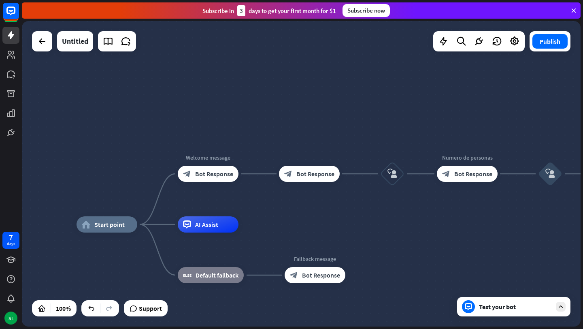
click at [497, 308] on div "Test your bot" at bounding box center [515, 307] width 73 height 8
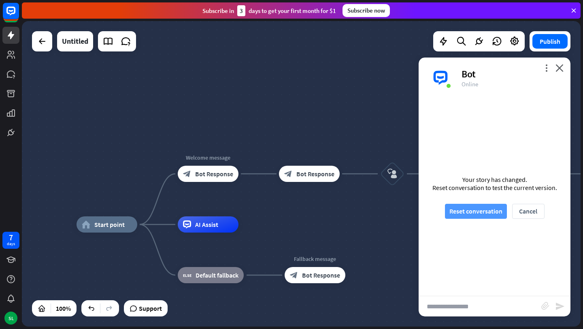
click at [457, 208] on button "Reset conversation" at bounding box center [476, 211] width 62 height 15
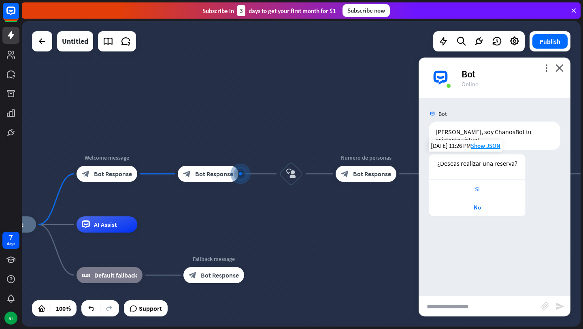
click at [477, 185] on div "Si" at bounding box center [477, 189] width 88 height 8
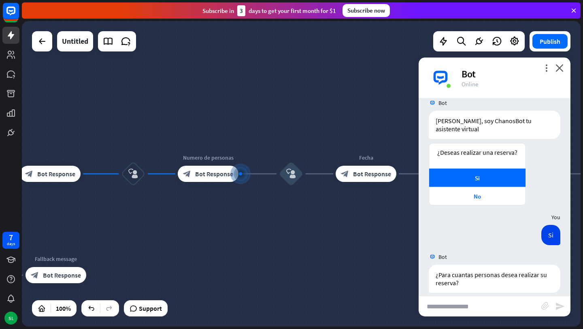
scroll to position [12, 0]
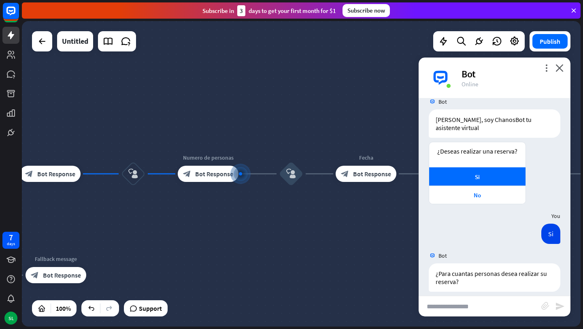
click at [492, 299] on input "text" at bounding box center [480, 306] width 123 height 20
type input "*"
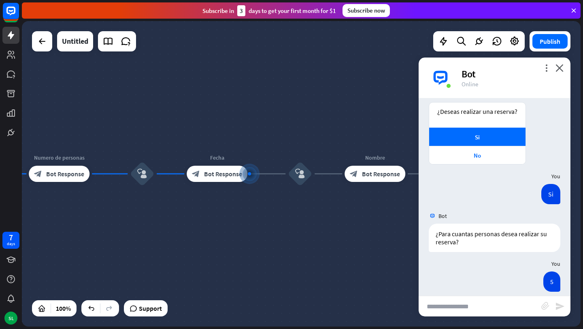
scroll to position [92, 0]
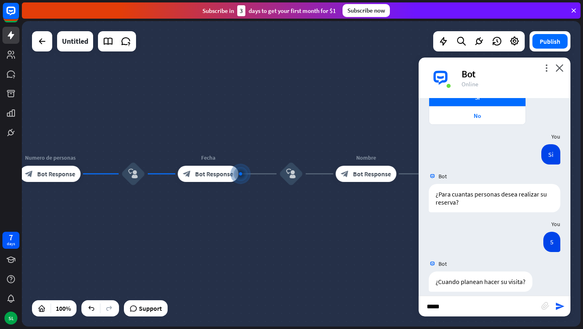
type input "******"
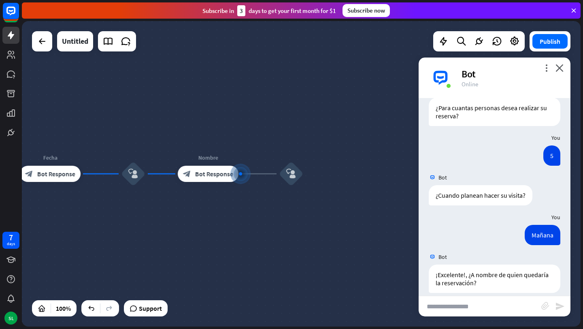
scroll to position [179, 0]
type input "**********"
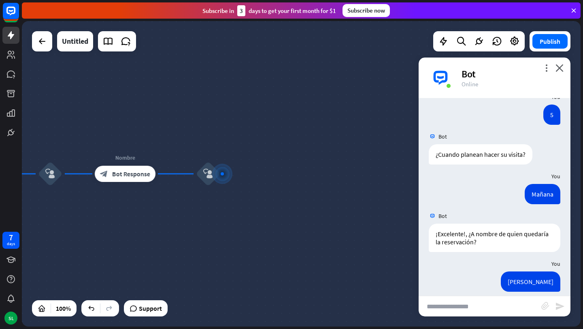
click at [558, 72] on div "Bot" at bounding box center [511, 74] width 99 height 13
click at [559, 67] on icon "close" at bounding box center [560, 68] width 8 height 8
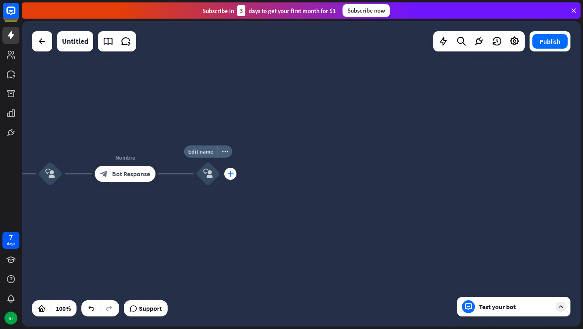
click at [230, 176] on icon "plus" at bounding box center [231, 174] width 6 height 6
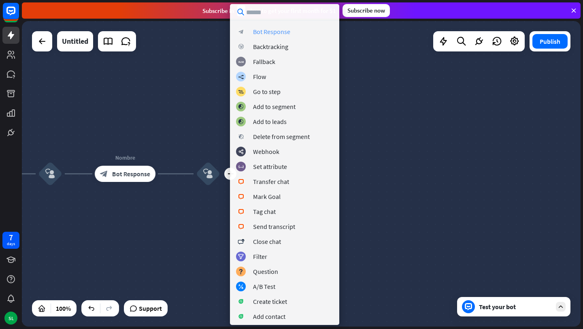
click at [275, 34] on div "Bot Response" at bounding box center [271, 32] width 37 height 8
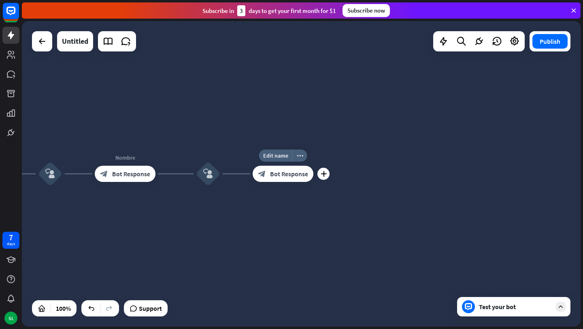
click at [288, 174] on span "Bot Response" at bounding box center [289, 174] width 38 height 8
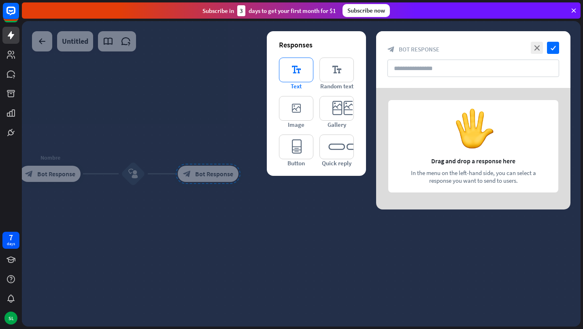
click at [292, 70] on icon "editor_text" at bounding box center [296, 70] width 34 height 25
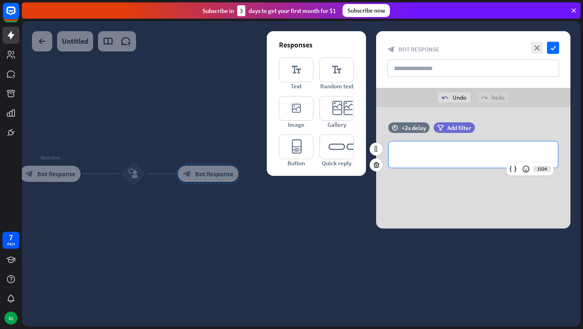
click at [418, 152] on p "**********" at bounding box center [473, 154] width 153 height 10
click at [516, 171] on icon at bounding box center [513, 169] width 8 height 8
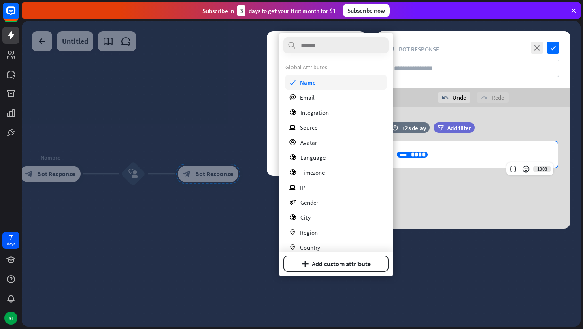
click at [317, 79] on div "check Name" at bounding box center [336, 82] width 101 height 15
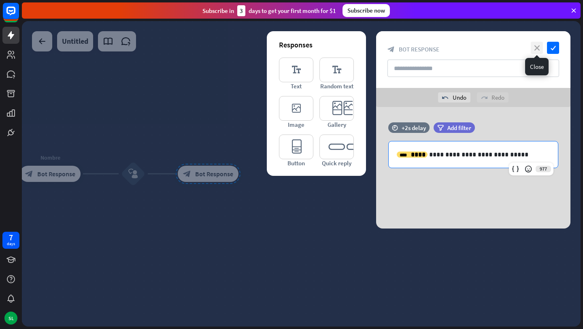
click at [537, 47] on icon "close" at bounding box center [537, 48] width 12 height 12
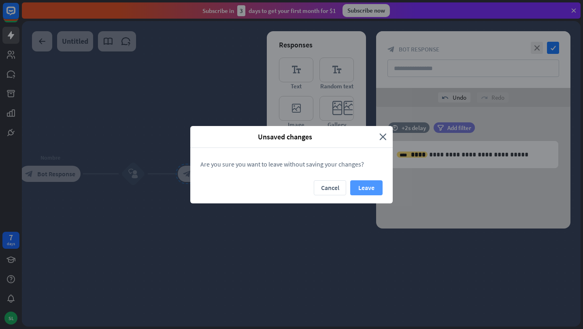
click at [368, 190] on button "Leave" at bounding box center [366, 187] width 32 height 15
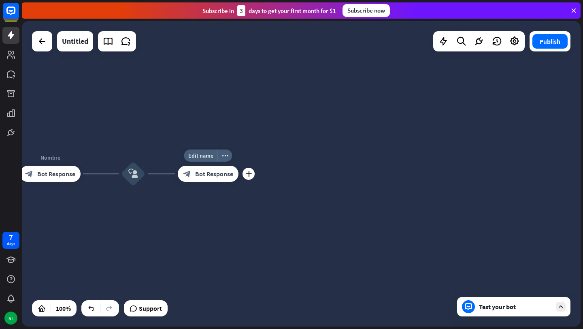
click at [205, 171] on span "Bot Response" at bounding box center [214, 174] width 38 height 8
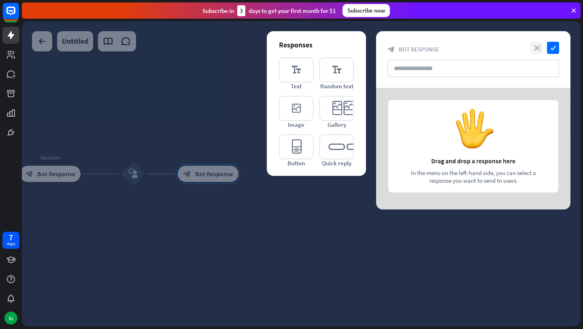
click at [531, 43] on icon "close" at bounding box center [537, 48] width 12 height 12
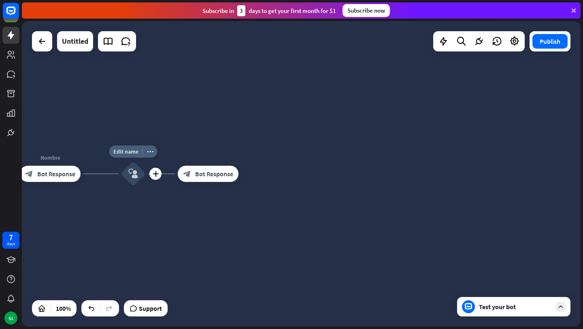
click at [132, 175] on icon "block_user_input" at bounding box center [133, 174] width 10 height 10
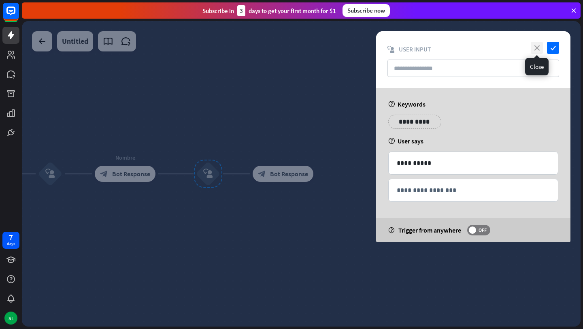
click at [537, 47] on icon "close" at bounding box center [537, 48] width 12 height 12
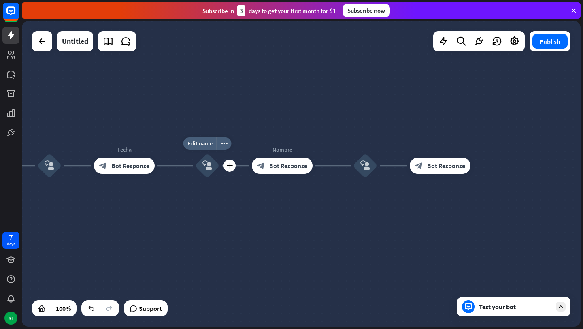
click at [202, 164] on div "block_user_input" at bounding box center [207, 166] width 24 height 24
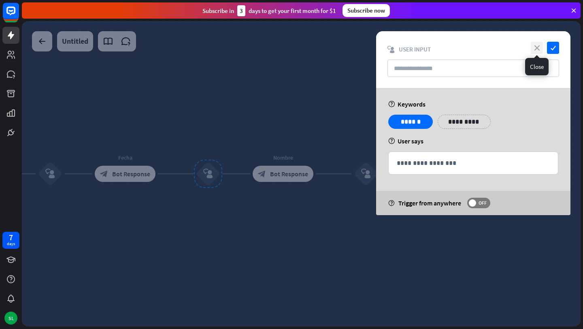
click at [538, 46] on icon "close" at bounding box center [537, 48] width 12 height 12
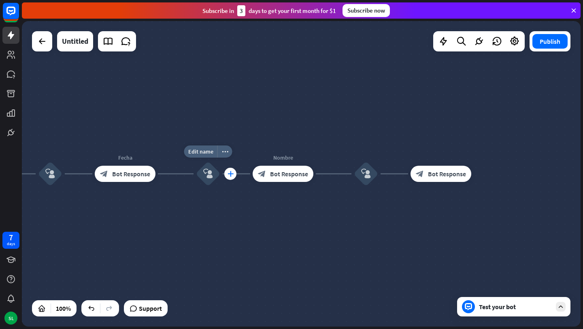
click at [231, 175] on icon "plus" at bounding box center [231, 174] width 6 height 6
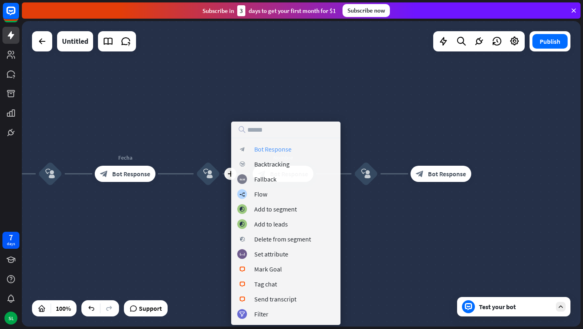
click at [269, 149] on div "Bot Response" at bounding box center [272, 149] width 37 height 8
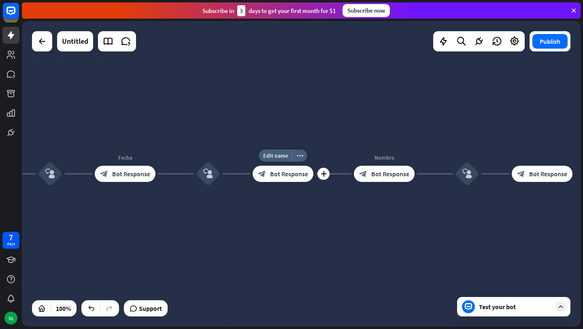
click at [282, 175] on span "Bot Response" at bounding box center [289, 174] width 38 height 8
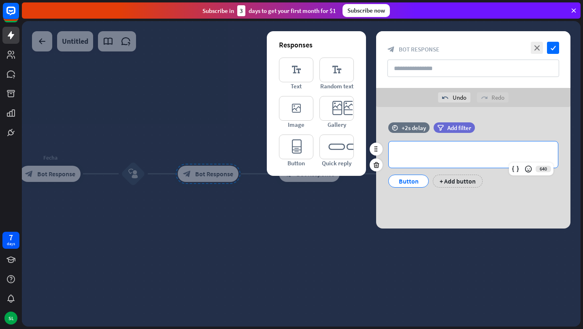
click at [430, 158] on p "**********" at bounding box center [473, 154] width 153 height 10
click at [538, 50] on icon "close" at bounding box center [537, 48] width 12 height 12
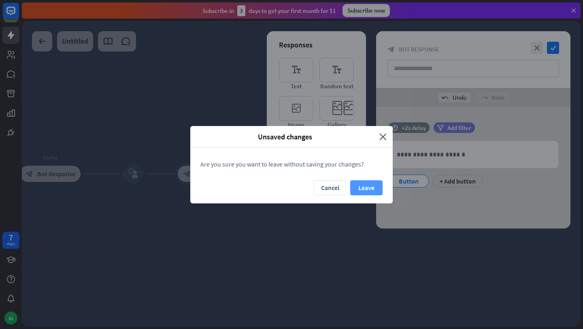
click at [371, 190] on button "Leave" at bounding box center [366, 187] width 32 height 15
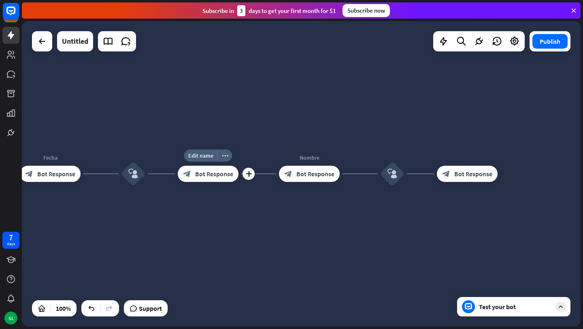
click at [207, 174] on span "Bot Response" at bounding box center [214, 174] width 38 height 8
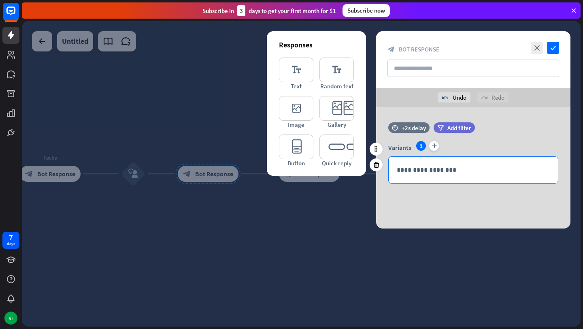
click at [436, 170] on p "**********" at bounding box center [473, 170] width 153 height 10
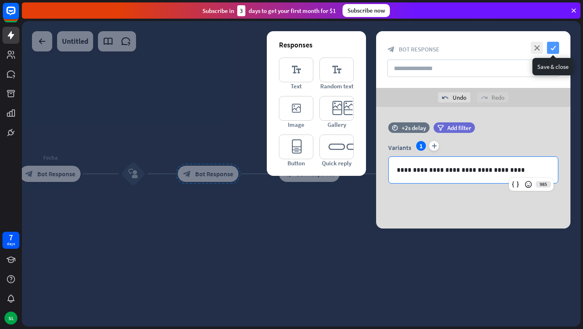
click at [553, 49] on icon "check" at bounding box center [553, 48] width 12 height 12
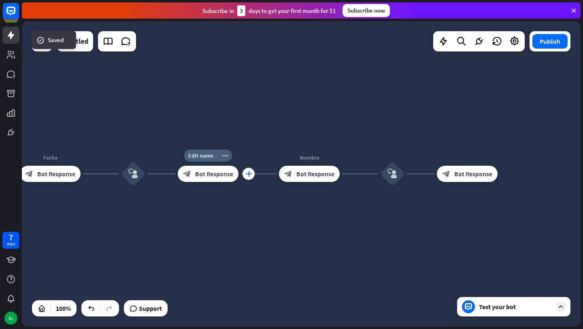
click at [249, 173] on icon "plus" at bounding box center [249, 174] width 6 height 6
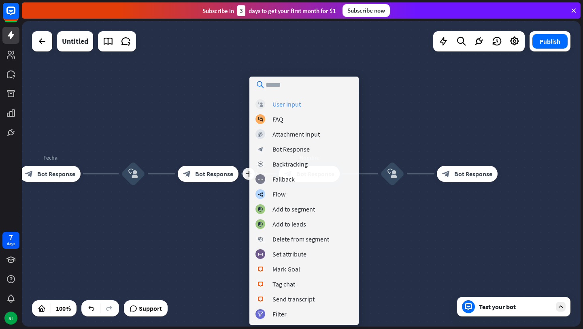
click at [284, 102] on div "User Input" at bounding box center [287, 104] width 28 height 8
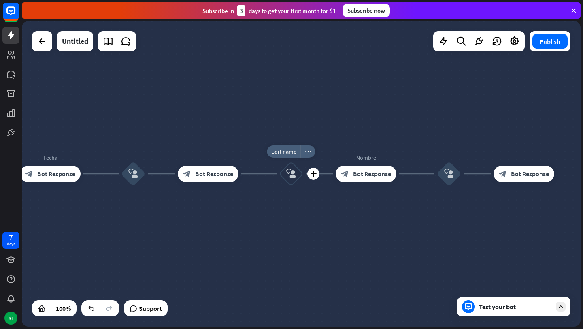
click at [291, 178] on icon "block_user_input" at bounding box center [291, 174] width 10 height 10
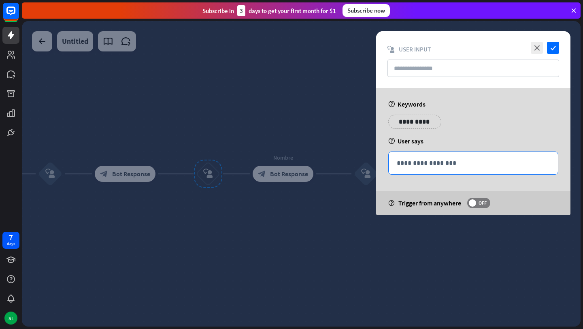
click at [409, 164] on p "**********" at bounding box center [473, 163] width 153 height 10
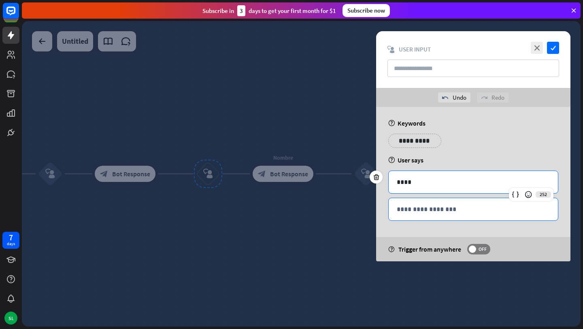
click at [466, 208] on p "**********" at bounding box center [473, 209] width 153 height 10
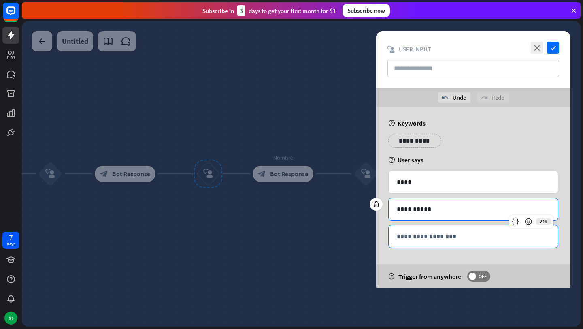
click at [458, 237] on p "**********" at bounding box center [473, 236] width 153 height 10
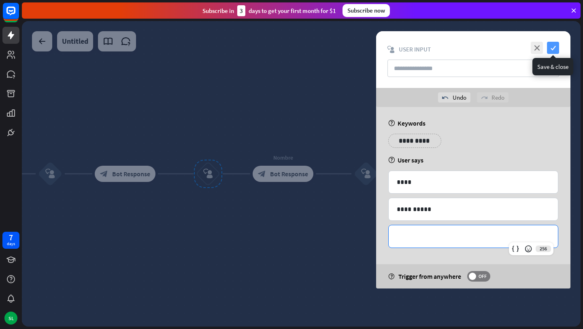
click at [558, 45] on icon "check" at bounding box center [553, 48] width 12 height 12
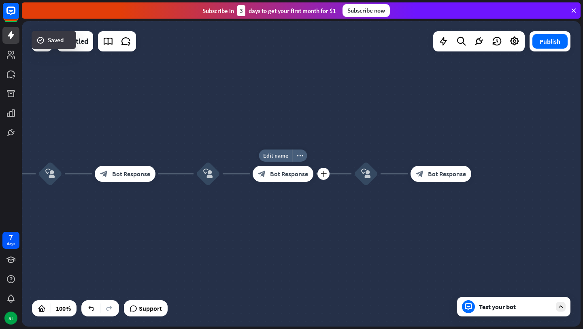
click at [292, 175] on span "Bot Response" at bounding box center [289, 174] width 38 height 8
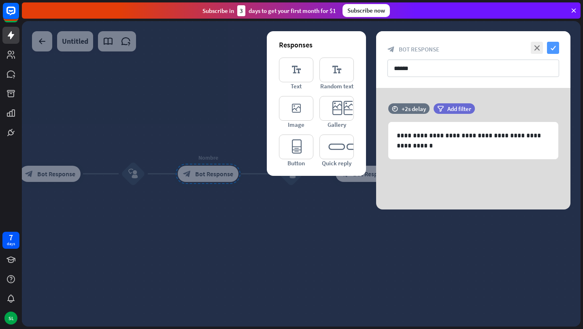
click at [557, 45] on icon "check" at bounding box center [553, 48] width 12 height 12
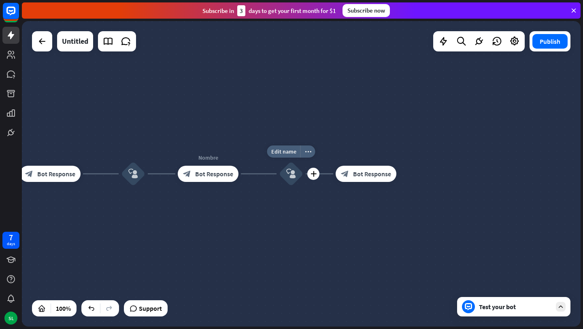
click at [288, 175] on icon "block_user_input" at bounding box center [291, 174] width 10 height 10
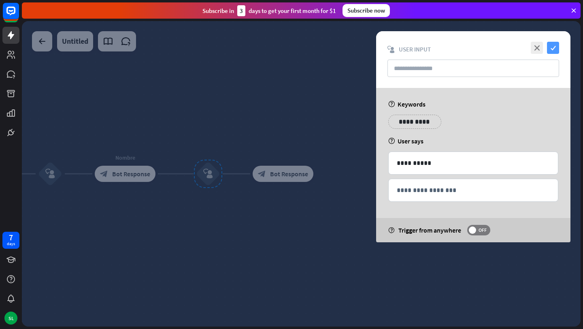
click at [551, 47] on icon "check" at bounding box center [553, 48] width 12 height 12
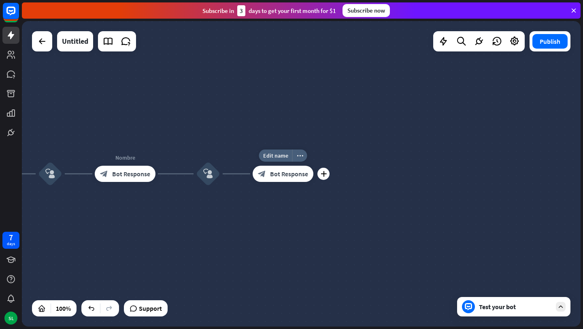
click at [292, 177] on span "Bot Response" at bounding box center [289, 174] width 38 height 8
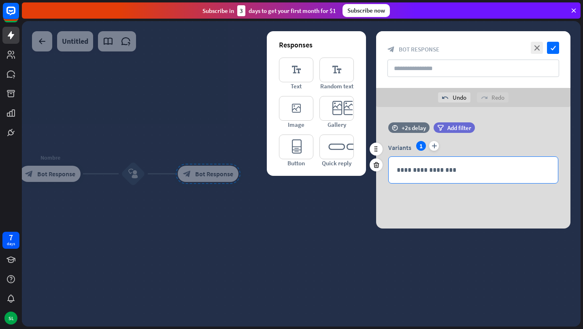
click at [446, 166] on p "**********" at bounding box center [473, 170] width 153 height 10
click at [514, 183] on icon at bounding box center [513, 184] width 8 height 8
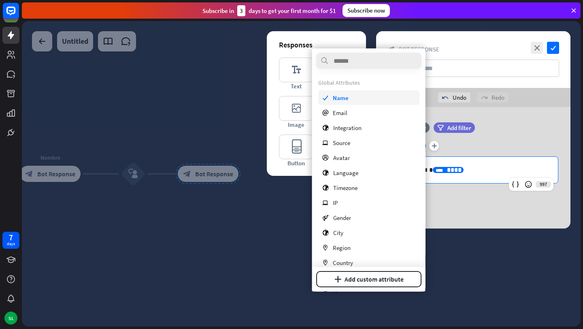
click at [355, 93] on div "check Name" at bounding box center [368, 97] width 101 height 15
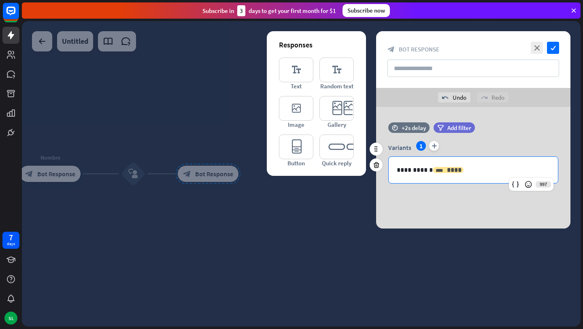
click at [433, 169] on div "**** ****" at bounding box center [448, 170] width 31 height 6
click at [426, 171] on p "**********" at bounding box center [473, 170] width 153 height 10
click at [461, 171] on p "**********" at bounding box center [473, 170] width 153 height 10
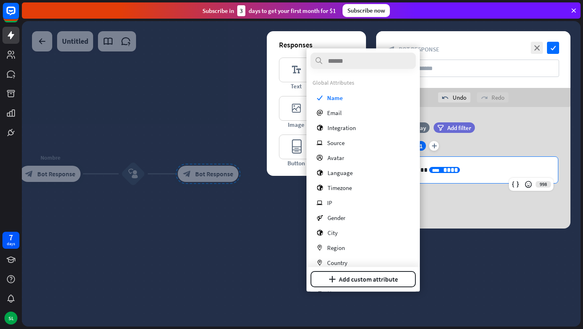
click at [468, 173] on p "**********" at bounding box center [473, 170] width 153 height 10
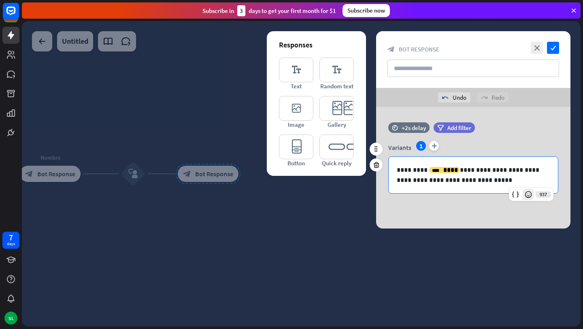
click at [529, 193] on icon at bounding box center [528, 194] width 8 height 8
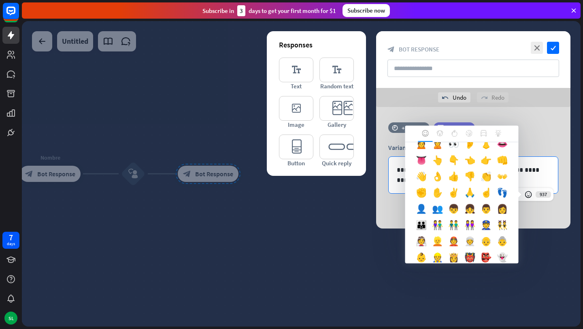
scroll to position [217, 0]
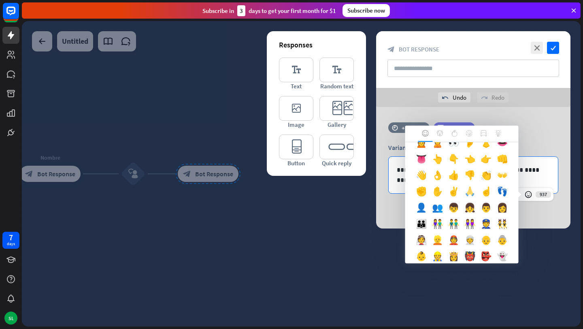
click at [471, 190] on div "🙏" at bounding box center [470, 193] width 16 height 16
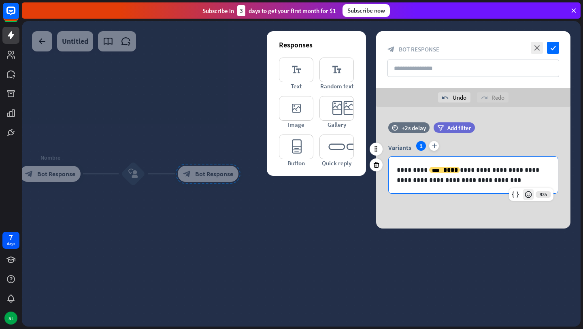
click at [527, 194] on icon at bounding box center [528, 194] width 8 height 8
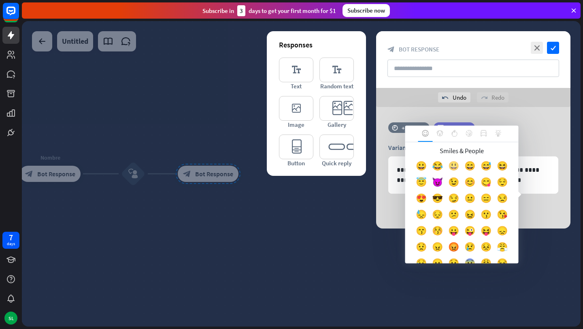
click at [452, 165] on div "😃" at bounding box center [454, 168] width 16 height 16
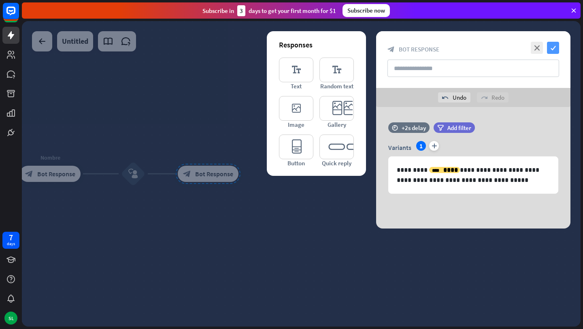
click at [554, 47] on icon "check" at bounding box center [553, 48] width 12 height 12
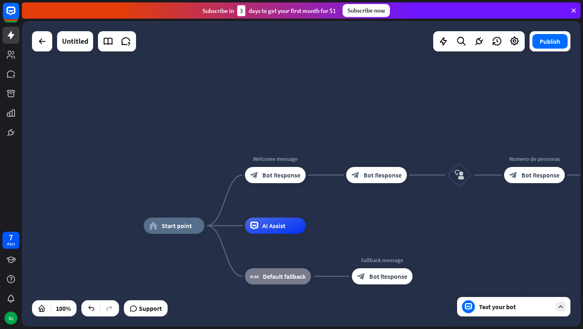
click at [481, 306] on div "Test your bot" at bounding box center [515, 307] width 73 height 8
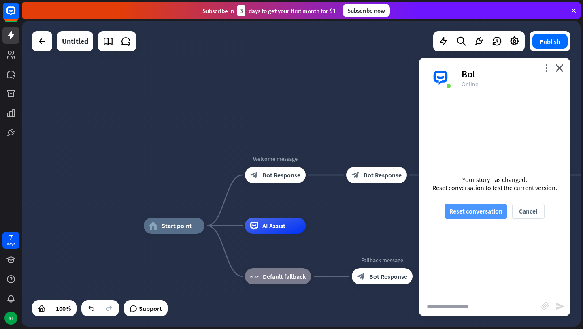
click at [465, 209] on button "Reset conversation" at bounding box center [476, 211] width 62 height 15
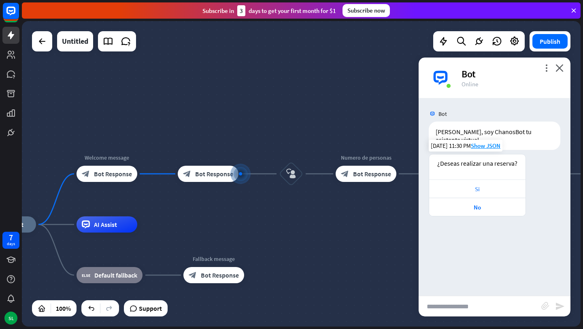
click at [480, 185] on div "Si" at bounding box center [477, 189] width 88 height 8
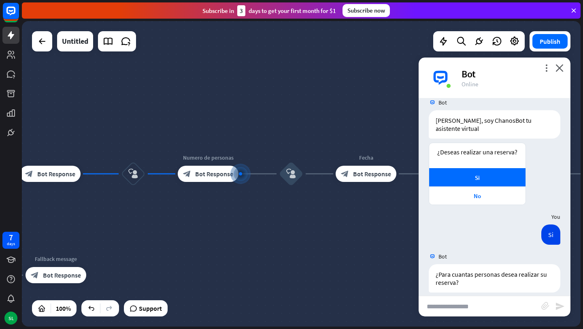
scroll to position [12, 0]
click at [478, 301] on input "text" at bounding box center [480, 306] width 123 height 20
type input "*"
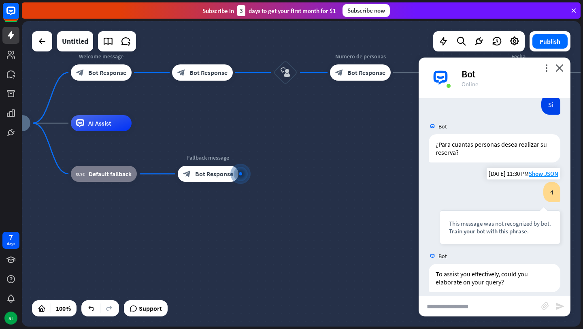
scroll to position [142, 0]
type input "*"
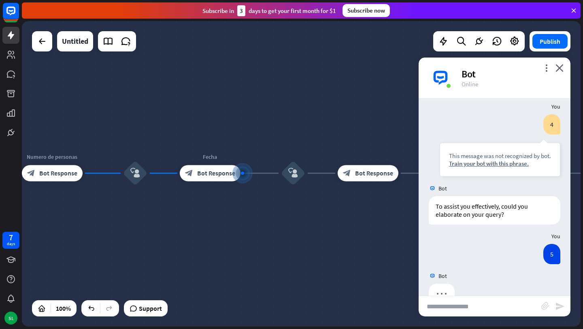
scroll to position [221, 0]
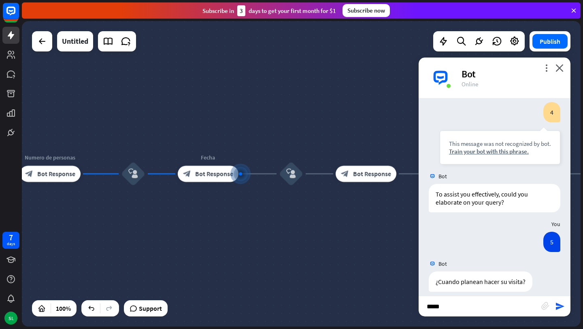
type input "******"
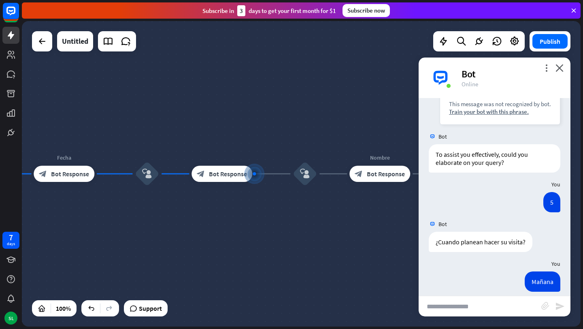
scroll to position [301, 0]
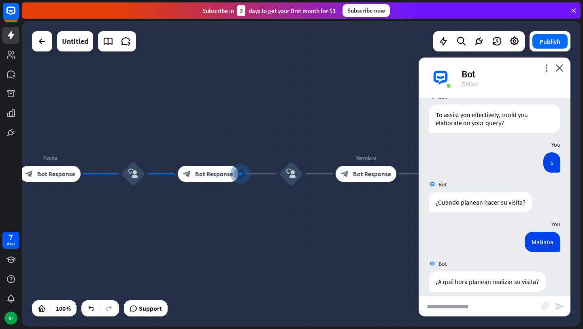
click at [472, 300] on input "text" at bounding box center [480, 306] width 123 height 20
type input "****"
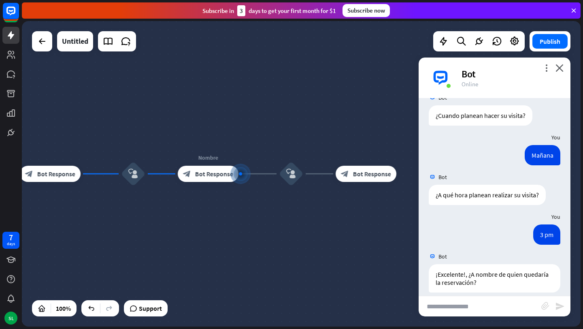
scroll to position [388, 0]
type input "**********"
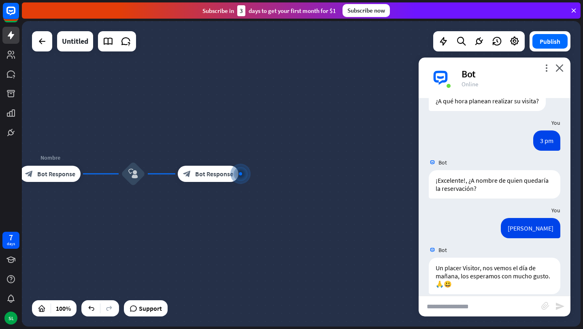
scroll to position [484, 0]
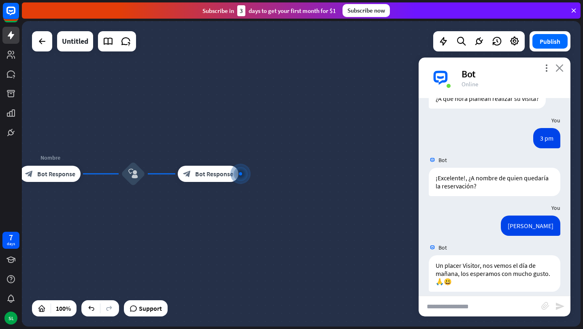
click at [562, 68] on icon "close" at bounding box center [560, 68] width 8 height 8
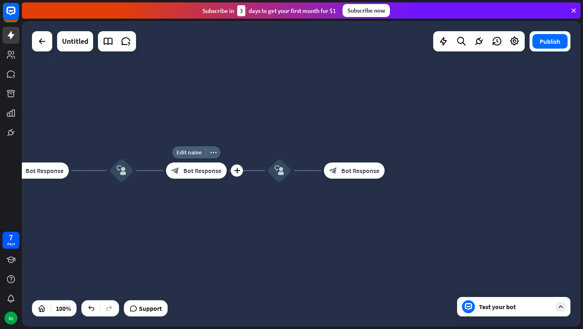
click at [199, 175] on div "block_bot_response Bot Response" at bounding box center [196, 170] width 61 height 16
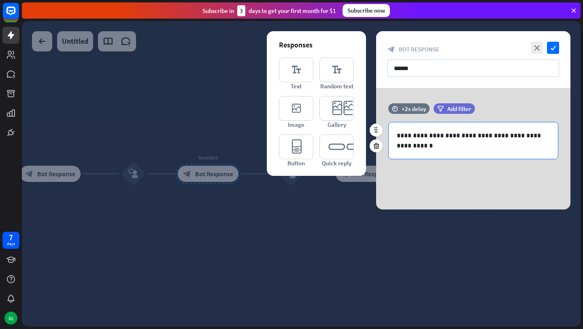
click at [446, 142] on p "**********" at bounding box center [473, 140] width 153 height 20
drag, startPoint x: 457, startPoint y: 136, endPoint x: 433, endPoint y: 136, distance: 24.7
click at [433, 136] on p "**********" at bounding box center [473, 140] width 153 height 20
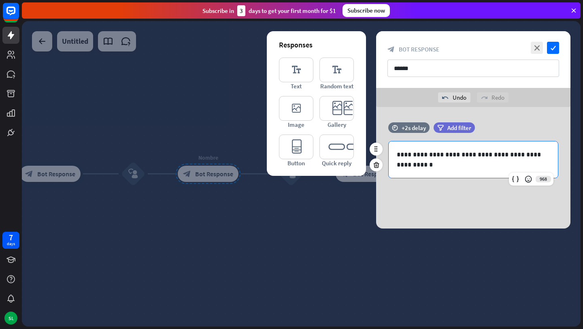
click at [471, 165] on p "**********" at bounding box center [473, 159] width 153 height 20
click at [555, 48] on icon "check" at bounding box center [553, 48] width 12 height 12
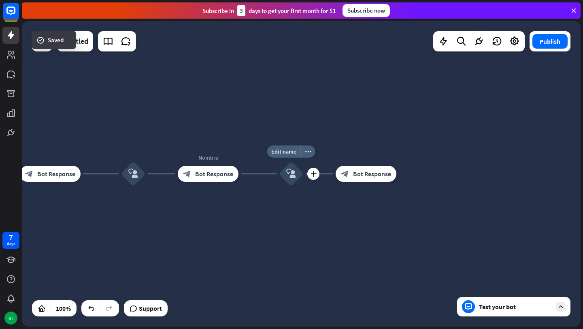
click at [290, 178] on icon "block_user_input" at bounding box center [291, 174] width 10 height 10
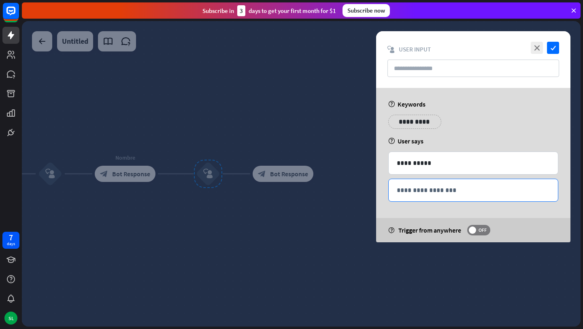
click at [423, 191] on p "**********" at bounding box center [473, 190] width 153 height 10
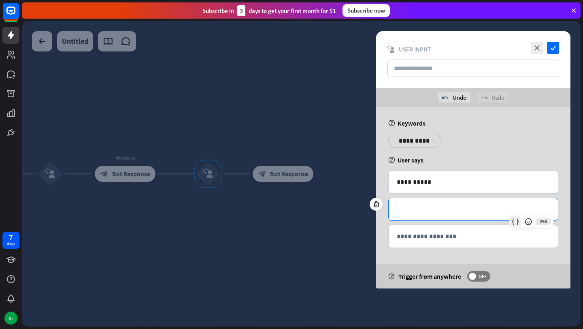
click at [515, 220] on icon at bounding box center [516, 221] width 8 height 8
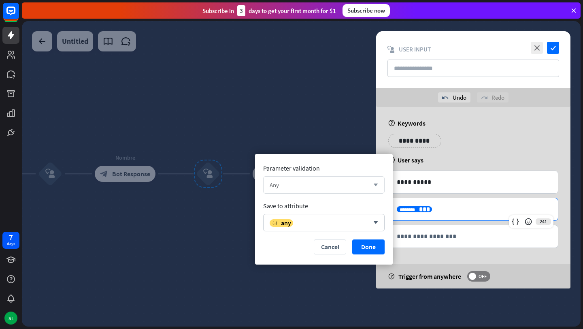
click at [322, 192] on div "Any arrow_down" at bounding box center [324, 184] width 122 height 17
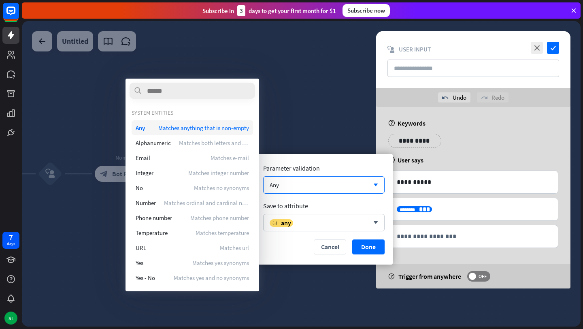
click at [156, 125] on div "Any Matches anything that is non-empty" at bounding box center [193, 127] width 122 height 15
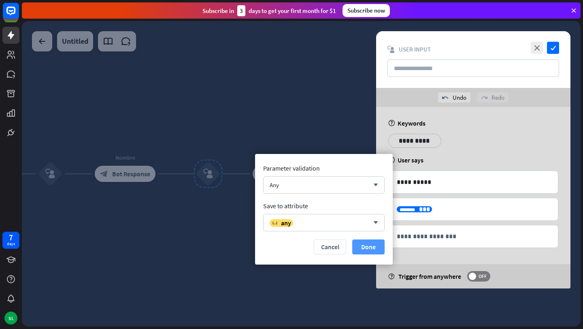
click at [372, 249] on button "Done" at bounding box center [368, 246] width 32 height 15
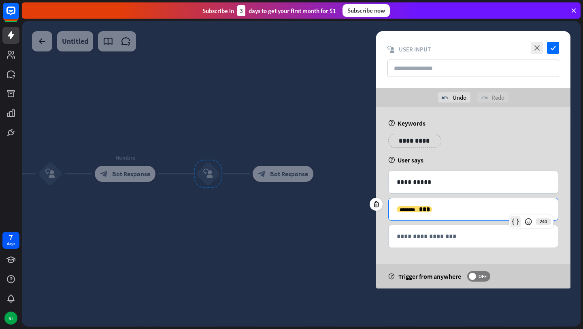
click at [512, 221] on icon at bounding box center [516, 221] width 8 height 8
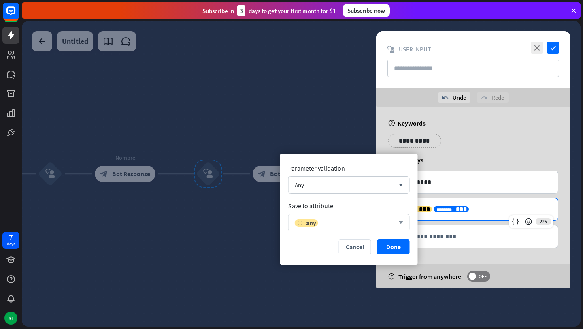
click at [355, 223] on div "variable any" at bounding box center [345, 223] width 100 height 8
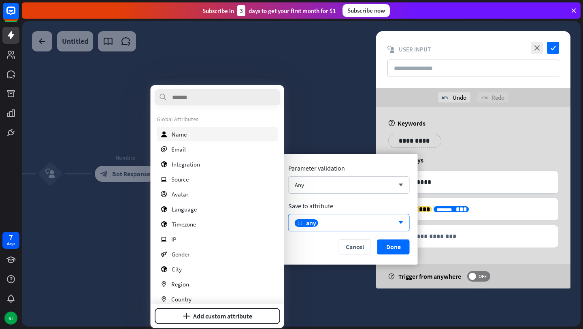
click at [220, 134] on div "user Name" at bounding box center [218, 134] width 122 height 15
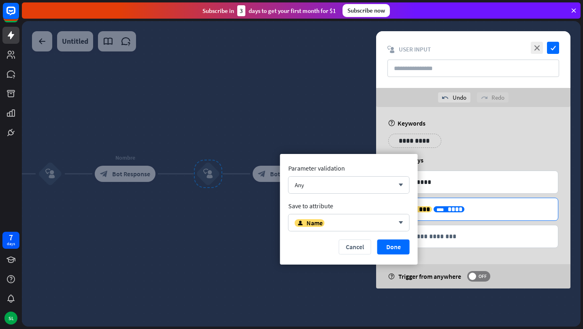
click at [440, 220] on div "**********" at bounding box center [473, 209] width 169 height 22
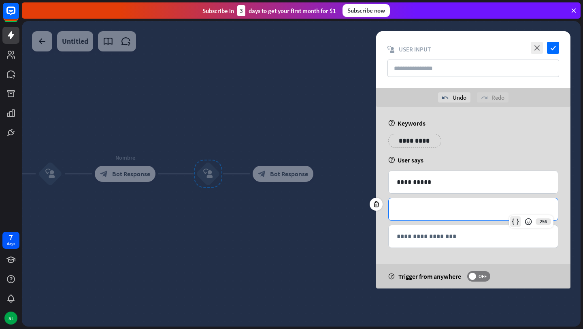
click at [516, 222] on icon at bounding box center [516, 221] width 8 height 8
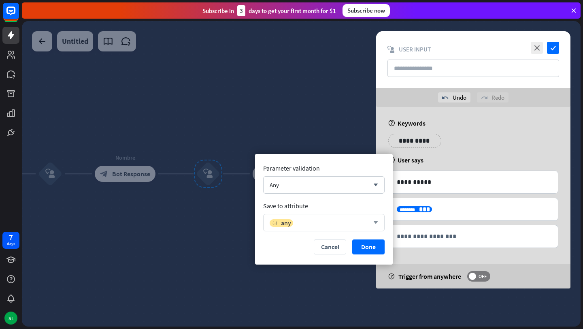
click at [332, 223] on div "variable any" at bounding box center [320, 223] width 100 height 8
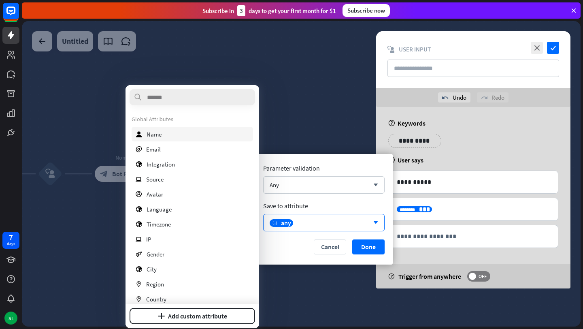
click at [174, 131] on div "user Name" at bounding box center [193, 134] width 122 height 15
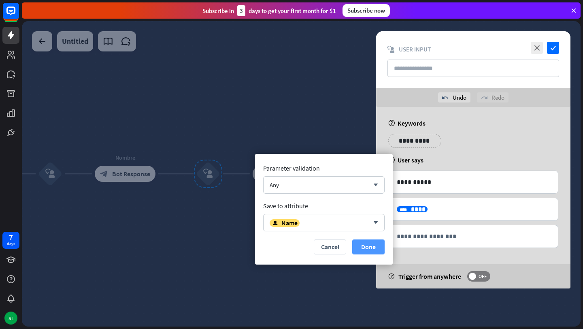
click at [366, 247] on button "Done" at bounding box center [368, 246] width 32 height 15
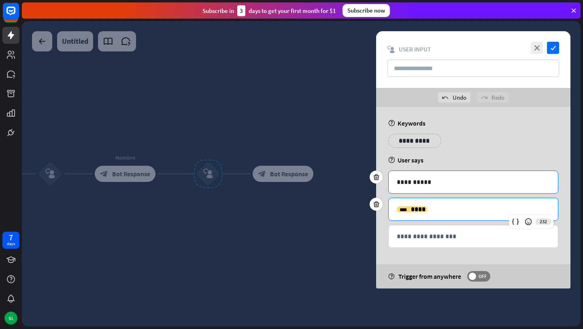
click at [436, 185] on p "**********" at bounding box center [473, 182] width 153 height 10
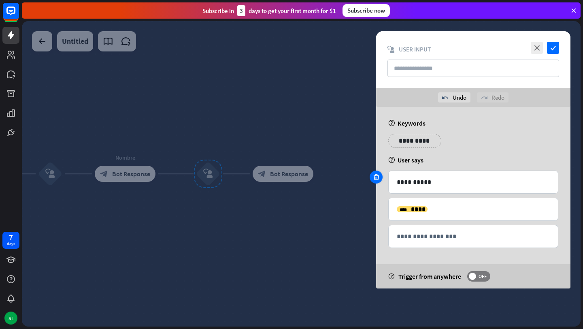
click at [377, 176] on icon at bounding box center [377, 176] width 8 height 7
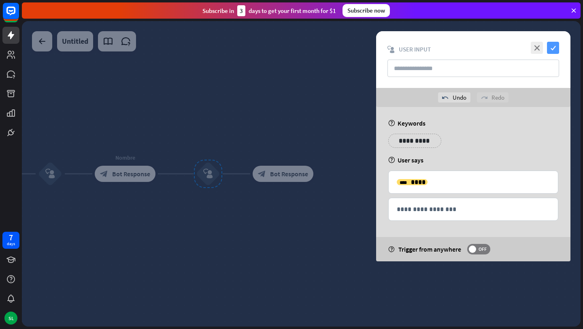
click at [554, 50] on icon "check" at bounding box center [553, 48] width 12 height 12
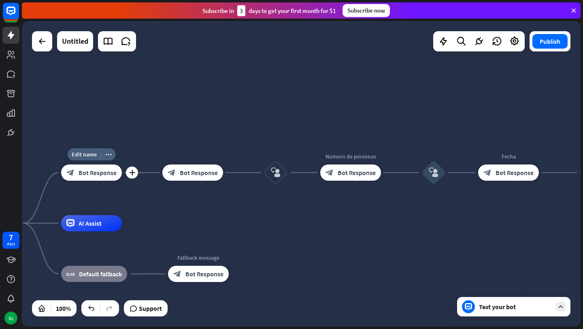
click at [99, 171] on span "Bot Response" at bounding box center [98, 172] width 38 height 8
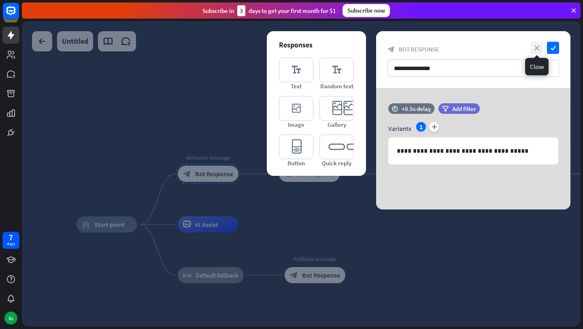
click at [535, 46] on icon "close" at bounding box center [537, 48] width 12 height 12
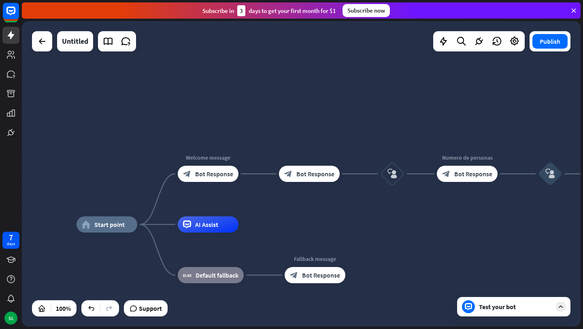
click at [512, 314] on div "Test your bot" at bounding box center [513, 306] width 113 height 19
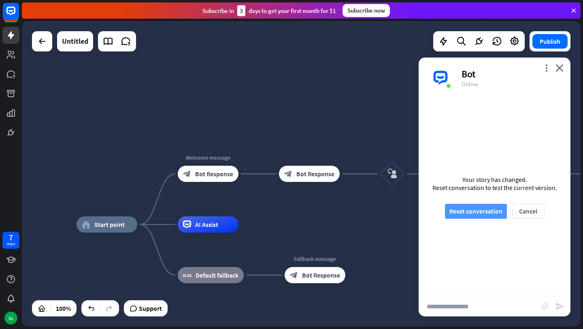
click at [464, 211] on button "Reset conversation" at bounding box center [476, 211] width 62 height 15
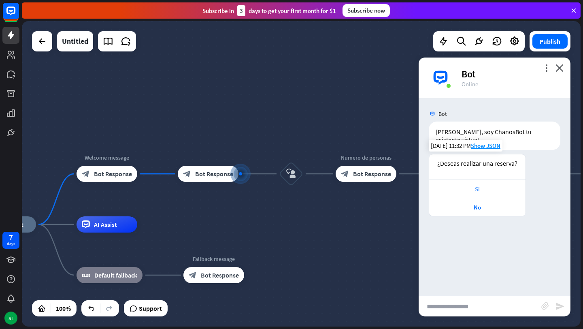
click at [472, 185] on div "Si" at bounding box center [477, 189] width 88 height 8
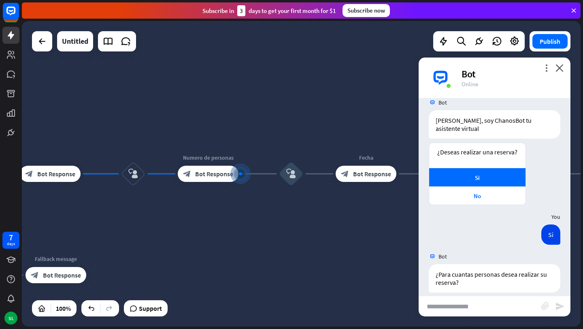
scroll to position [12, 0]
click at [462, 311] on input "text" at bounding box center [480, 306] width 123 height 20
type input "*"
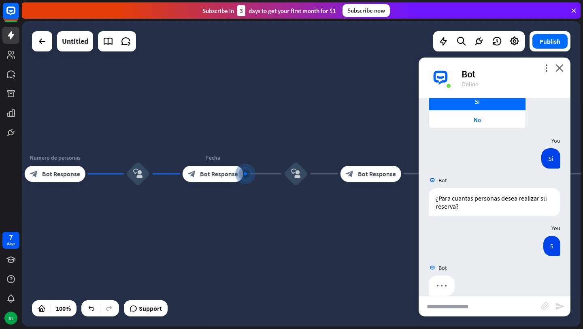
scroll to position [92, 0]
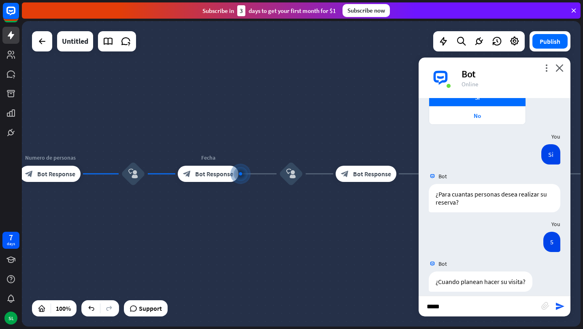
type input "******"
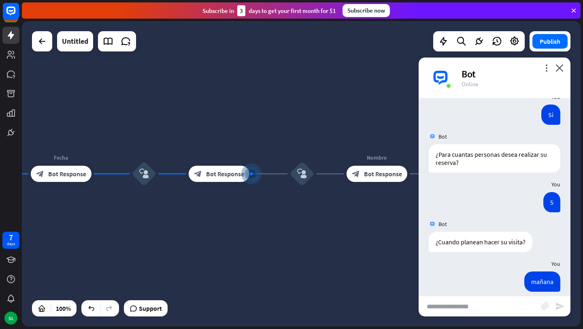
scroll to position [171, 0]
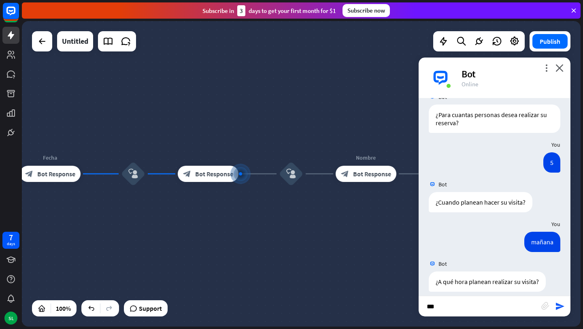
type input "****"
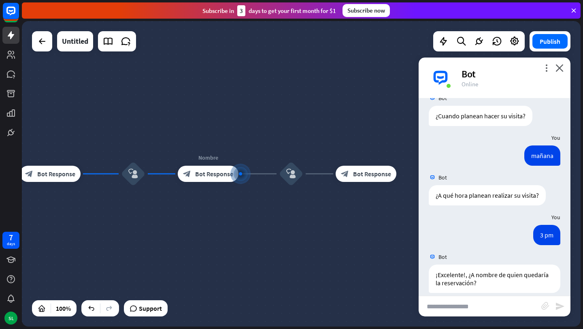
scroll to position [258, 0]
type input "**********"
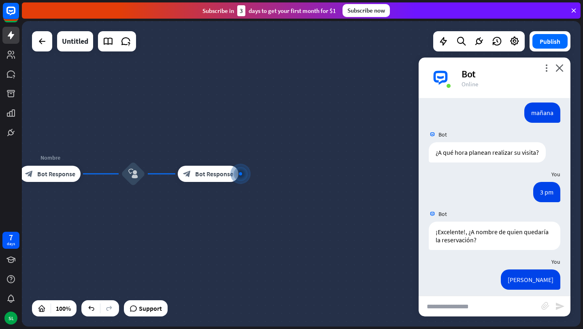
scroll to position [354, 0]
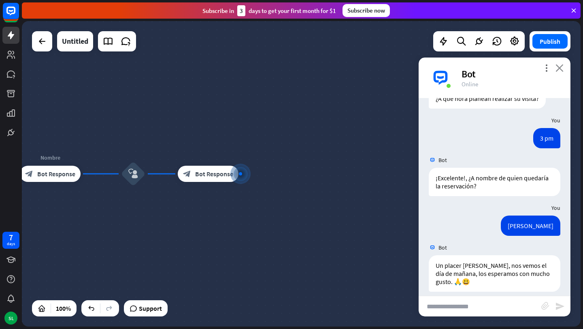
click at [559, 66] on icon "close" at bounding box center [560, 68] width 8 height 8
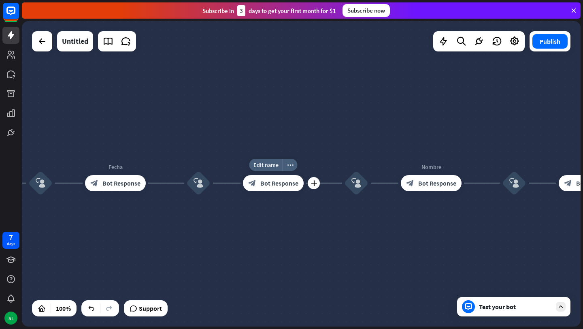
click at [281, 183] on span "Bot Response" at bounding box center [279, 183] width 38 height 8
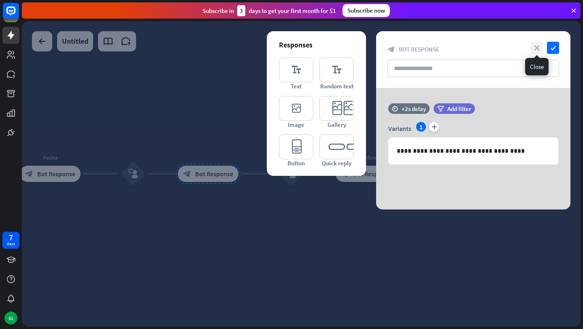
click at [538, 48] on icon "close" at bounding box center [537, 48] width 12 height 12
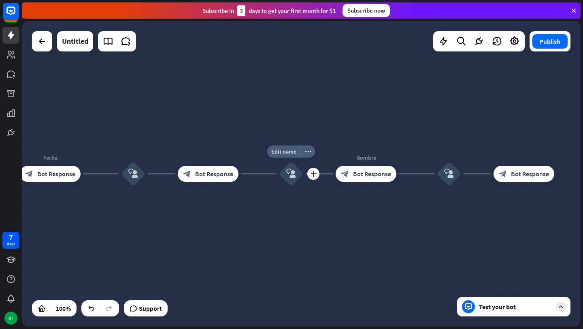
click at [292, 171] on icon "block_user_input" at bounding box center [291, 174] width 10 height 10
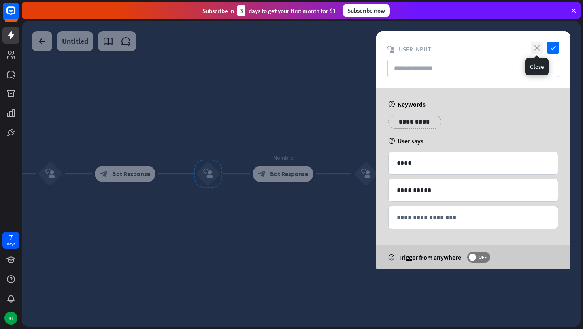
click at [536, 46] on icon "close" at bounding box center [537, 48] width 12 height 12
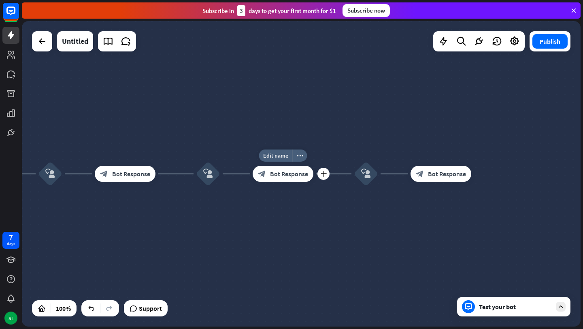
click at [283, 179] on div "block_bot_response Bot Response" at bounding box center [283, 174] width 61 height 16
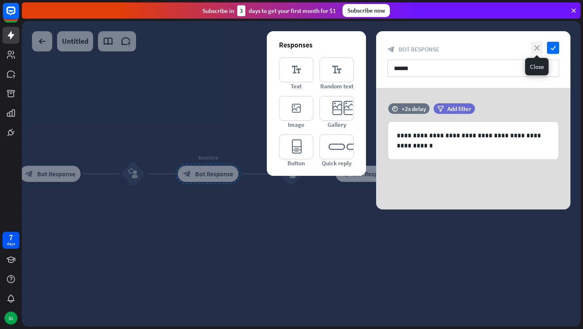
click at [537, 47] on icon "close" at bounding box center [537, 48] width 12 height 12
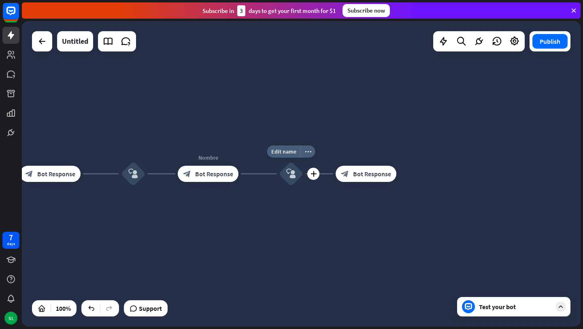
click at [291, 173] on icon "block_user_input" at bounding box center [291, 174] width 10 height 10
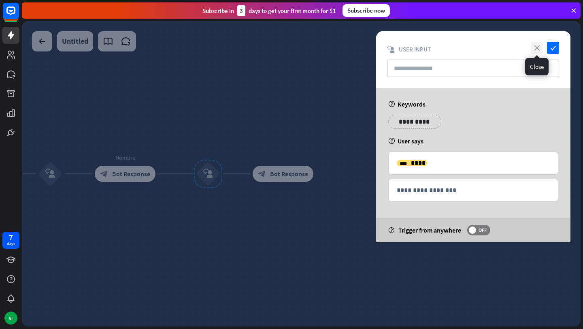
click at [539, 47] on icon "close" at bounding box center [537, 48] width 12 height 12
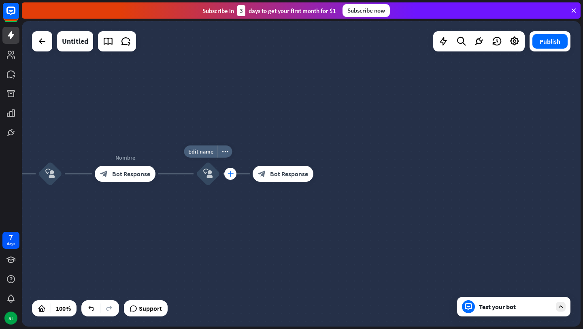
click at [230, 172] on icon "plus" at bounding box center [231, 174] width 6 height 6
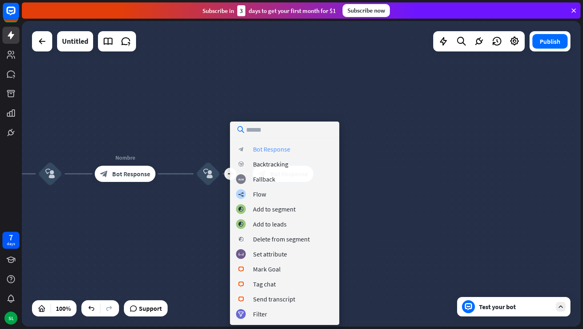
click at [272, 148] on div "Bot Response" at bounding box center [271, 149] width 37 height 8
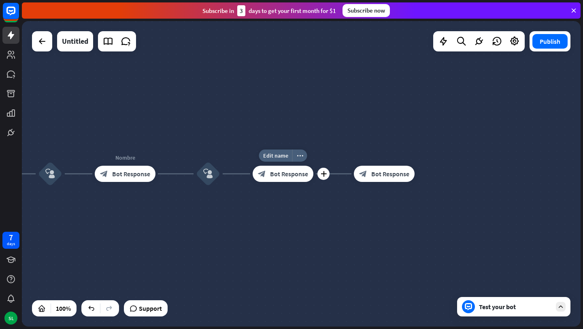
click at [288, 176] on span "Bot Response" at bounding box center [289, 174] width 38 height 8
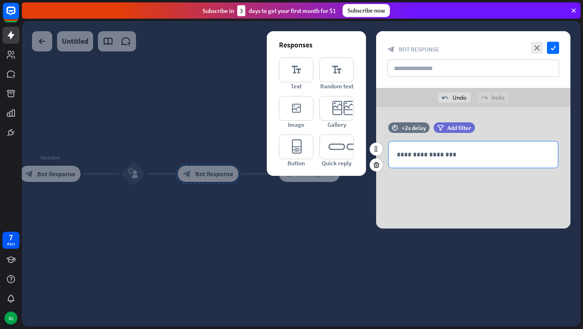
click at [454, 154] on p "**********" at bounding box center [473, 154] width 153 height 10
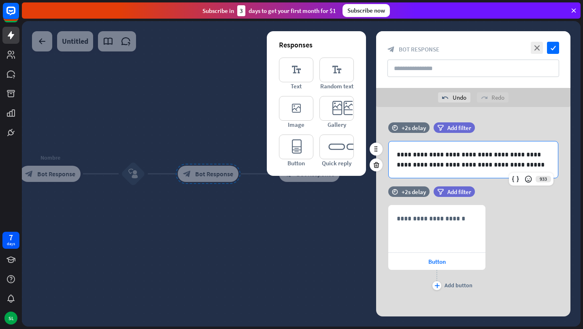
click at [473, 164] on p "**********" at bounding box center [473, 159] width 153 height 20
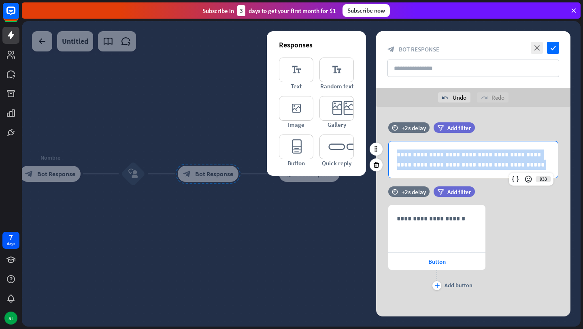
drag, startPoint x: 499, startPoint y: 164, endPoint x: 388, endPoint y: 156, distance: 111.2
click at [388, 156] on div "**********" at bounding box center [473, 159] width 194 height 37
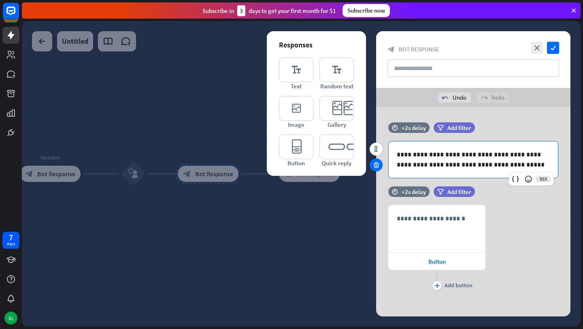
click at [376, 162] on icon at bounding box center [377, 164] width 8 height 7
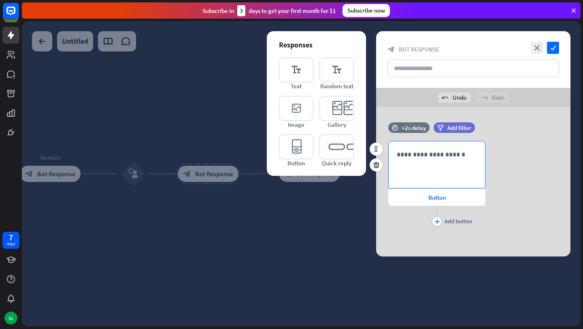
click at [410, 163] on div "**********" at bounding box center [437, 164] width 96 height 47
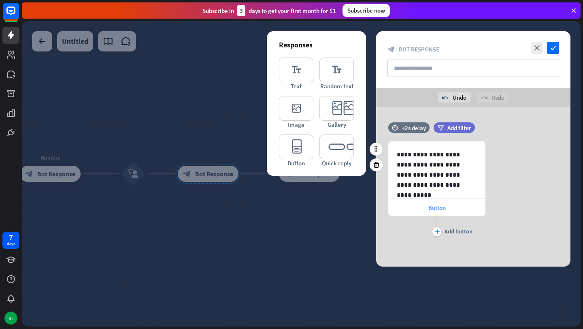
click at [436, 206] on span "Button" at bounding box center [437, 208] width 17 height 8
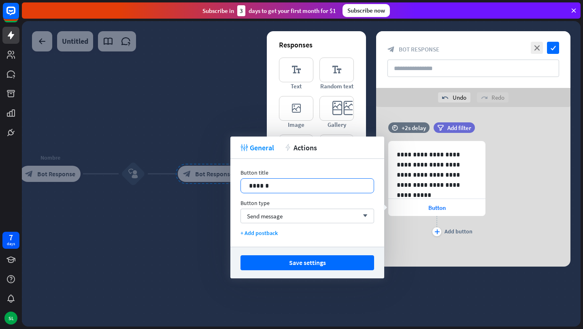
click at [310, 184] on p "******" at bounding box center [307, 186] width 117 height 10
click at [294, 218] on div "Send message arrow_down" at bounding box center [308, 216] width 134 height 15
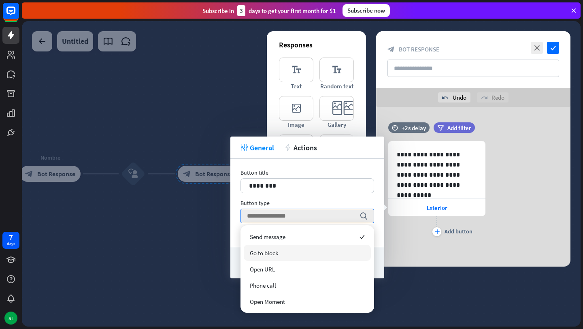
click at [292, 251] on div "Go to block" at bounding box center [307, 253] width 127 height 16
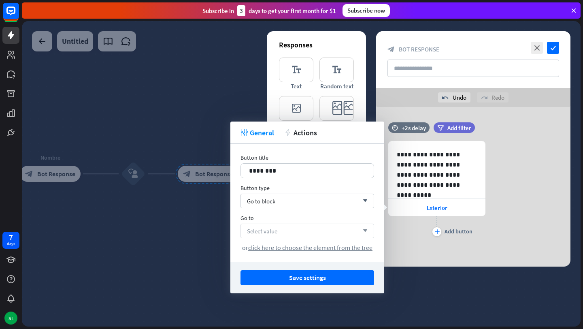
click at [291, 233] on div "Select value arrow_down" at bounding box center [308, 231] width 134 height 15
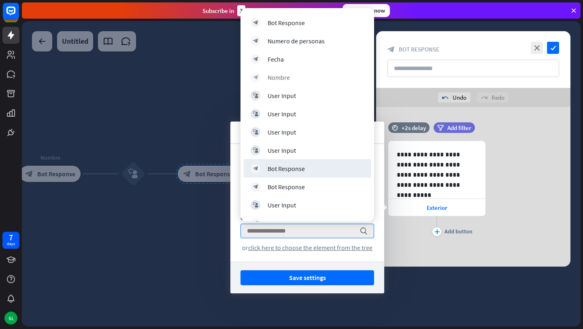
scroll to position [103, 0]
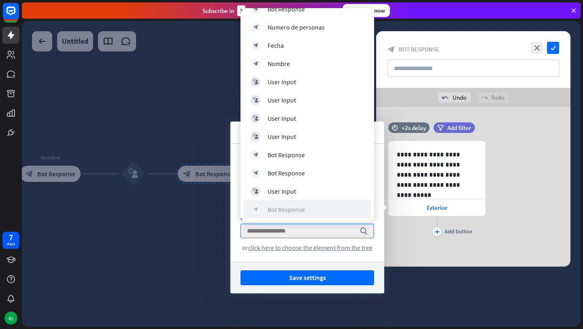
click at [299, 209] on div "Bot Response" at bounding box center [286, 209] width 37 height 8
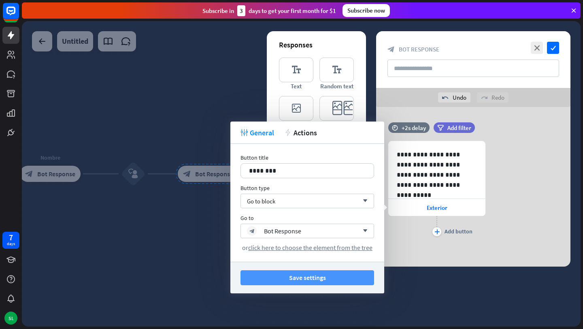
click at [319, 281] on button "Save settings" at bounding box center [308, 277] width 134 height 15
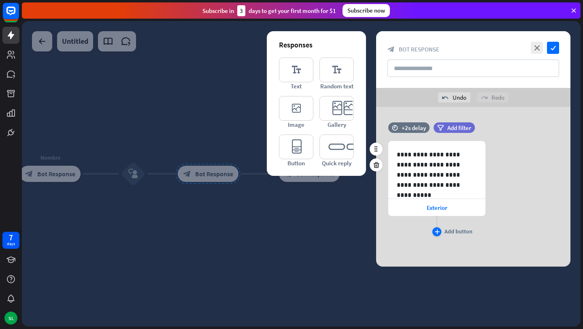
click at [438, 231] on icon "plus" at bounding box center [437, 231] width 5 height 5
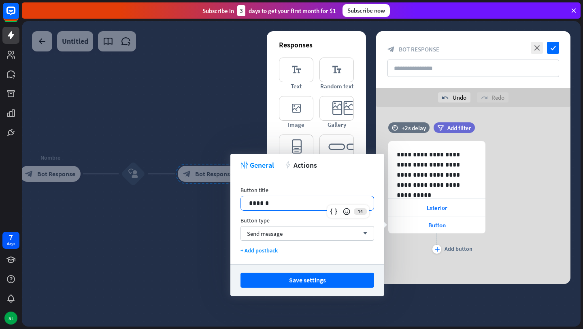
click at [316, 200] on p "******" at bounding box center [307, 203] width 117 height 10
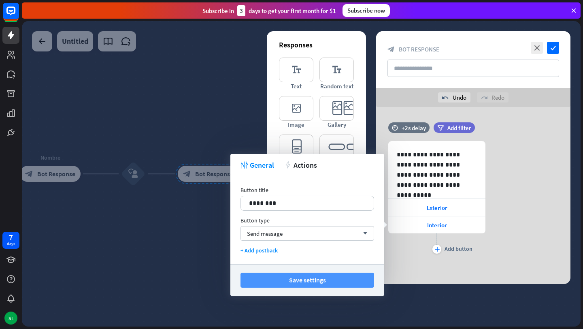
click at [324, 279] on button "Save settings" at bounding box center [308, 280] width 134 height 15
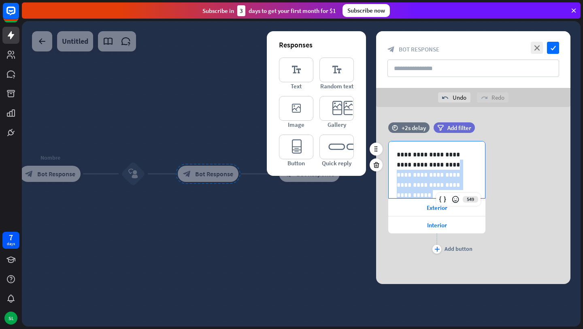
drag, startPoint x: 420, startPoint y: 184, endPoint x: 421, endPoint y: 168, distance: 16.2
click at [421, 168] on p "**********" at bounding box center [437, 169] width 80 height 41
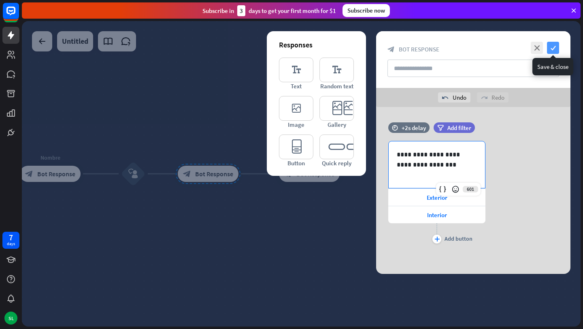
click at [553, 48] on icon "check" at bounding box center [553, 48] width 12 height 12
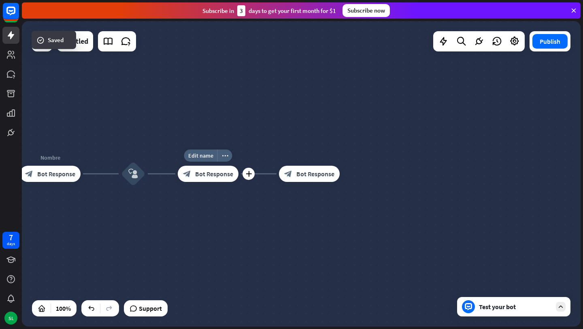
click at [200, 173] on span "Bot Response" at bounding box center [214, 174] width 38 height 8
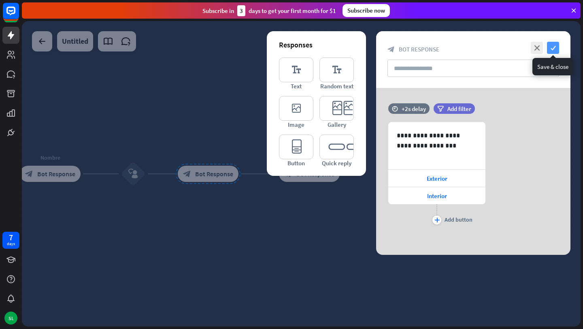
click at [553, 47] on icon "check" at bounding box center [553, 48] width 12 height 12
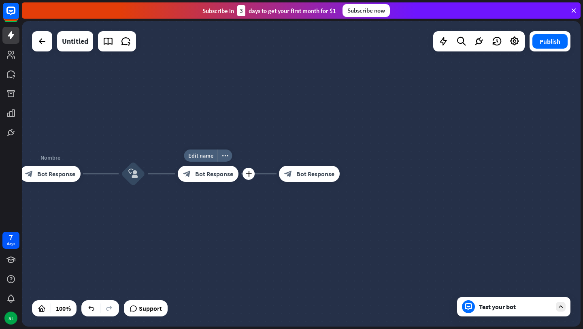
click at [247, 177] on div "plus" at bounding box center [249, 174] width 12 height 12
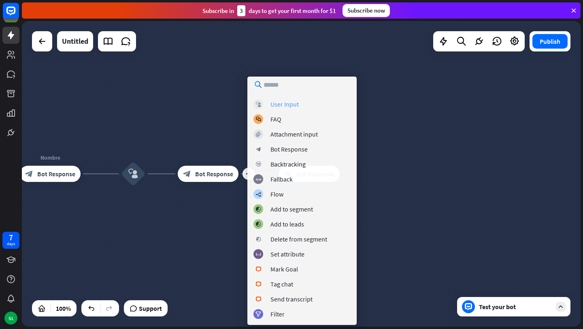
click at [289, 104] on div "User Input" at bounding box center [285, 104] width 28 height 8
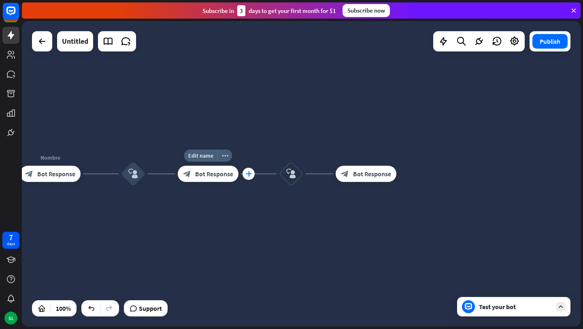
click at [248, 173] on icon "plus" at bounding box center [249, 174] width 6 height 6
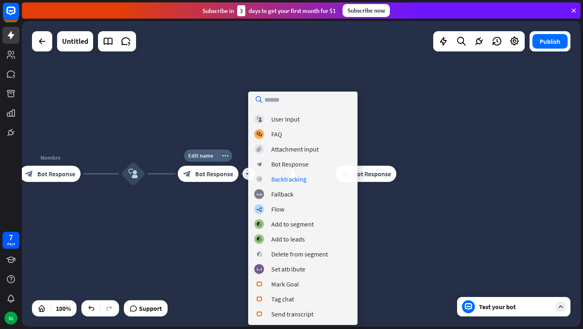
click at [207, 180] on div "block_bot_response Bot Response" at bounding box center [208, 174] width 61 height 16
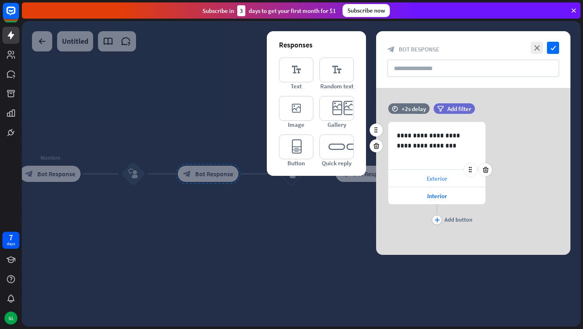
click at [439, 179] on span "Exterior" at bounding box center [437, 179] width 21 height 8
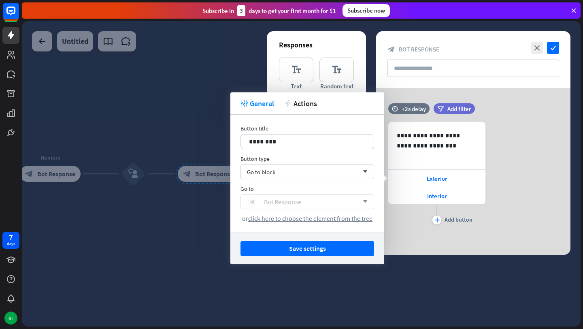
click at [304, 200] on div "block_bot_response Bot Response" at bounding box center [303, 202] width 112 height 10
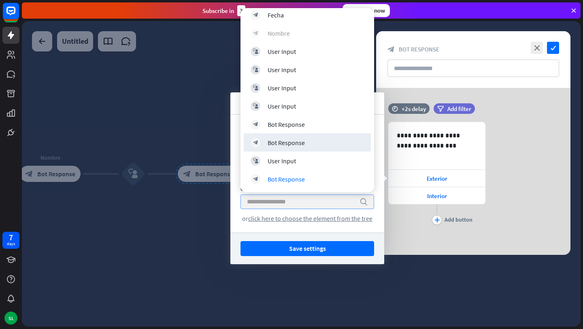
scroll to position [150, 0]
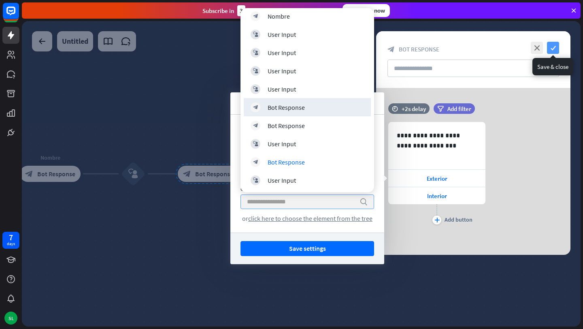
click at [553, 48] on icon "check" at bounding box center [553, 48] width 12 height 12
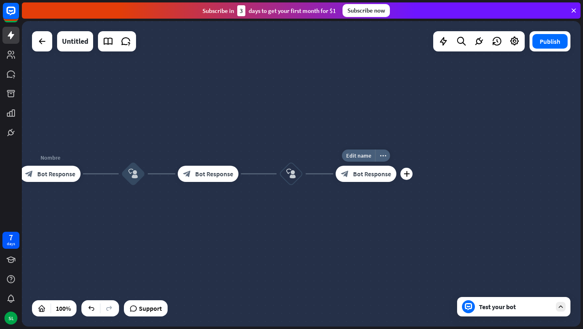
click at [360, 171] on span "Bot Response" at bounding box center [372, 174] width 38 height 8
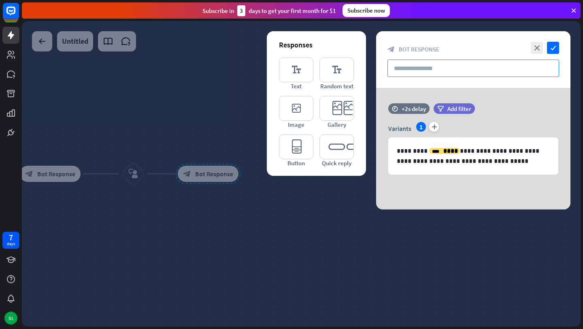
click at [410, 68] on input "text" at bounding box center [474, 68] width 172 height 17
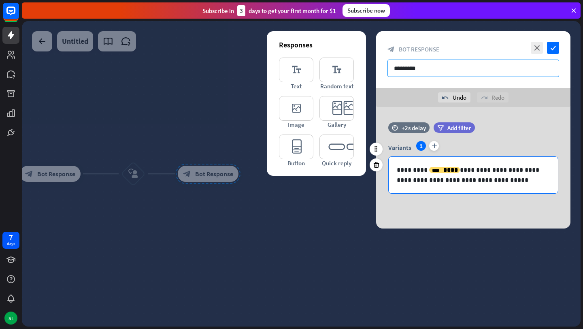
type input "*********"
click at [535, 171] on p "**********" at bounding box center [473, 175] width 153 height 20
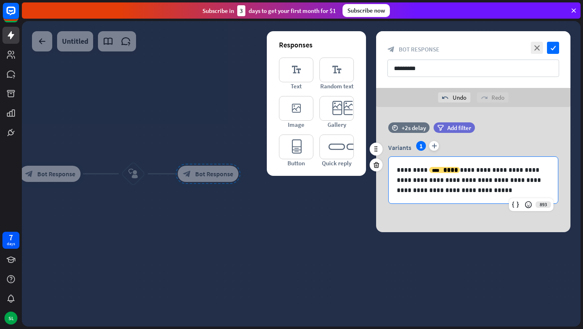
click at [499, 181] on p "**********" at bounding box center [473, 180] width 153 height 30
click at [443, 189] on p "**********" at bounding box center [473, 180] width 153 height 30
click at [527, 202] on icon at bounding box center [528, 204] width 8 height 8
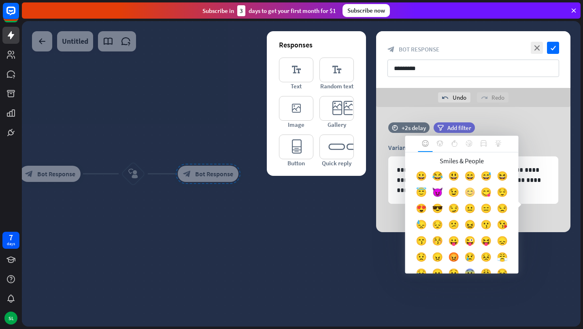
click at [473, 191] on div "😊" at bounding box center [470, 194] width 16 height 16
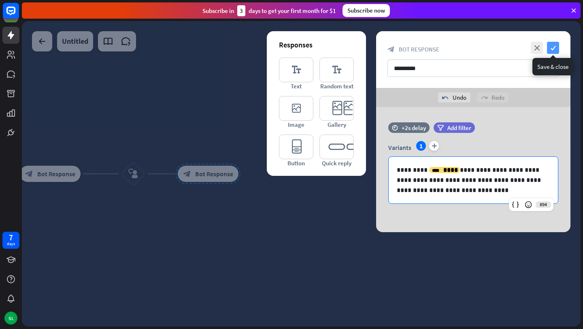
click at [556, 46] on icon "check" at bounding box center [553, 48] width 12 height 12
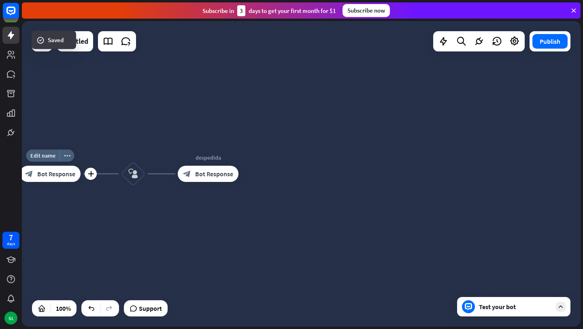
click at [55, 175] on span "Bot Response" at bounding box center [56, 174] width 38 height 8
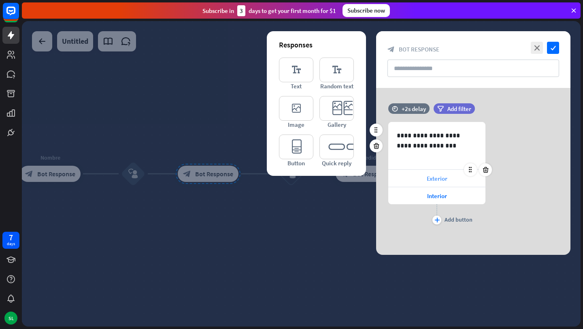
click at [432, 179] on span "Exterior" at bounding box center [437, 179] width 21 height 8
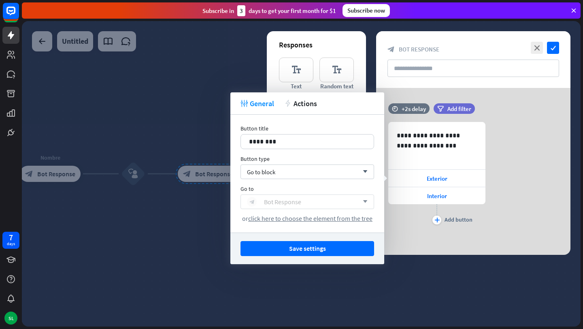
click at [303, 203] on div "block_bot_response Bot Response" at bounding box center [303, 202] width 112 height 10
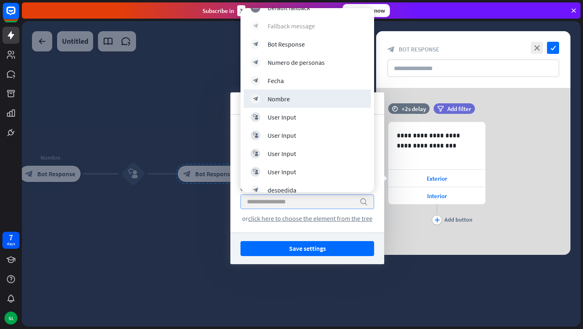
scroll to position [150, 0]
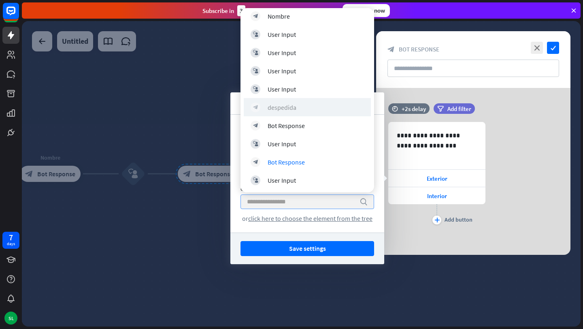
click at [293, 107] on div "despedida" at bounding box center [282, 107] width 29 height 8
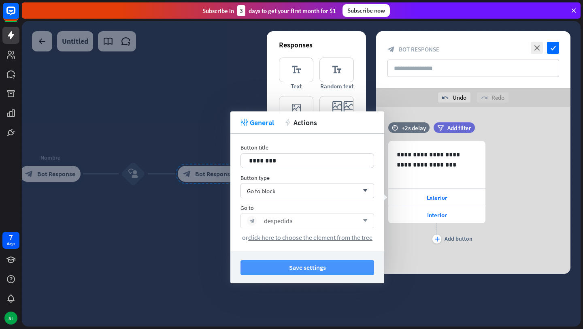
click at [351, 267] on button "Save settings" at bounding box center [308, 267] width 134 height 15
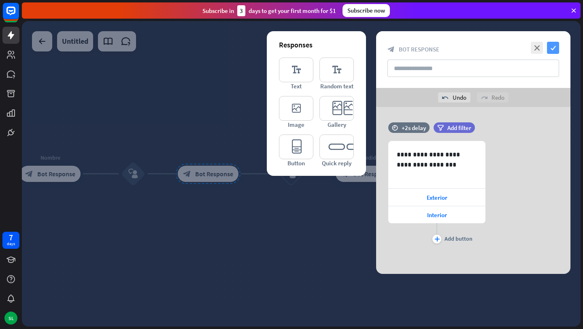
click at [557, 49] on icon "check" at bounding box center [553, 48] width 12 height 12
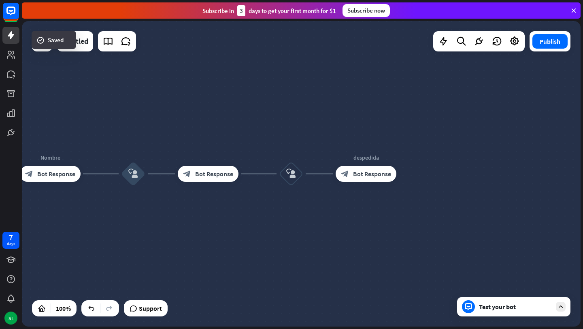
click at [488, 310] on div "Test your bot" at bounding box center [515, 307] width 73 height 8
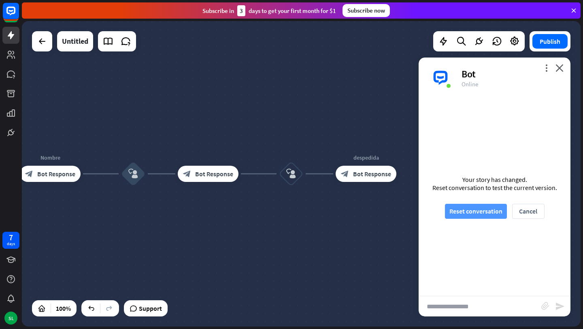
click at [457, 212] on button "Reset conversation" at bounding box center [476, 211] width 62 height 15
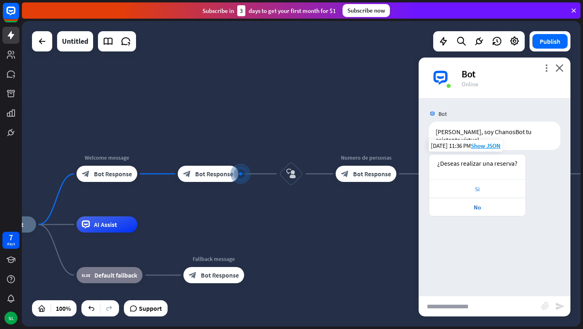
click at [471, 185] on div "Si" at bounding box center [477, 188] width 96 height 18
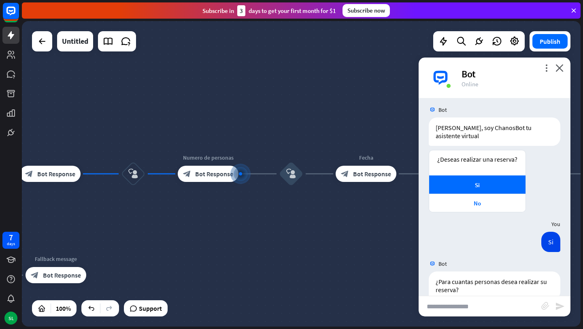
scroll to position [12, 0]
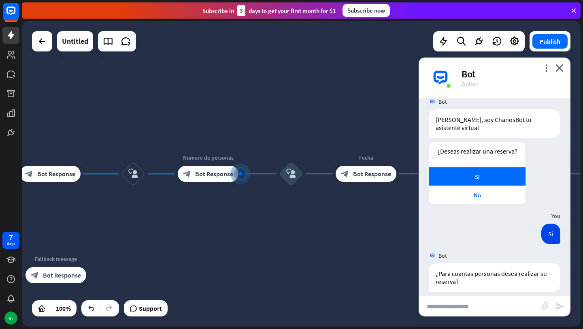
click at [483, 306] on input "text" at bounding box center [480, 306] width 123 height 20
type input "*"
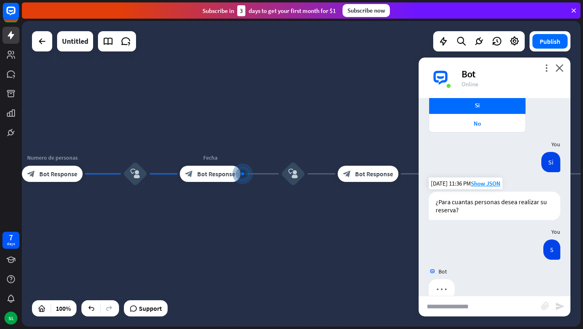
scroll to position [92, 0]
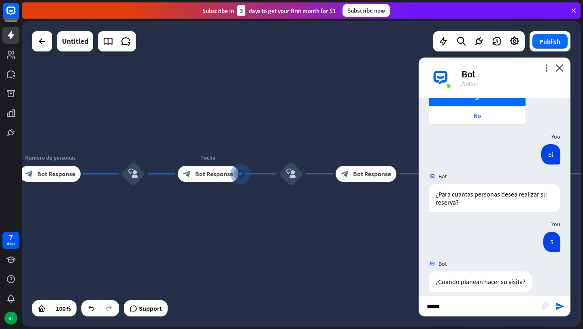
type input "******"
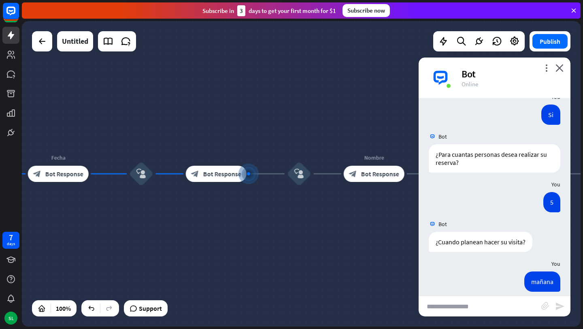
scroll to position [171, 0]
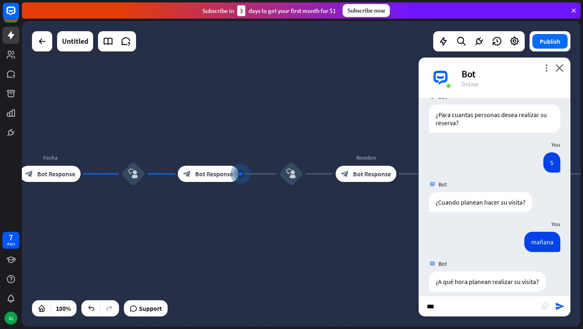
type input "****"
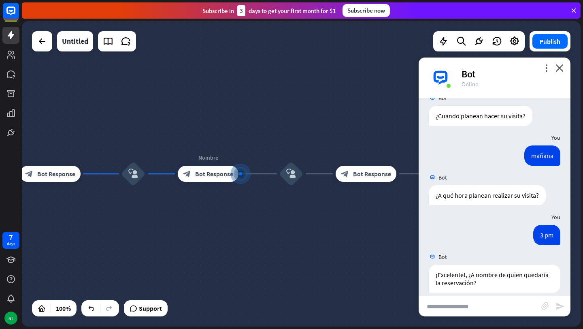
scroll to position [258, 0]
type input "*"
type input "**********"
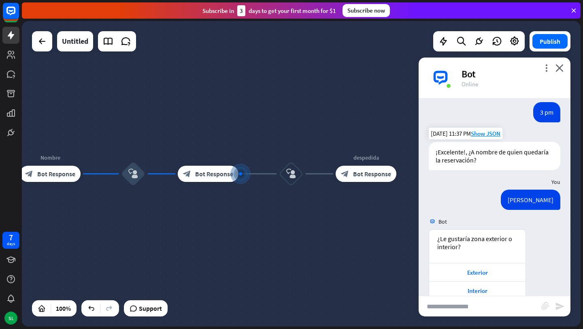
scroll to position [388, 0]
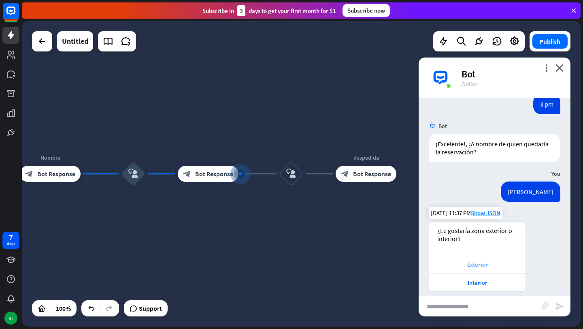
click at [478, 260] on div "Exterior" at bounding box center [477, 264] width 88 height 8
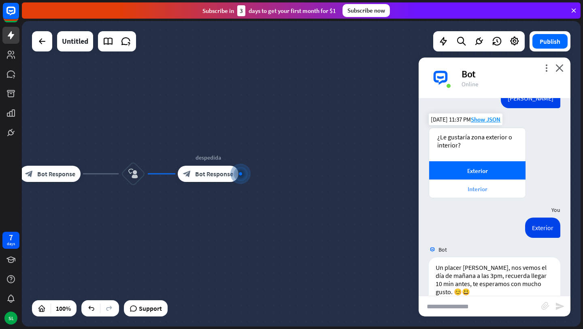
scroll to position [484, 0]
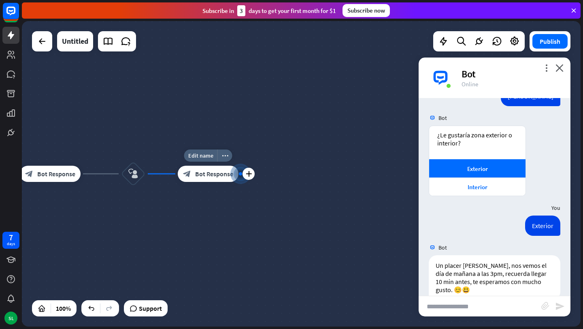
click at [203, 179] on div "block_bot_response Bot Response" at bounding box center [208, 174] width 61 height 16
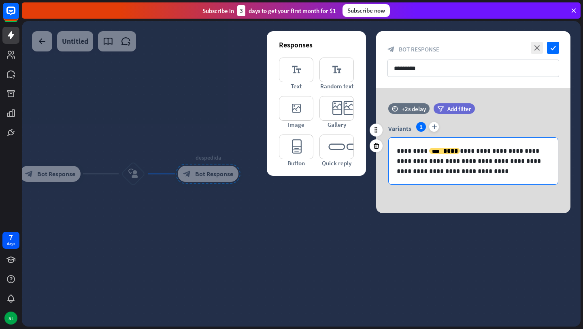
click at [458, 149] on p "**********" at bounding box center [473, 161] width 153 height 30
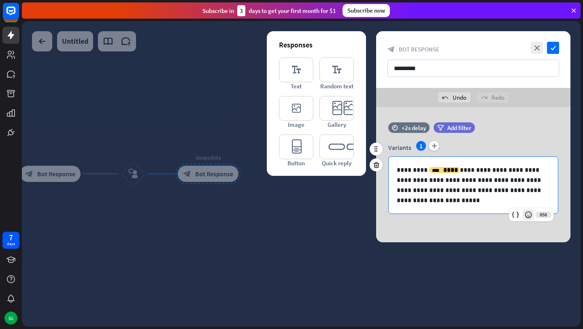
click at [527, 209] on div at bounding box center [528, 214] width 11 height 11
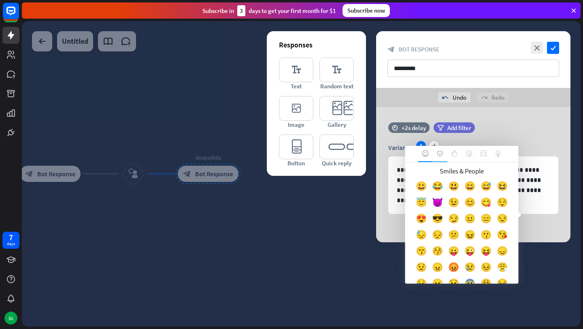
click at [440, 152] on icon at bounding box center [440, 153] width 6 height 6
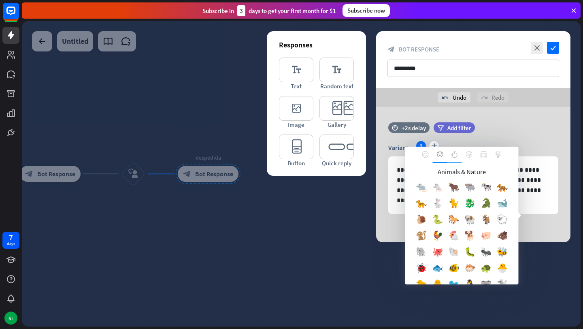
click at [455, 155] on icon at bounding box center [455, 154] width 6 height 6
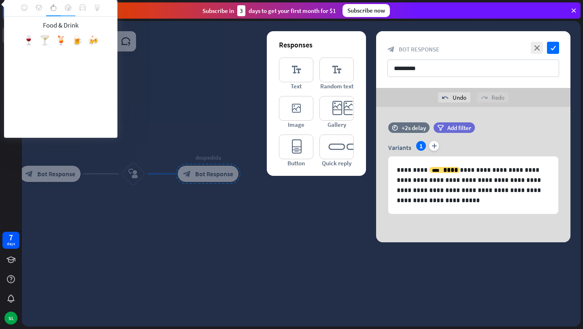
click at [69, 9] on icon at bounding box center [68, 7] width 6 height 6
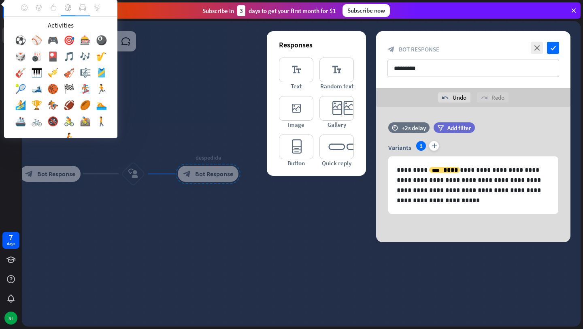
click at [84, 6] on icon at bounding box center [82, 7] width 6 height 6
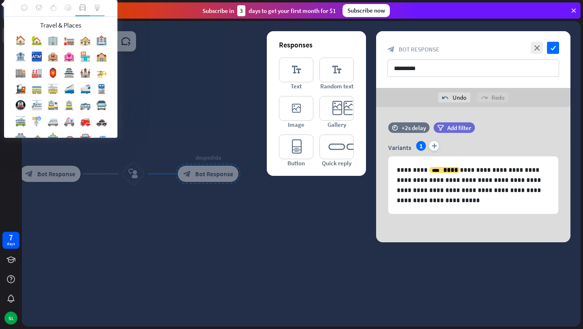
click at [101, 7] on div at bounding box center [97, 8] width 15 height 16
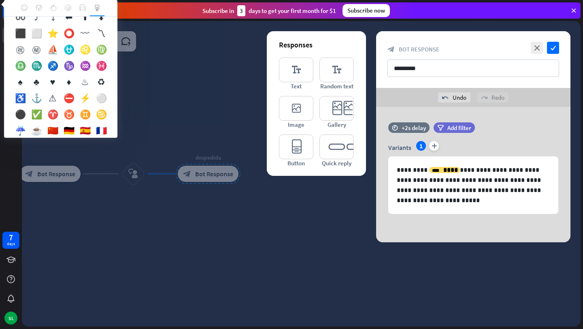
scroll to position [872, 0]
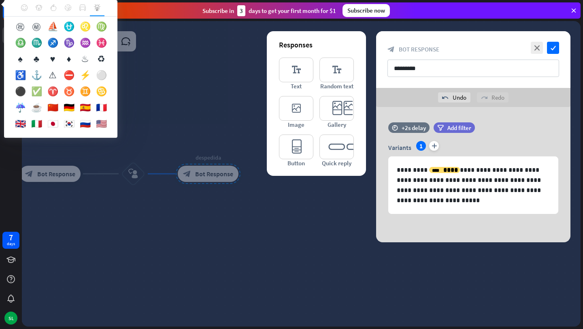
click at [36, 89] on div "✅" at bounding box center [36, 93] width 16 height 16
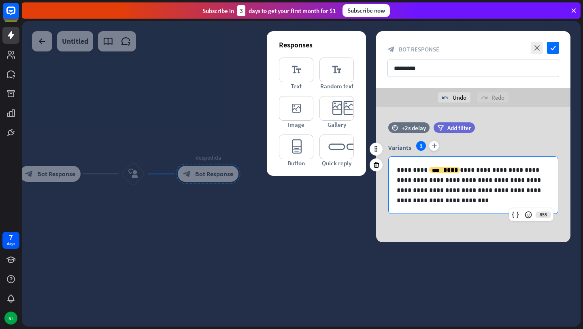
click at [474, 210] on div "**********" at bounding box center [473, 185] width 169 height 57
click at [420, 181] on p "**********" at bounding box center [473, 185] width 153 height 41
drag, startPoint x: 454, startPoint y: 181, endPoint x: 419, endPoint y: 180, distance: 35.2
click at [419, 180] on p "**********" at bounding box center [473, 185] width 153 height 41
click at [453, 205] on div "**********" at bounding box center [473, 185] width 169 height 57
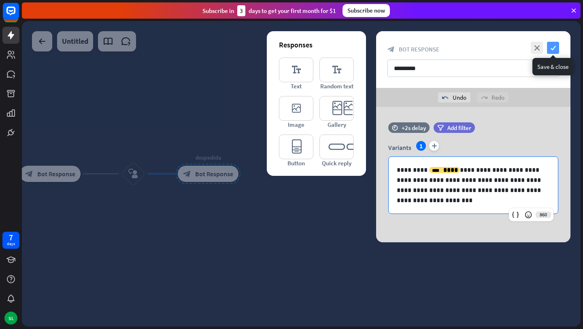
click at [552, 46] on icon "check" at bounding box center [553, 48] width 12 height 12
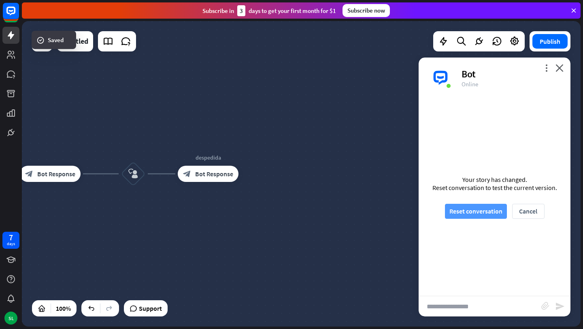
click at [473, 212] on button "Reset conversation" at bounding box center [476, 211] width 62 height 15
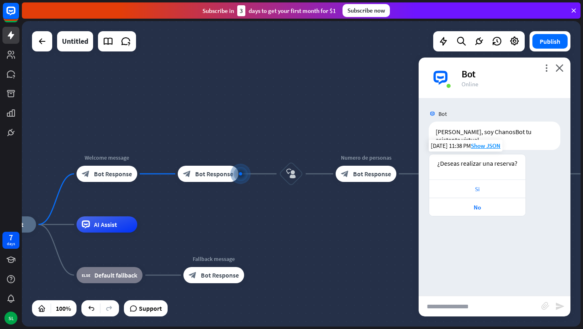
click at [473, 185] on div "Si" at bounding box center [477, 189] width 88 height 8
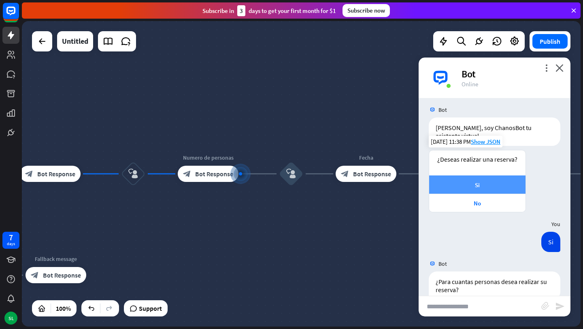
scroll to position [12, 0]
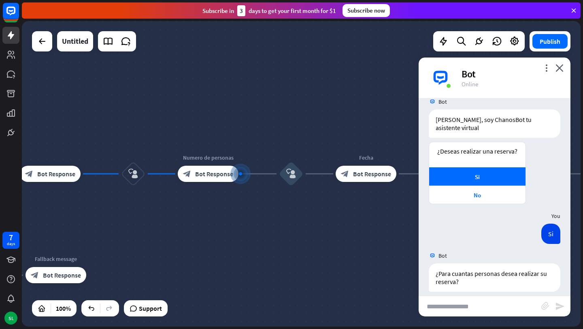
click at [474, 305] on input "text" at bounding box center [480, 306] width 123 height 20
type input "*"
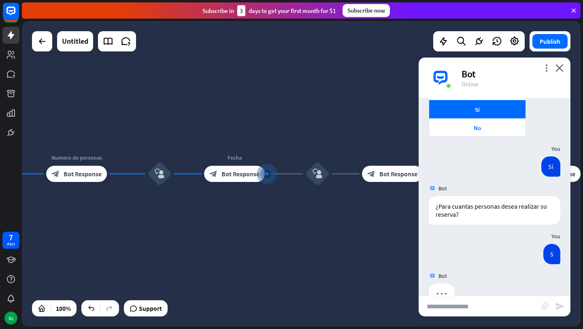
scroll to position [92, 0]
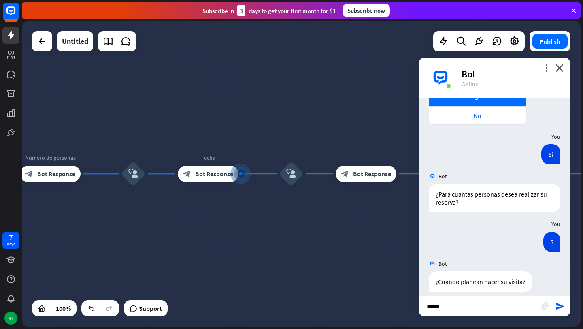
type input "******"
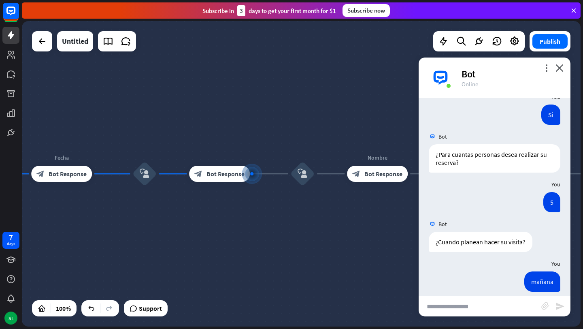
scroll to position [171, 0]
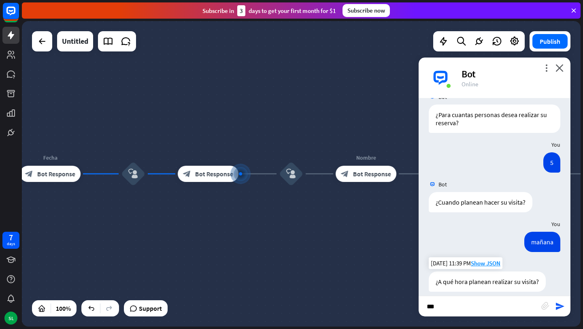
type input "****"
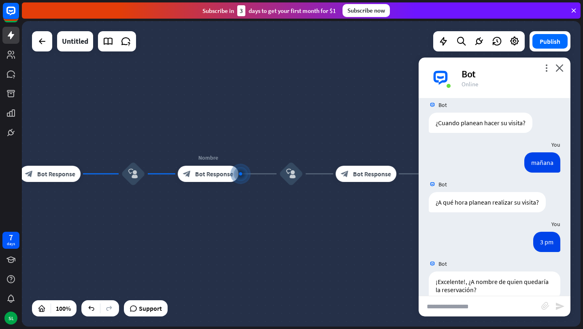
scroll to position [258, 0]
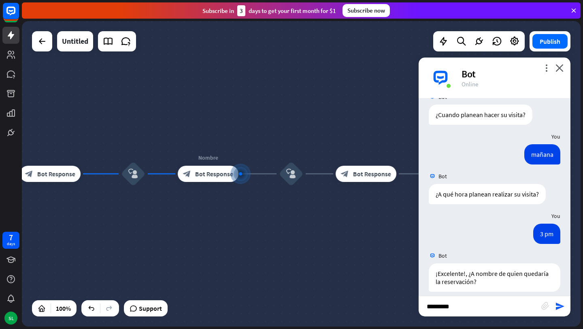
type input "**********"
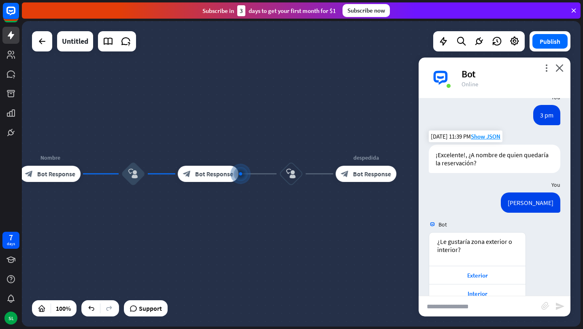
scroll to position [388, 0]
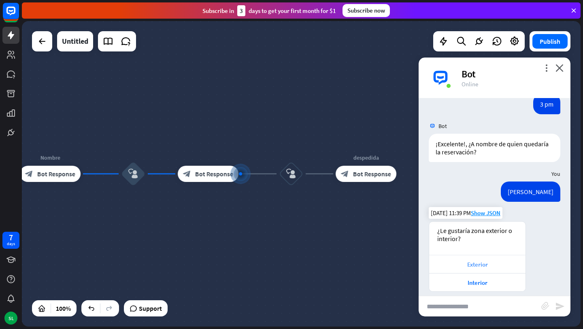
click at [475, 255] on div "Exterior" at bounding box center [477, 264] width 96 height 18
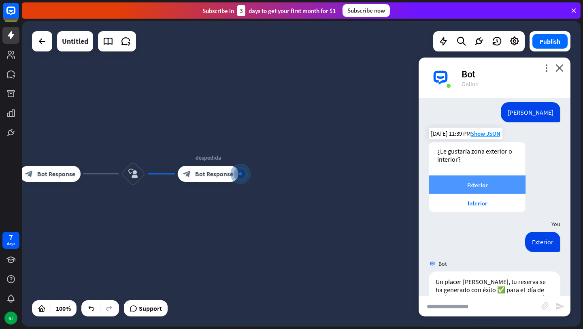
scroll to position [492, 0]
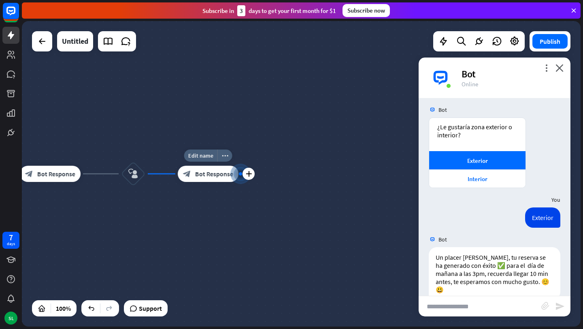
click at [210, 177] on span "Bot Response" at bounding box center [214, 174] width 38 height 8
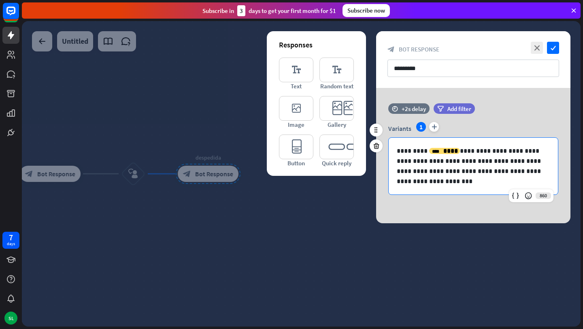
click at [507, 160] on p "**********" at bounding box center [473, 166] width 153 height 41
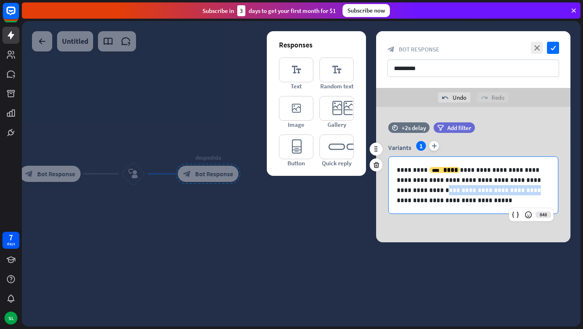
drag, startPoint x: 473, startPoint y: 191, endPoint x: 394, endPoint y: 191, distance: 79.0
click at [394, 191] on div "**********" at bounding box center [473, 185] width 169 height 57
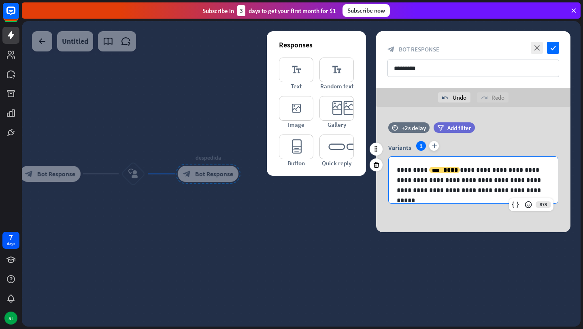
click at [401, 190] on p "**********" at bounding box center [473, 180] width 153 height 30
click at [510, 189] on p "**********" at bounding box center [473, 180] width 153 height 30
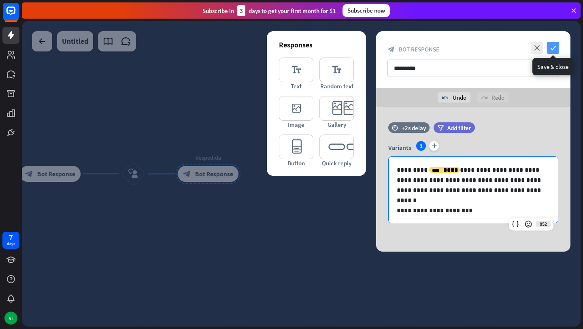
click at [555, 46] on icon "check" at bounding box center [553, 48] width 12 height 12
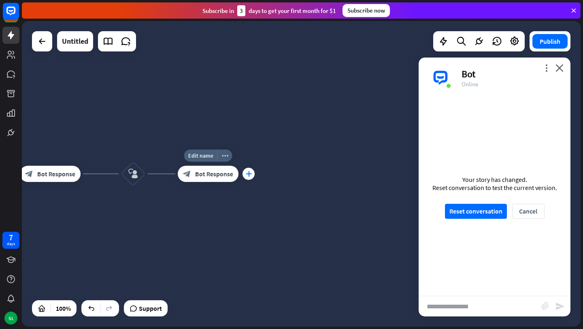
click at [247, 175] on icon "plus" at bounding box center [249, 174] width 6 height 6
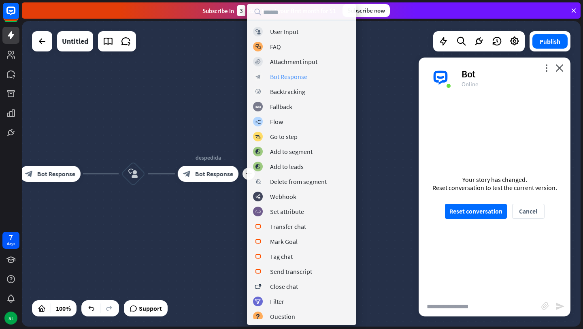
click at [292, 76] on div "Bot Response" at bounding box center [288, 76] width 37 height 8
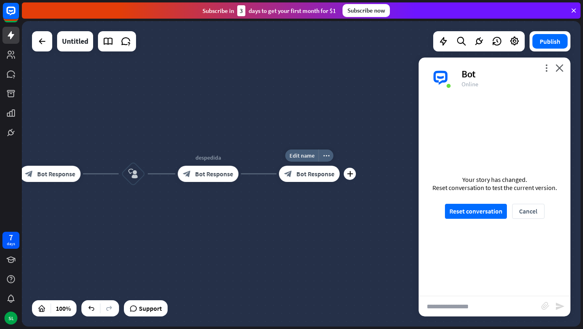
click at [304, 177] on span "Bot Response" at bounding box center [315, 174] width 38 height 8
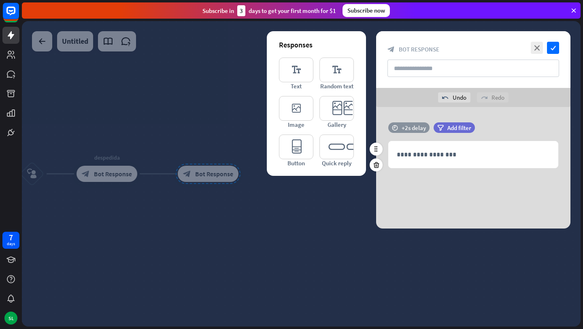
click at [414, 124] on div "+2s delay" at bounding box center [414, 128] width 24 height 8
drag, startPoint x: 439, startPoint y: 136, endPoint x: 465, endPoint y: 139, distance: 26.0
click at [465, 139] on span "+4s" at bounding box center [465, 138] width 9 height 8
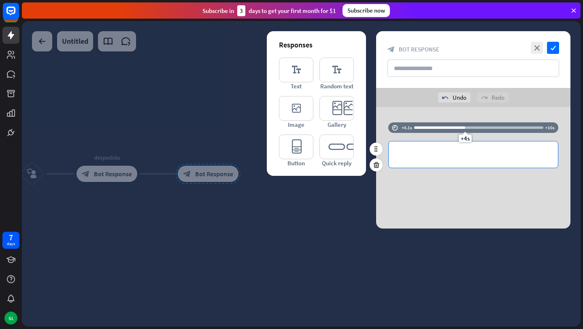
click at [433, 155] on p "**********" at bounding box center [473, 154] width 153 height 10
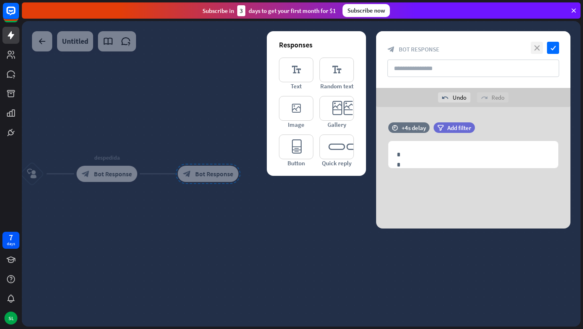
click at [531, 45] on icon "close" at bounding box center [537, 48] width 12 height 12
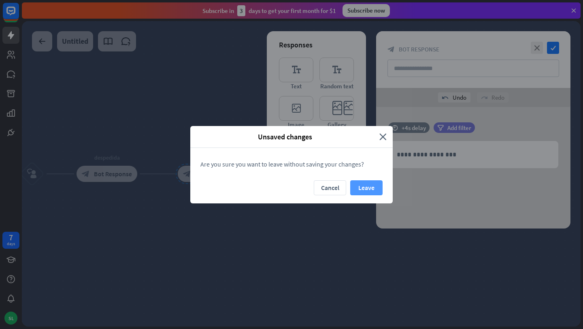
click at [366, 185] on button "Leave" at bounding box center [366, 187] width 32 height 15
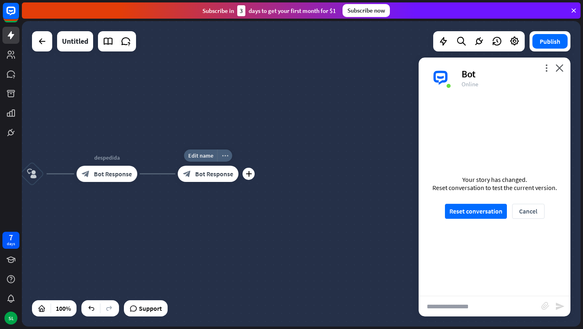
click at [222, 157] on icon "more_horiz" at bounding box center [225, 156] width 6 height 6
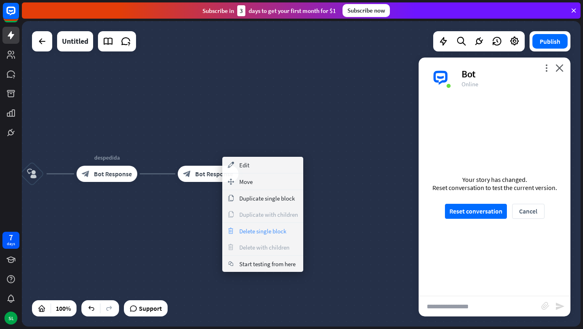
click at [249, 225] on div "trash Delete single block" at bounding box center [262, 231] width 81 height 16
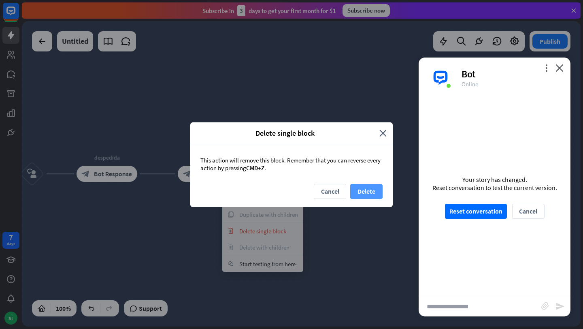
click at [371, 190] on button "Delete" at bounding box center [366, 191] width 32 height 15
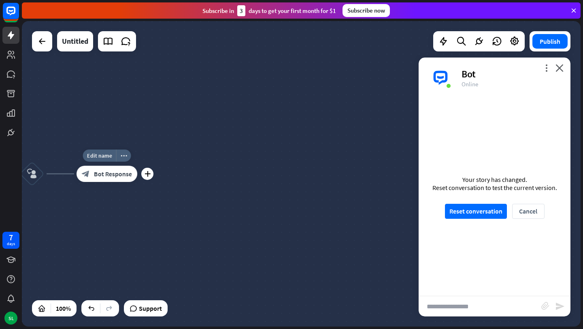
click at [117, 173] on span "Bot Response" at bounding box center [113, 174] width 38 height 8
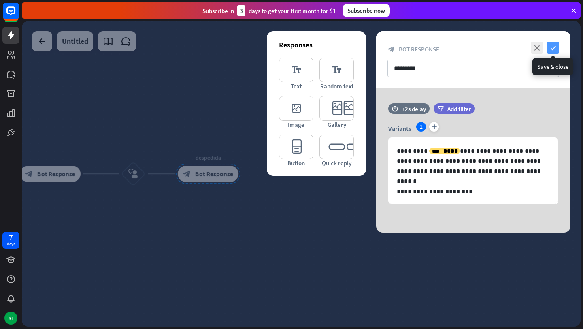
click at [556, 46] on icon "check" at bounding box center [553, 48] width 12 height 12
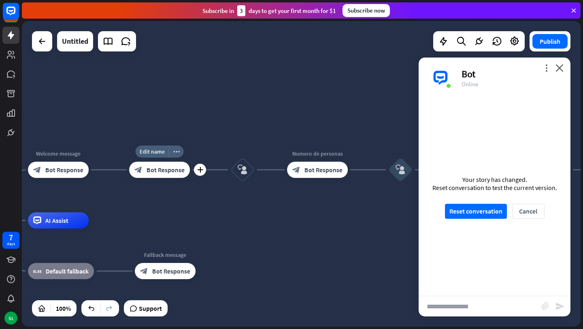
click at [161, 174] on div "block_bot_response Bot Response" at bounding box center [159, 170] width 61 height 16
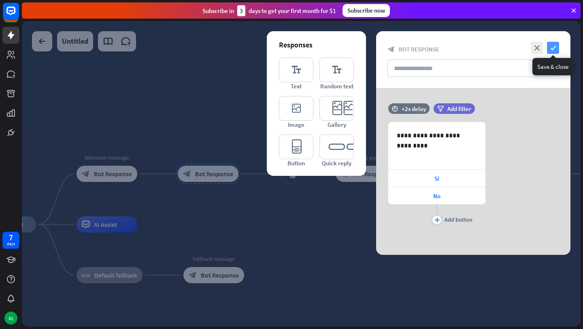
click at [559, 47] on icon "check" at bounding box center [553, 48] width 12 height 12
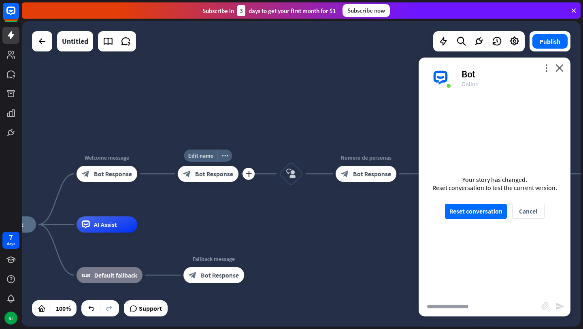
click at [205, 176] on span "Bot Response" at bounding box center [214, 174] width 38 height 8
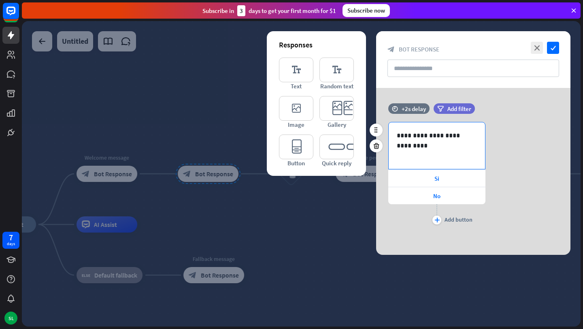
click at [425, 139] on p "**********" at bounding box center [437, 135] width 80 height 10
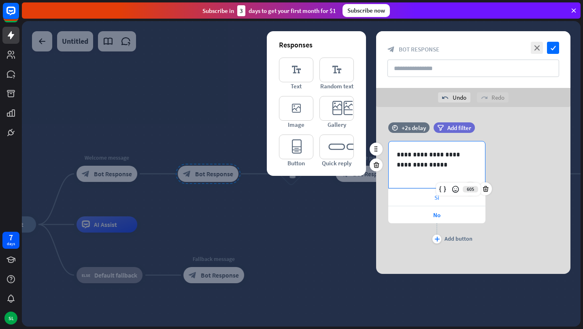
click at [434, 203] on div "Si" at bounding box center [436, 197] width 97 height 17
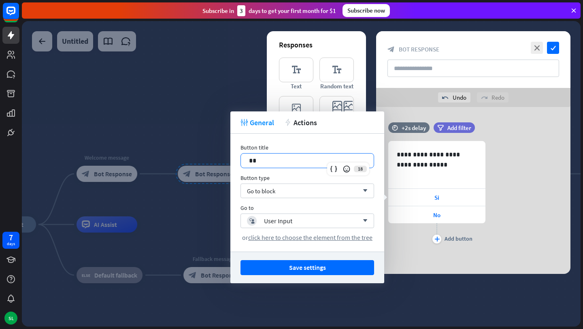
click at [280, 155] on div "**" at bounding box center [307, 161] width 133 height 14
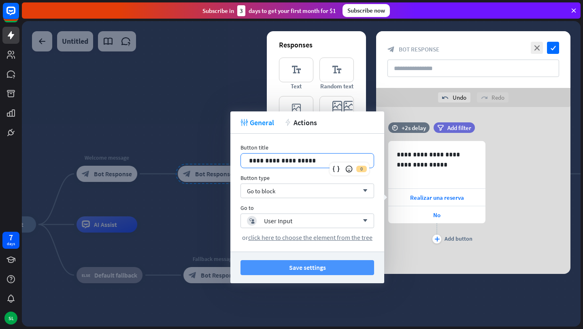
click at [333, 268] on button "Save settings" at bounding box center [308, 267] width 134 height 15
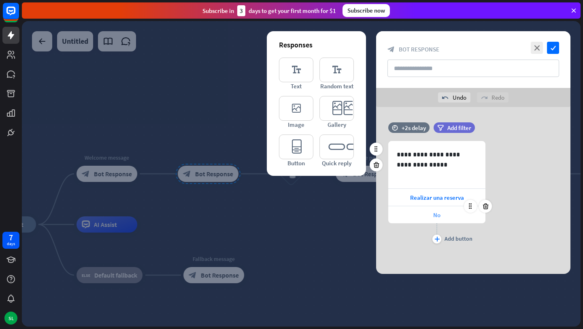
click at [438, 216] on span "No" at bounding box center [436, 215] width 7 height 8
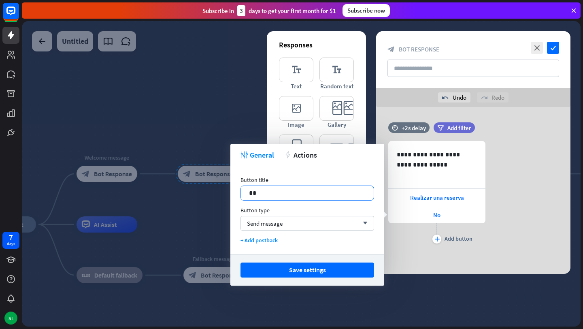
click at [310, 193] on p "**" at bounding box center [307, 193] width 117 height 10
click at [435, 240] on icon "plus" at bounding box center [437, 239] width 5 height 5
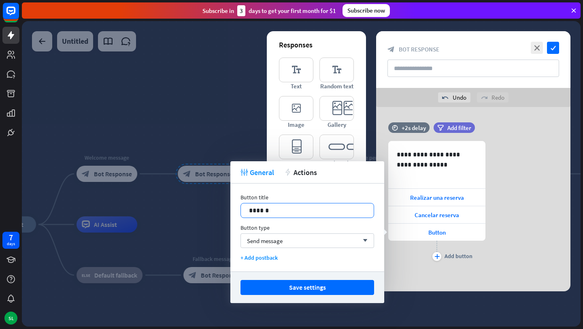
click at [311, 210] on p "******" at bounding box center [307, 210] width 117 height 10
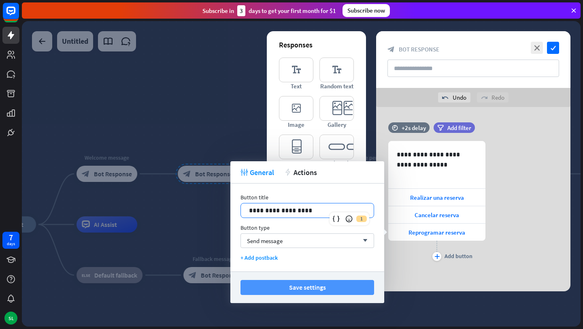
click at [327, 291] on button "Save settings" at bounding box center [308, 287] width 134 height 15
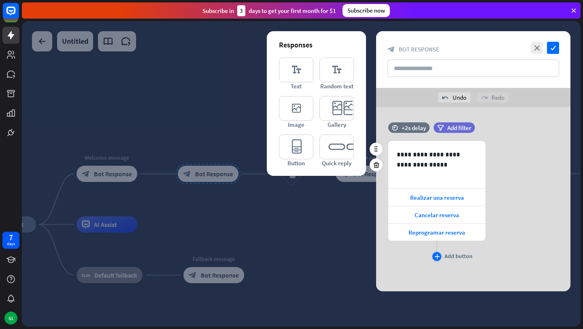
click at [437, 256] on icon "plus" at bounding box center [437, 256] width 5 height 5
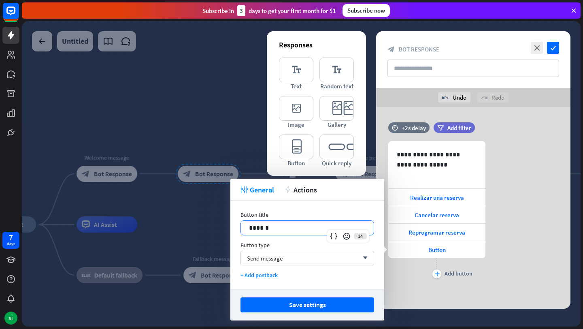
click at [345, 228] on p "******" at bounding box center [307, 228] width 117 height 10
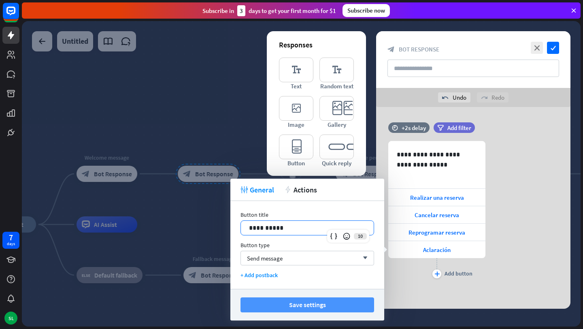
click at [343, 307] on button "Save settings" at bounding box center [308, 304] width 134 height 15
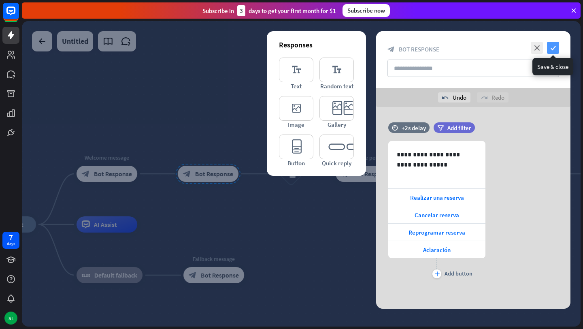
click at [552, 47] on icon "check" at bounding box center [553, 48] width 12 height 12
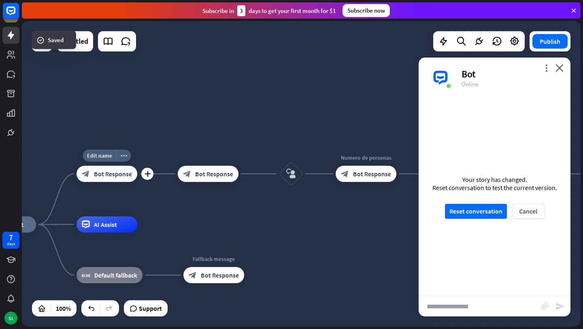
click at [111, 178] on div "block_bot_response Bot Response" at bounding box center [107, 174] width 61 height 16
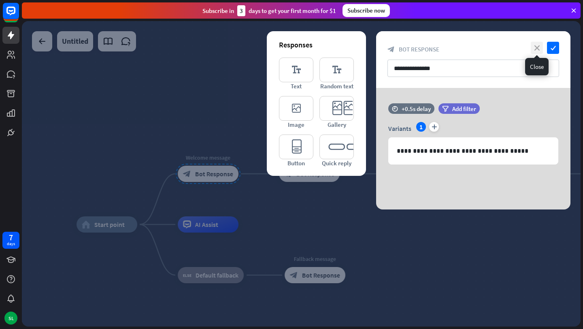
click at [536, 49] on icon "close" at bounding box center [537, 48] width 12 height 12
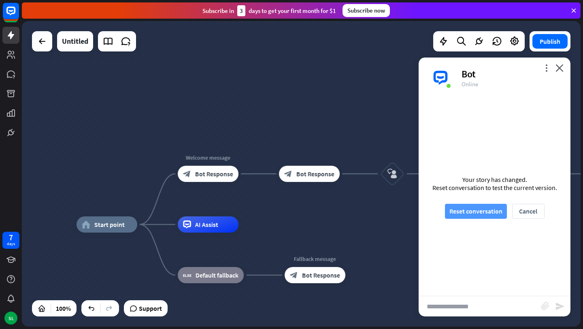
click at [477, 213] on button "Reset conversation" at bounding box center [476, 211] width 62 height 15
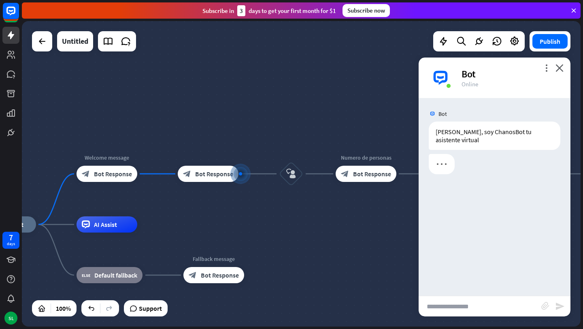
click at [543, 73] on div "Bot" at bounding box center [511, 74] width 99 height 13
click at [545, 71] on icon "more_vert" at bounding box center [547, 68] width 8 height 8
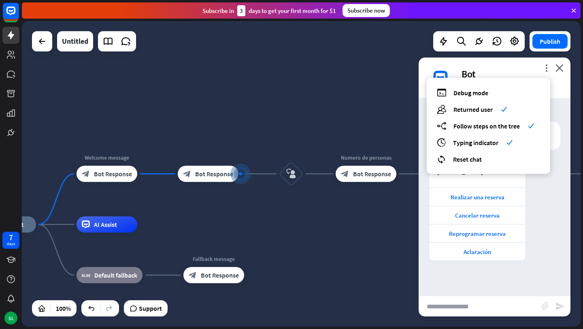
click at [548, 202] on div "¿Cómo puedo ayudarte el día [PERSON_NAME]? Realizar una reserva Cancelar reserv…" at bounding box center [495, 209] width 152 height 111
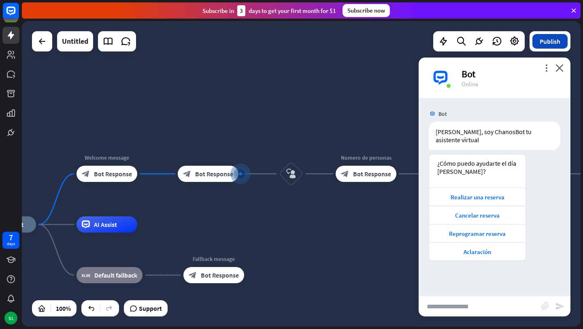
click at [551, 44] on button "Publish" at bounding box center [550, 41] width 35 height 15
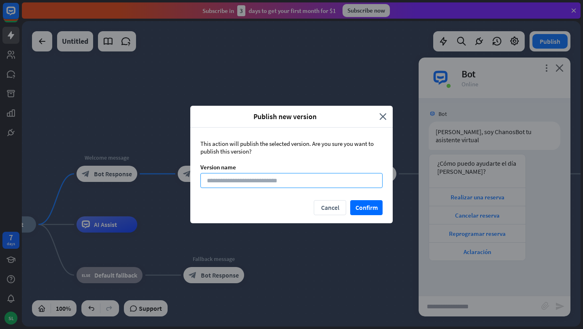
click at [278, 180] on input at bounding box center [291, 180] width 182 height 15
type input "*********"
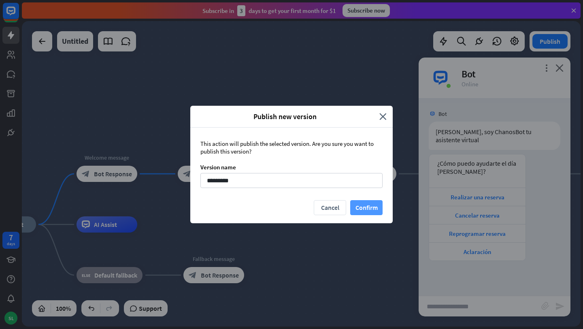
click at [356, 206] on button "Confirm" at bounding box center [366, 207] width 32 height 15
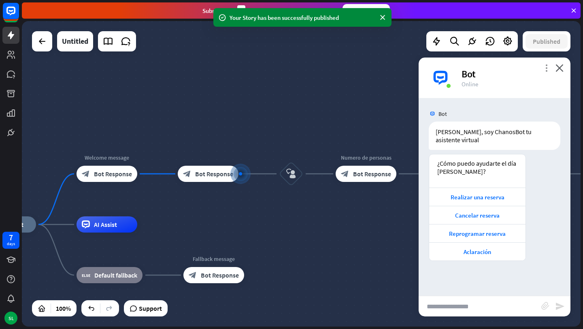
click at [547, 67] on icon "more_vert" at bounding box center [547, 68] width 8 height 8
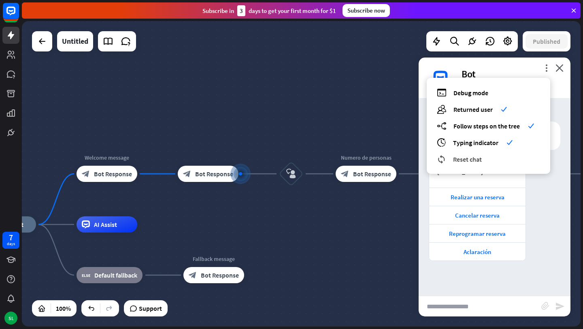
click at [495, 162] on div "reset_chat Reset chat" at bounding box center [488, 158] width 103 height 9
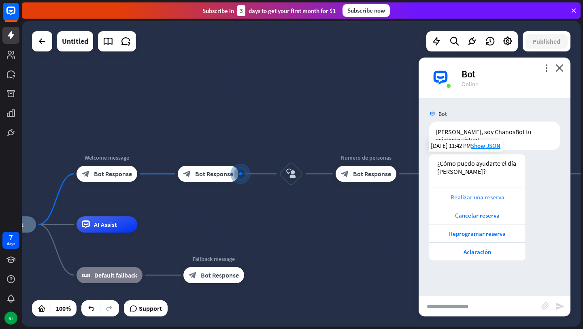
click at [497, 193] on div "Realizar una reserva" at bounding box center [477, 197] width 88 height 8
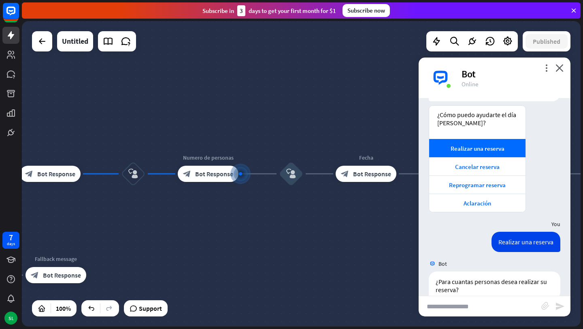
scroll to position [57, 0]
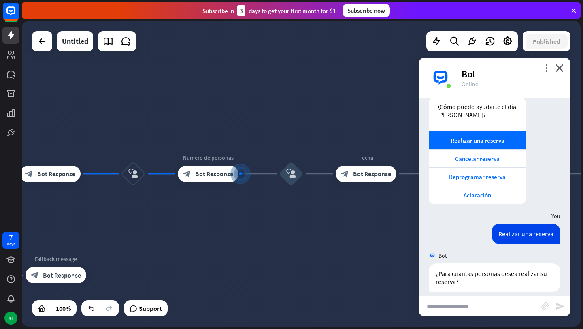
click at [469, 303] on input "text" at bounding box center [480, 306] width 123 height 20
type input "*"
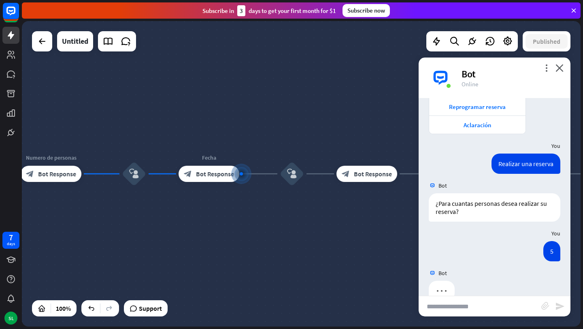
scroll to position [136, 0]
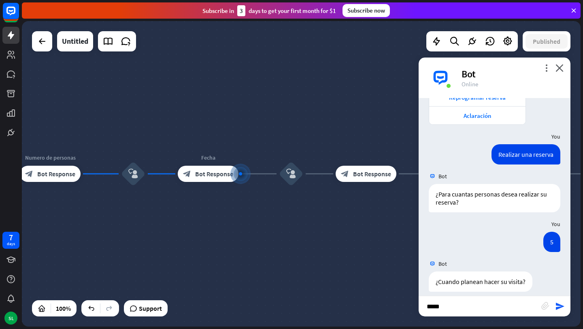
type input "******"
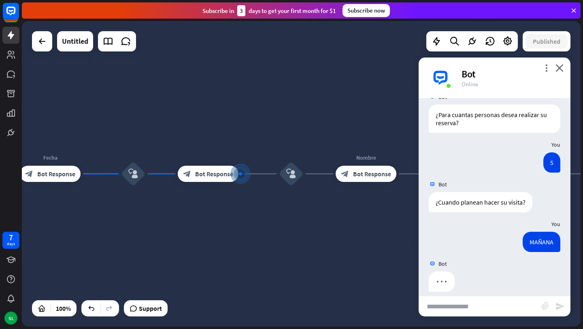
scroll to position [215, 0]
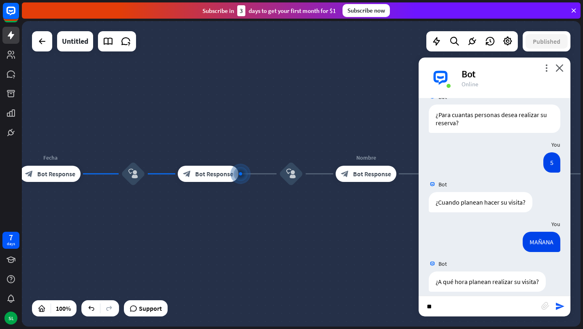
type input "***"
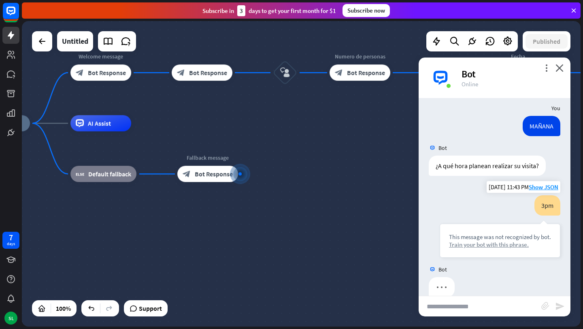
scroll to position [337, 0]
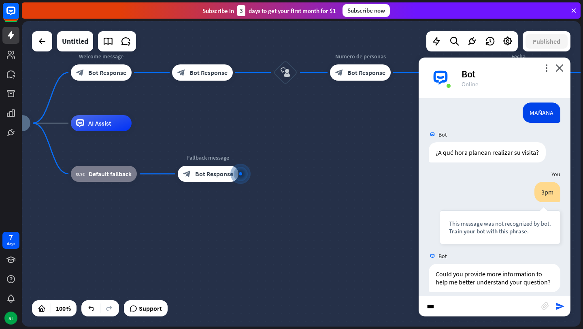
type input "****"
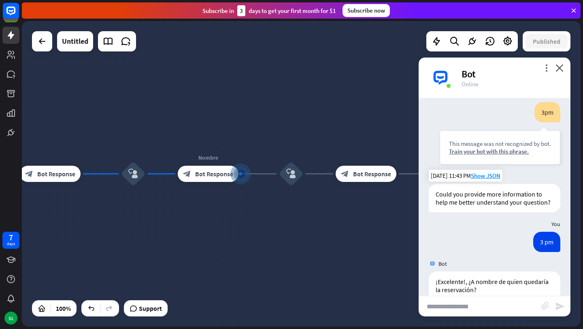
scroll to position [433, 0]
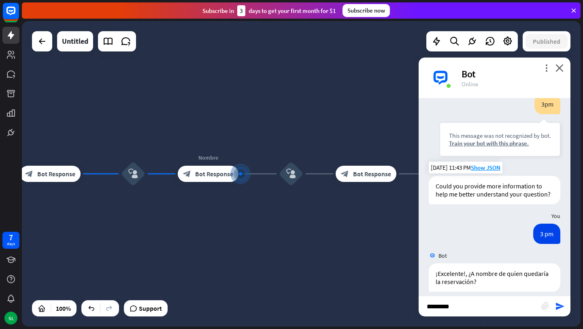
type input "**********"
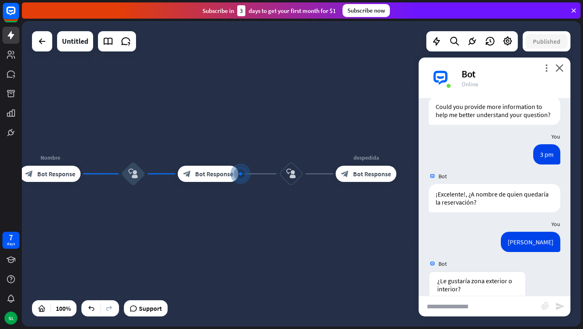
scroll to position [562, 0]
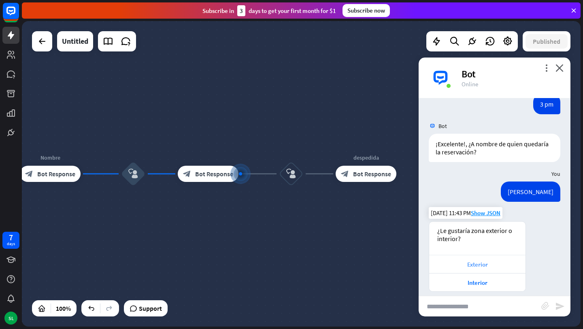
click at [478, 260] on div "Exterior" at bounding box center [477, 264] width 88 height 8
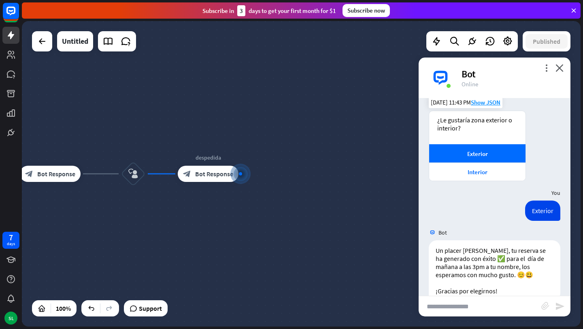
scroll to position [682, 0]
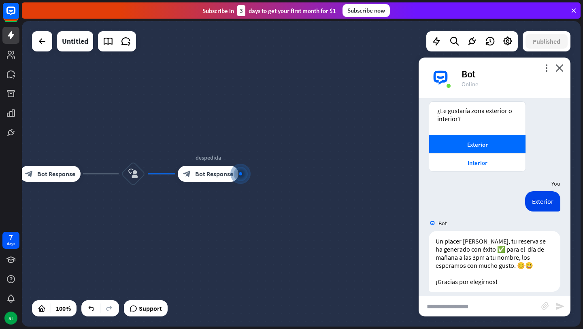
click at [565, 68] on div "more_vert close Bot Online" at bounding box center [495, 78] width 152 height 41
click at [561, 68] on icon "close" at bounding box center [560, 68] width 8 height 8
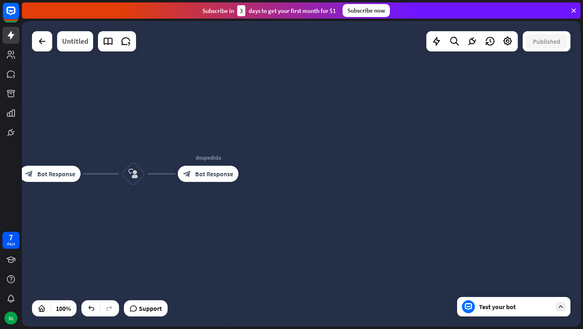
click at [80, 37] on div "Untitled" at bounding box center [75, 41] width 26 height 20
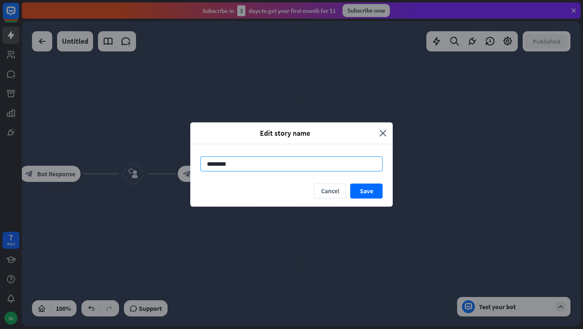
click at [238, 164] on input "********" at bounding box center [291, 163] width 182 height 15
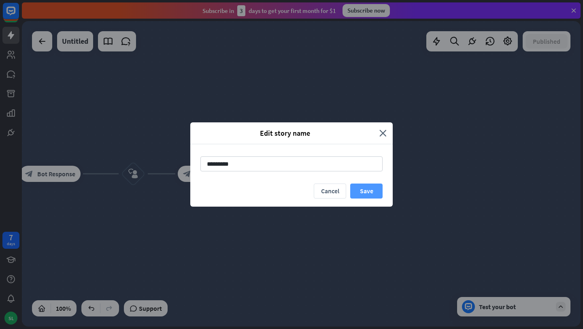
type input "*********"
click at [367, 194] on button "Save" at bounding box center [366, 190] width 32 height 15
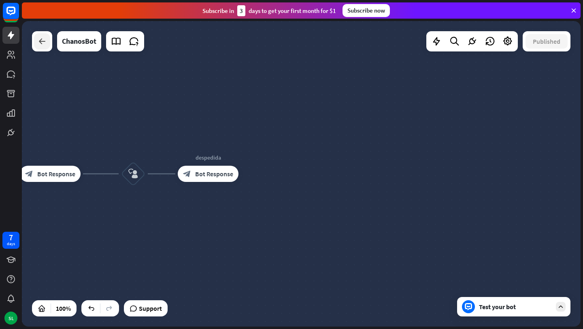
click at [39, 48] on div at bounding box center [42, 41] width 16 height 16
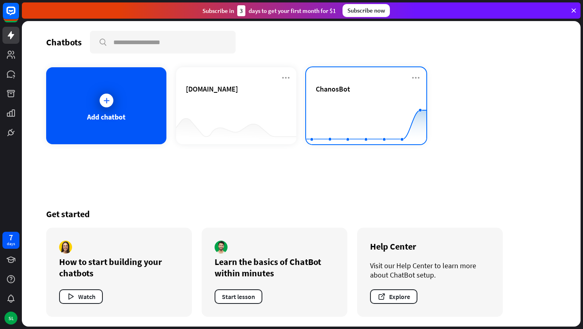
click at [399, 96] on div "ChanosBot" at bounding box center [366, 98] width 101 height 28
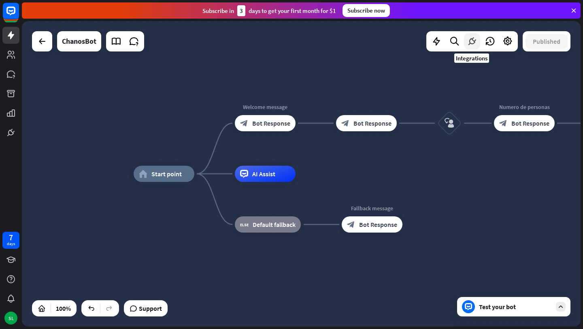
click at [473, 43] on icon at bounding box center [472, 41] width 11 height 11
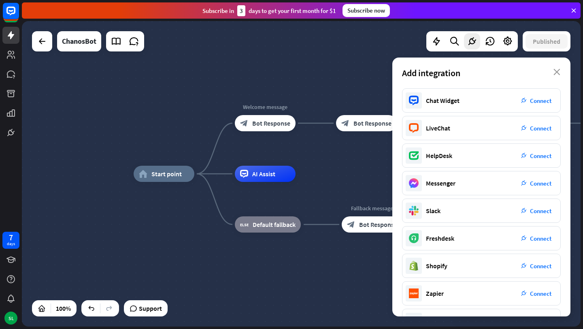
click at [555, 76] on div "Add integration close" at bounding box center [481, 73] width 178 height 31
click at [547, 49] on div "Published" at bounding box center [547, 41] width 48 height 20
click at [560, 71] on icon "close" at bounding box center [557, 72] width 7 height 6
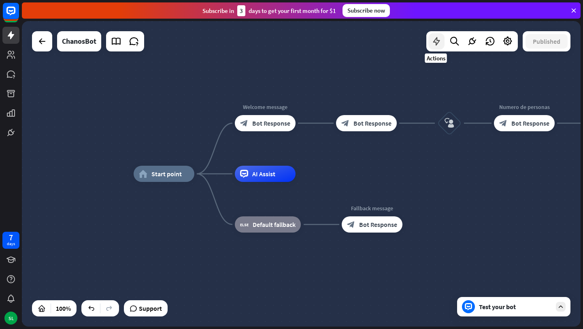
click at [435, 38] on icon at bounding box center [436, 41] width 11 height 11
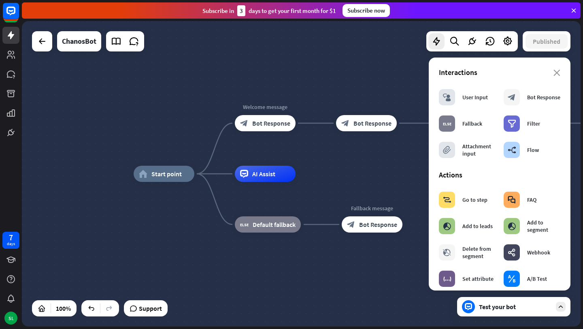
click at [558, 69] on div "Interactions" at bounding box center [500, 72] width 122 height 9
click at [559, 74] on icon "close" at bounding box center [557, 73] width 7 height 6
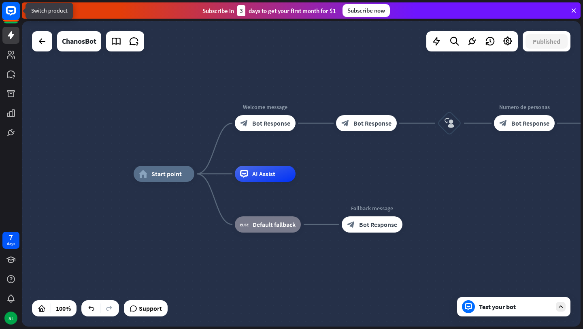
click at [7, 12] on icon at bounding box center [11, 11] width 10 height 10
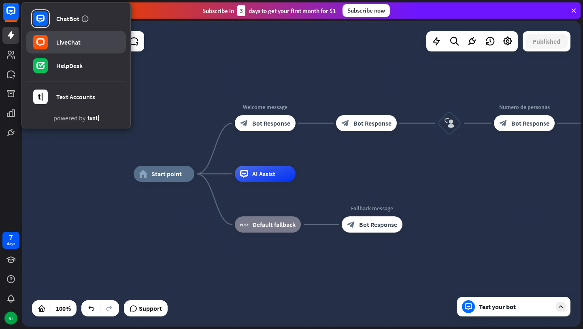
click at [75, 43] on div "LiveChat" at bounding box center [68, 42] width 24 height 8
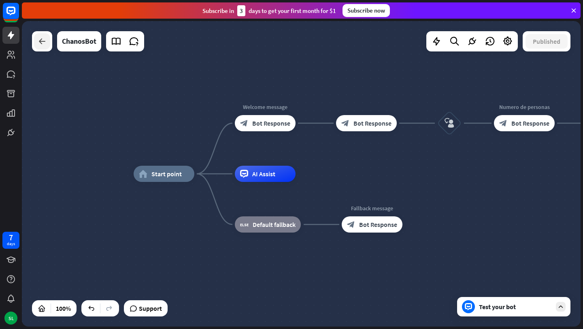
click at [43, 41] on icon at bounding box center [42, 41] width 10 height 10
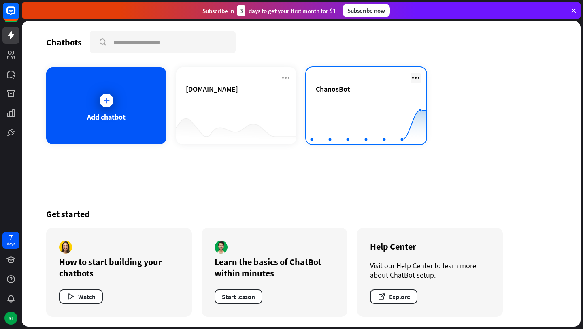
click at [420, 76] on icon at bounding box center [416, 78] width 10 height 10
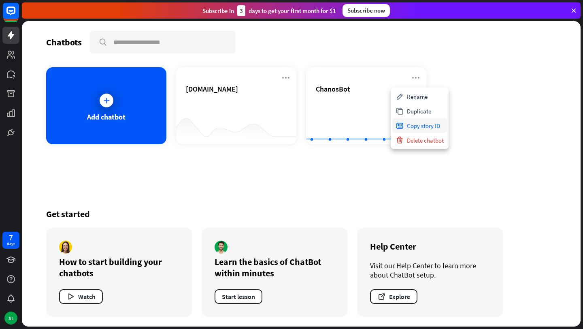
click at [428, 124] on div "Copy story ID" at bounding box center [419, 125] width 55 height 15
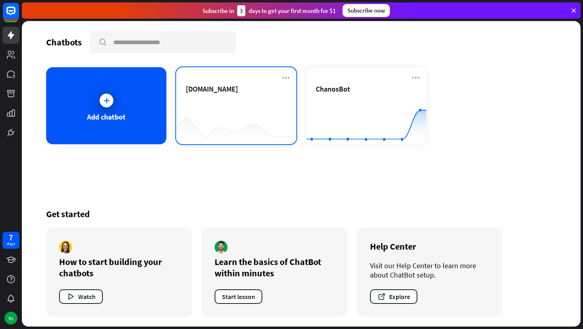
drag, startPoint x: 355, startPoint y: 85, endPoint x: 243, endPoint y: 92, distance: 112.0
click at [243, 92] on div "Add chatbot [DOMAIN_NAME] ChanosBot Created with Highcharts 10.1.0 0 10 20" at bounding box center [301, 105] width 510 height 77
click at [283, 75] on icon at bounding box center [286, 78] width 10 height 10
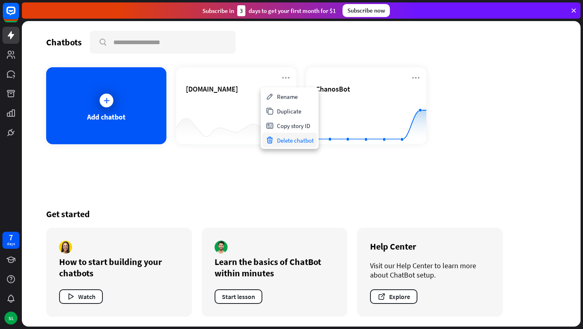
click at [286, 139] on div "Delete chatbot" at bounding box center [289, 140] width 55 height 15
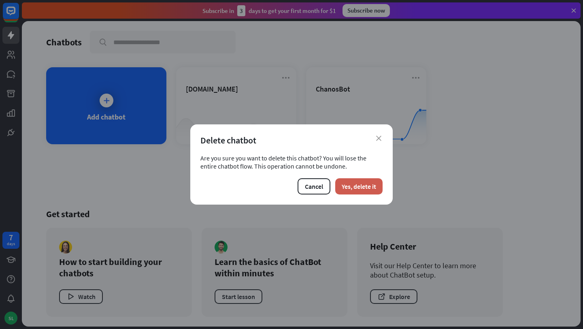
click at [351, 183] on button "Yes, delete it" at bounding box center [358, 186] width 47 height 16
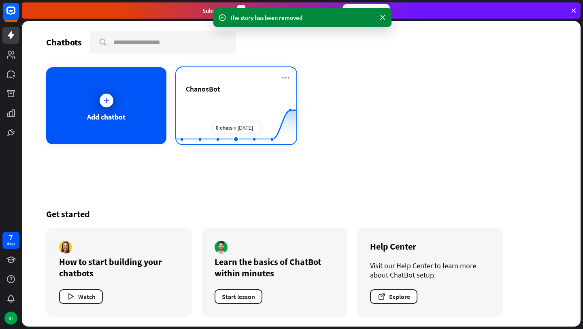
click at [234, 98] on div "ChanosBot" at bounding box center [236, 98] width 101 height 28
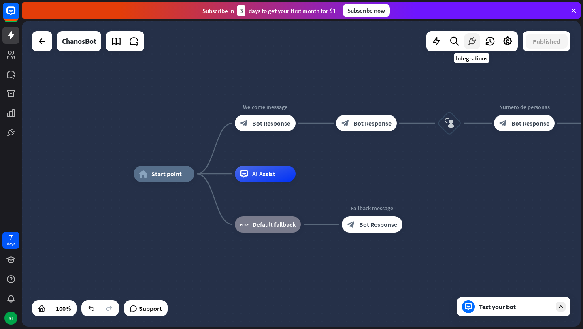
click at [467, 41] on icon at bounding box center [472, 41] width 11 height 11
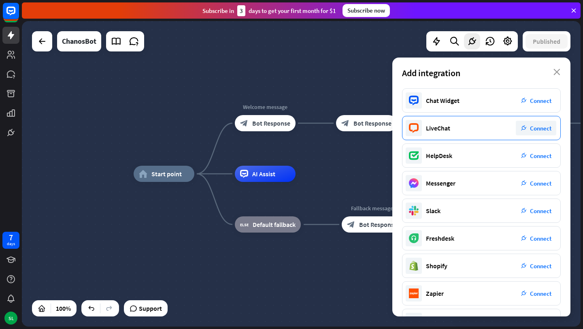
click at [537, 126] on span "Connect" at bounding box center [540, 128] width 21 height 8
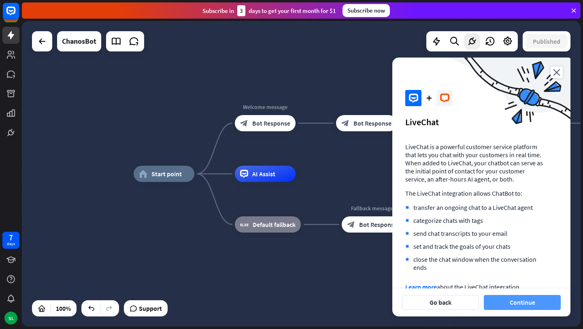
click at [532, 308] on button "Continue" at bounding box center [522, 302] width 77 height 15
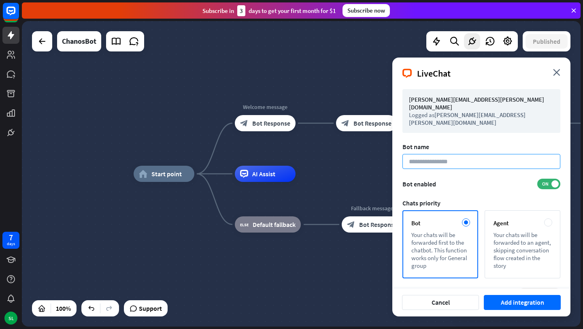
click at [424, 154] on input at bounding box center [482, 161] width 158 height 15
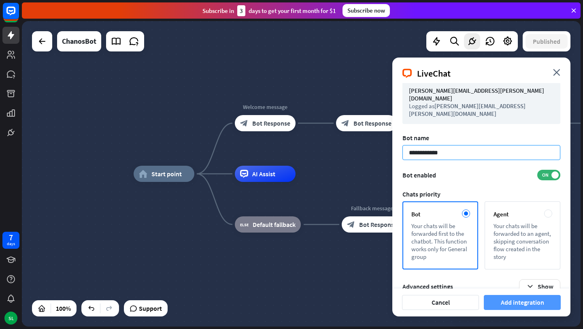
type input "**********"
click at [514, 301] on button "Add integration" at bounding box center [522, 302] width 77 height 15
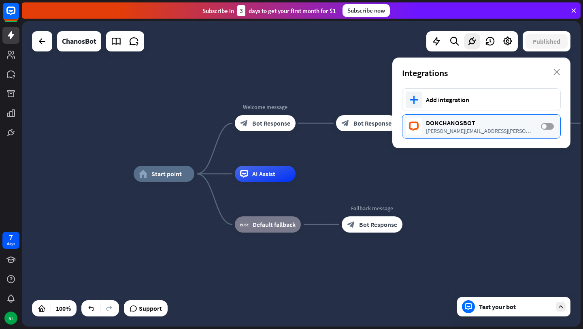
click at [545, 123] on label "OFF" at bounding box center [547, 126] width 13 height 6
click at [554, 70] on icon "close" at bounding box center [557, 72] width 7 height 6
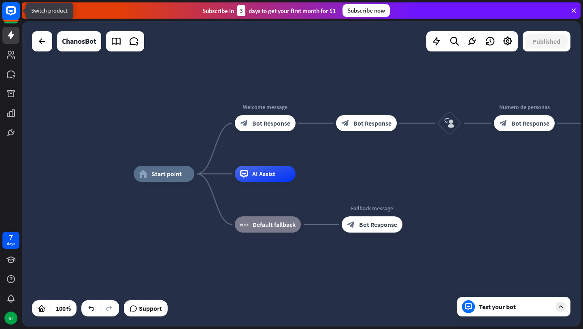
click at [9, 12] on rect at bounding box center [11, 11] width 18 height 18
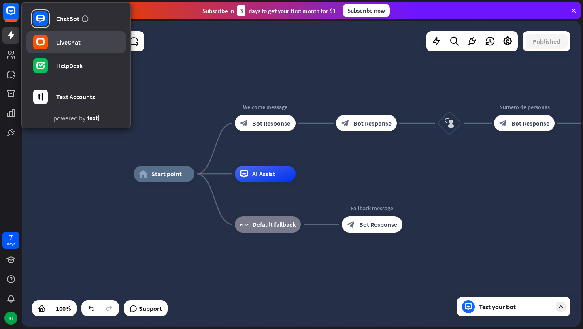
click at [68, 38] on div "LiveChat" at bounding box center [68, 42] width 24 height 8
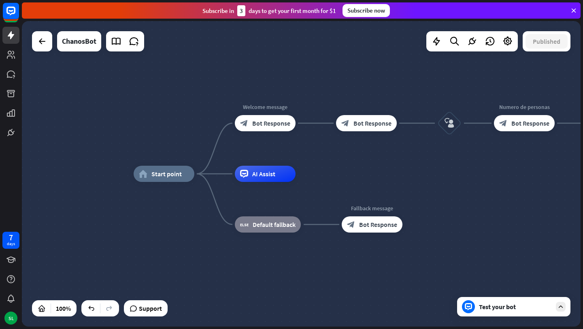
click at [503, 314] on div "Test your bot" at bounding box center [513, 306] width 113 height 19
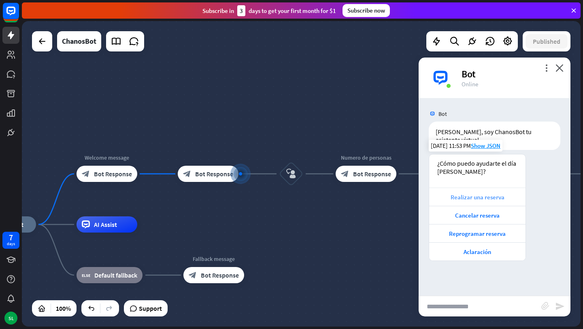
click at [471, 193] on div "Realizar una reserva" at bounding box center [477, 197] width 88 height 8
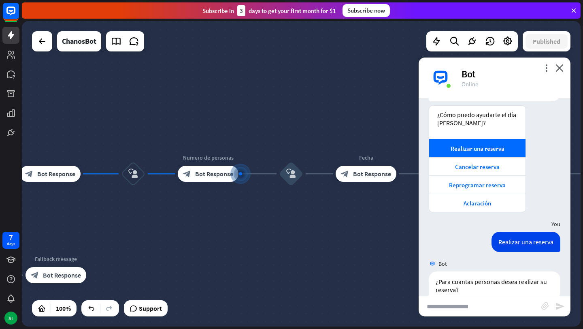
scroll to position [57, 0]
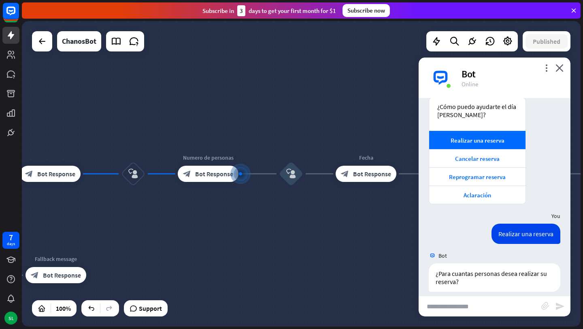
click at [467, 314] on input "text" at bounding box center [480, 306] width 123 height 20
type input "*"
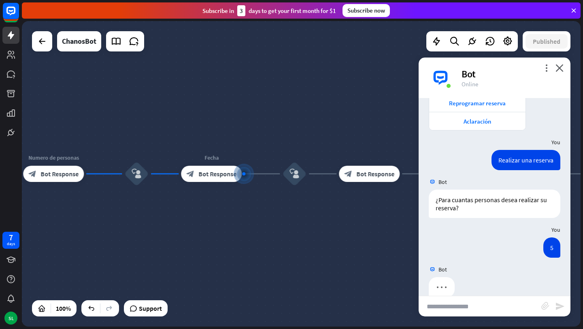
scroll to position [136, 0]
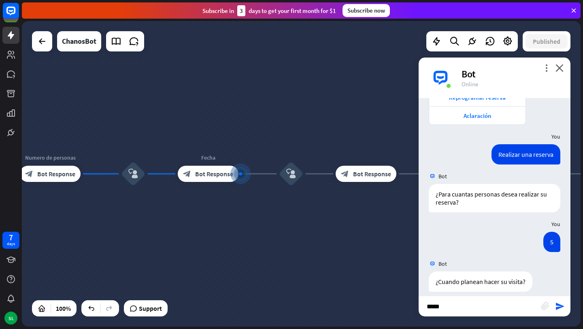
type input "******"
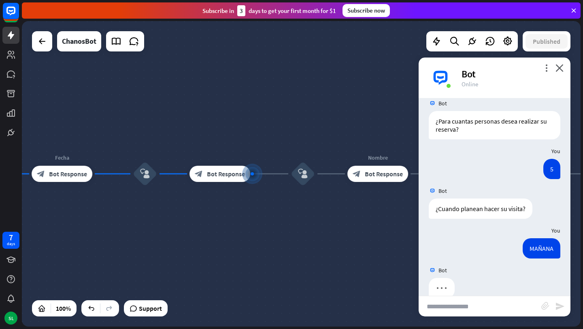
scroll to position [215, 0]
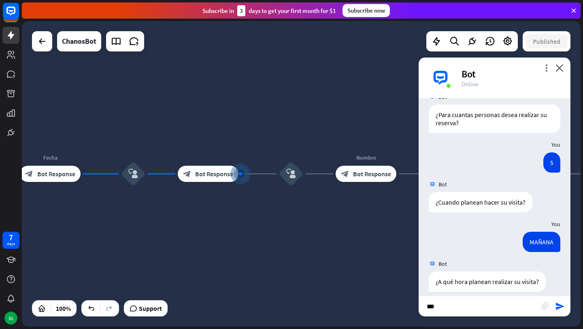
type input "****"
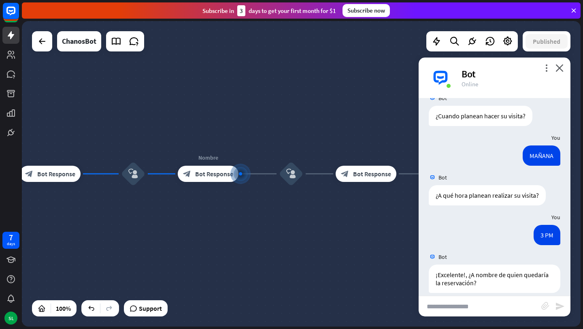
scroll to position [303, 0]
type input "**********"
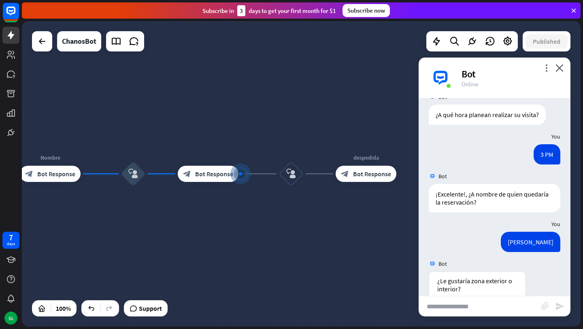
scroll to position [433, 0]
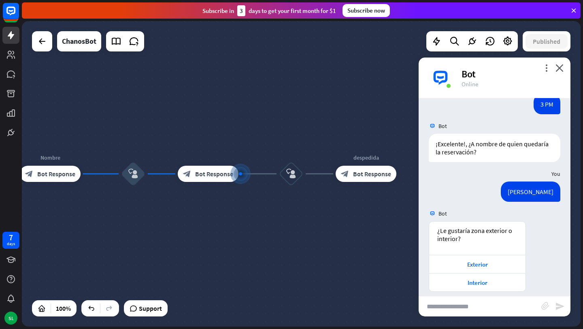
click at [473, 260] on div "Exterior" at bounding box center [477, 264] width 88 height 8
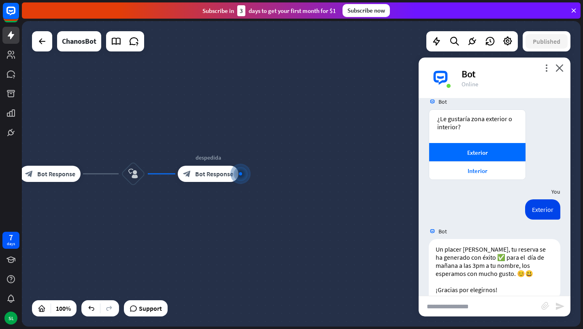
scroll to position [552, 0]
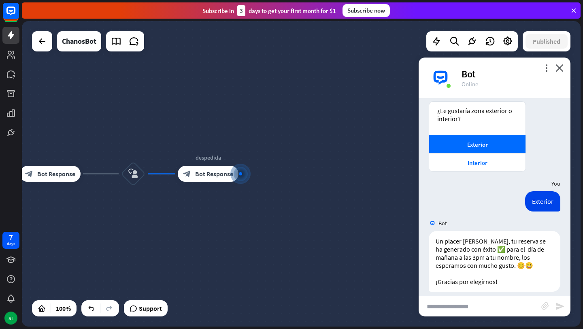
click at [561, 63] on div "more_vert close Bot Online" at bounding box center [495, 78] width 152 height 41
click at [560, 68] on icon "close" at bounding box center [560, 68] width 8 height 8
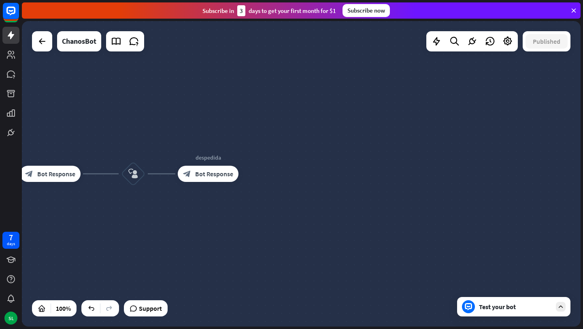
click at [512, 307] on div "Test your bot" at bounding box center [515, 307] width 73 height 8
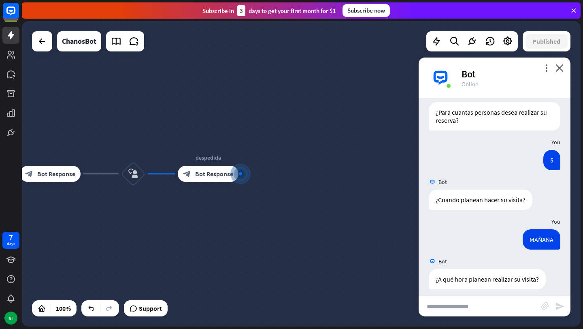
scroll to position [0, 0]
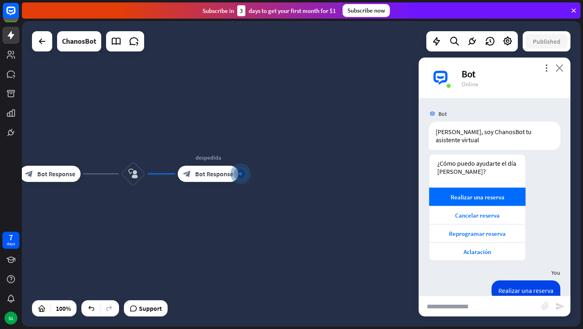
click at [560, 65] on icon "close" at bounding box center [560, 68] width 8 height 8
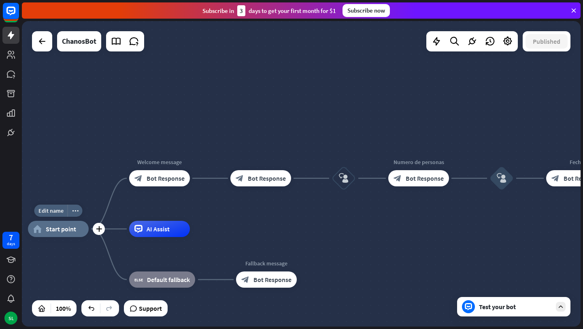
click at [66, 230] on span "Start point" at bounding box center [61, 229] width 30 height 8
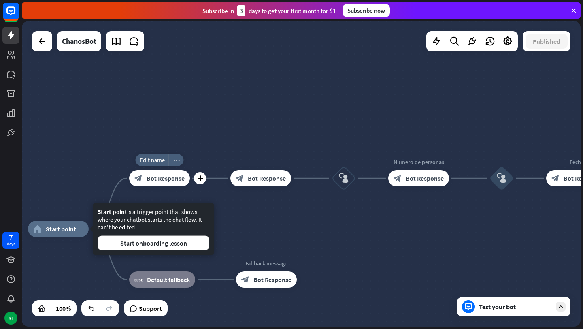
click at [169, 181] on span "Bot Response" at bounding box center [166, 178] width 38 height 8
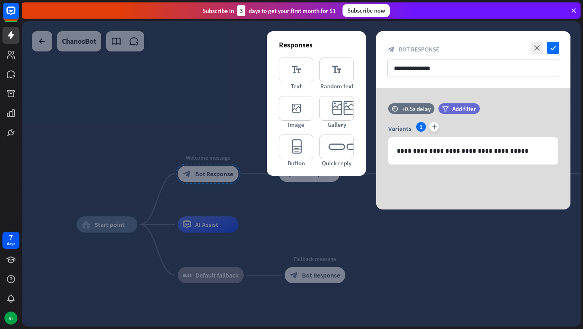
click at [562, 47] on div "**********" at bounding box center [473, 59] width 194 height 57
click at [556, 47] on icon "check" at bounding box center [553, 48] width 12 height 12
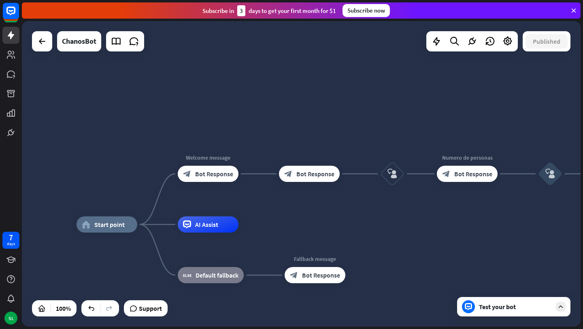
click at [528, 312] on div "Test your bot" at bounding box center [513, 306] width 113 height 19
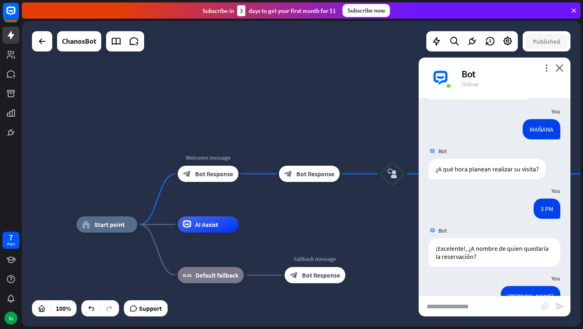
scroll to position [552, 0]
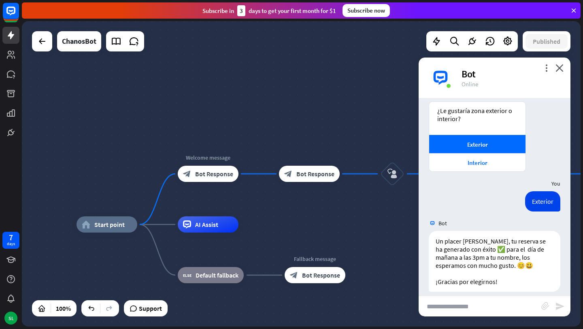
click at [482, 303] on input "text" at bounding box center [480, 306] width 123 height 20
type input "*"
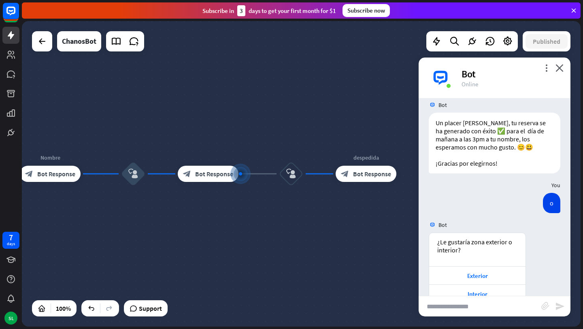
scroll to position [682, 0]
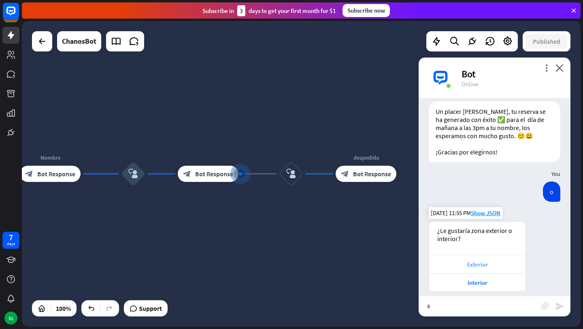
type input "**"
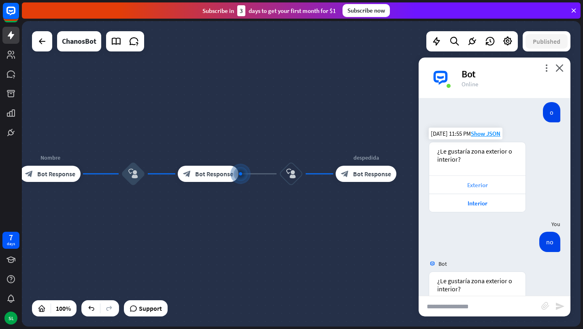
scroll to position [812, 0]
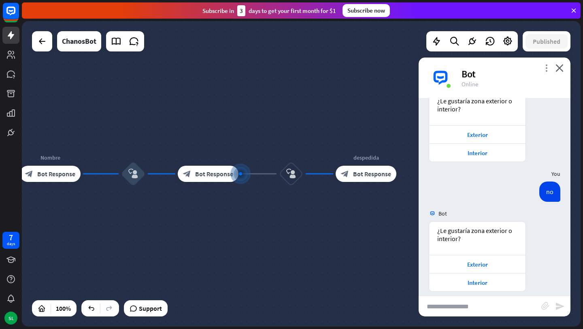
click at [545, 69] on icon "more_vert" at bounding box center [547, 68] width 8 height 8
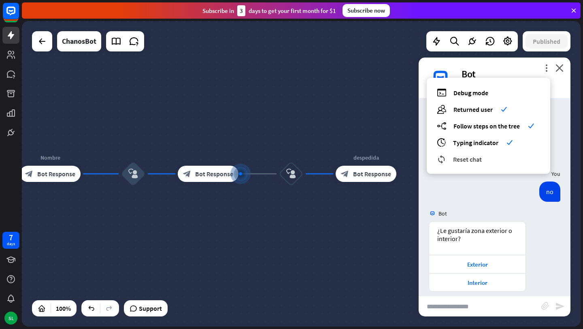
click at [483, 157] on div "reset_chat Reset chat" at bounding box center [488, 158] width 103 height 9
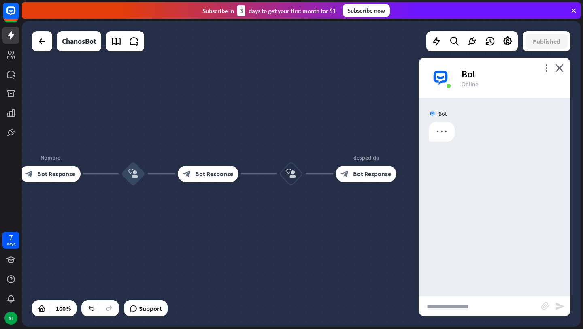
scroll to position [0, 0]
